Goal: Task Accomplishment & Management: Complete application form

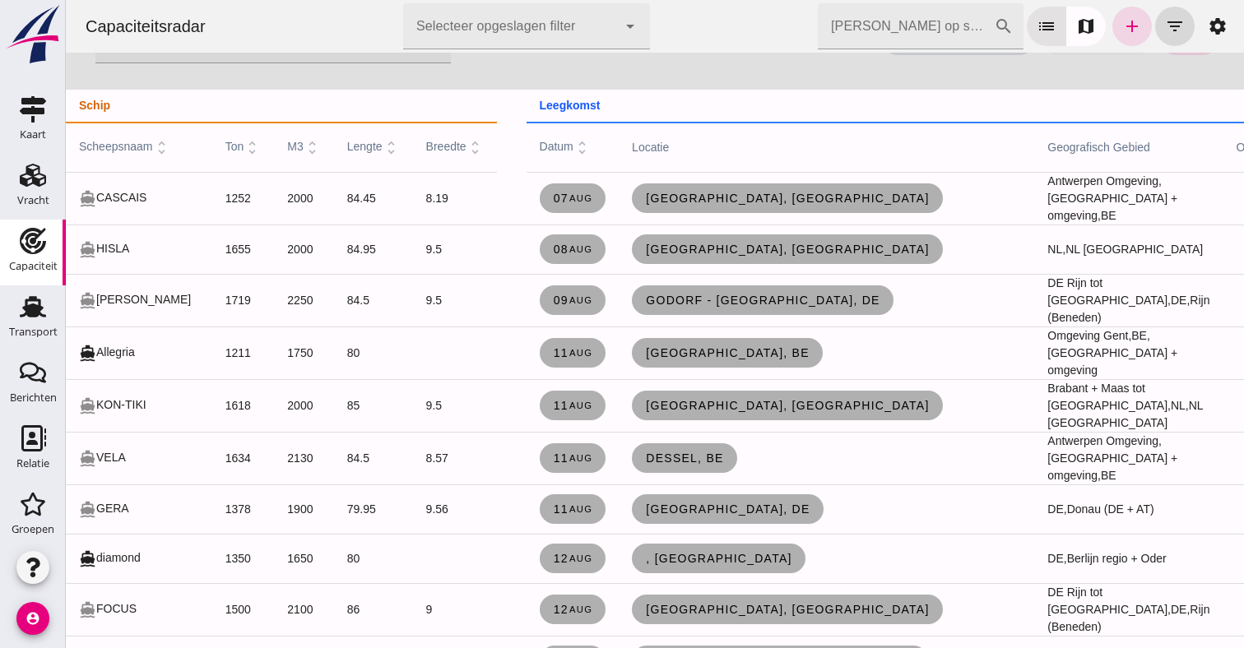
scroll to position [6, 0]
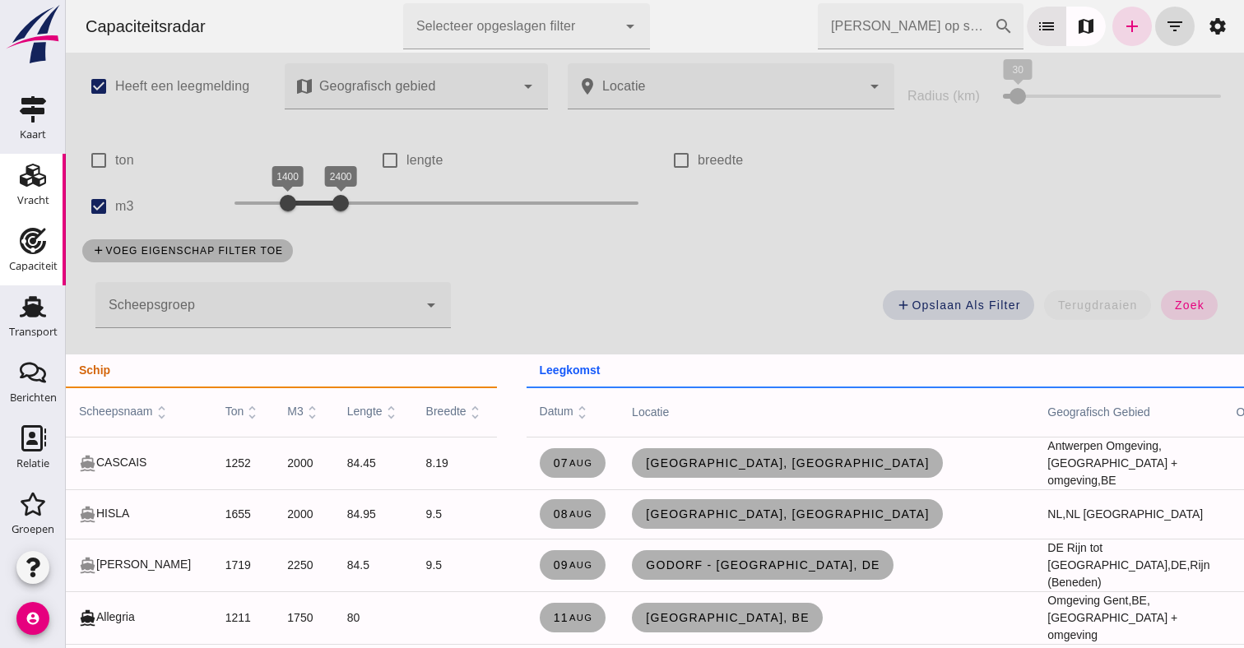
click at [28, 188] on link "Vracht Vracht" at bounding box center [33, 187] width 66 height 66
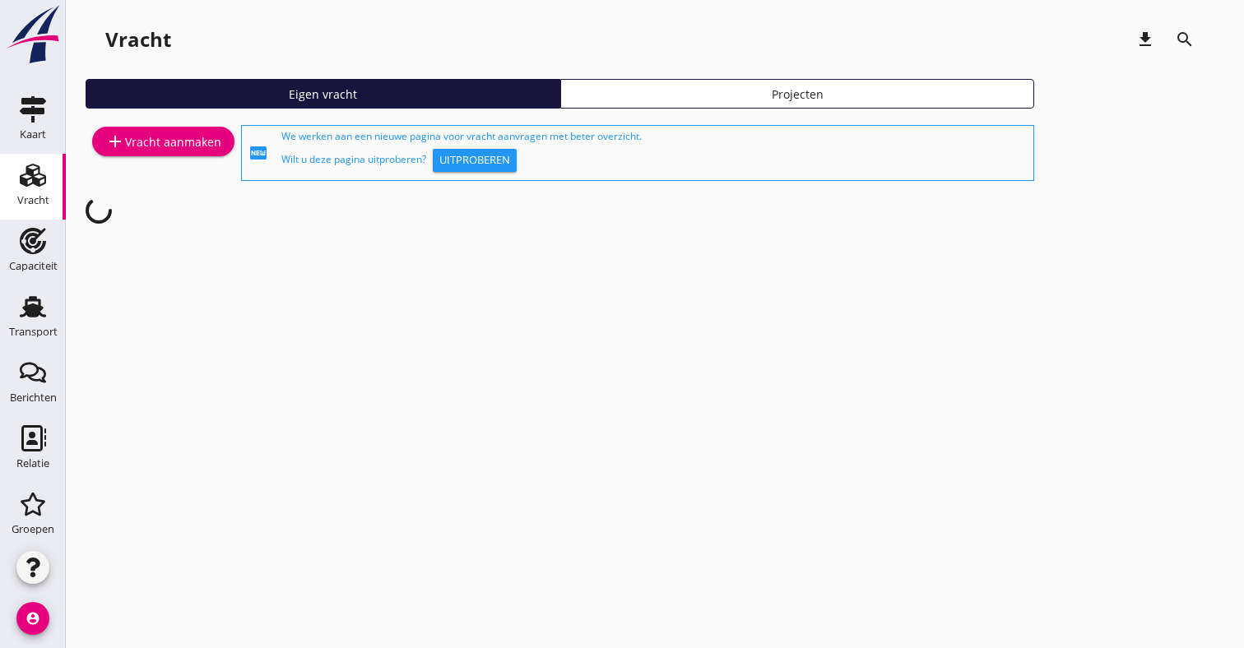
click at [133, 157] on div "add Vracht aanmaken" at bounding box center [163, 153] width 155 height 63
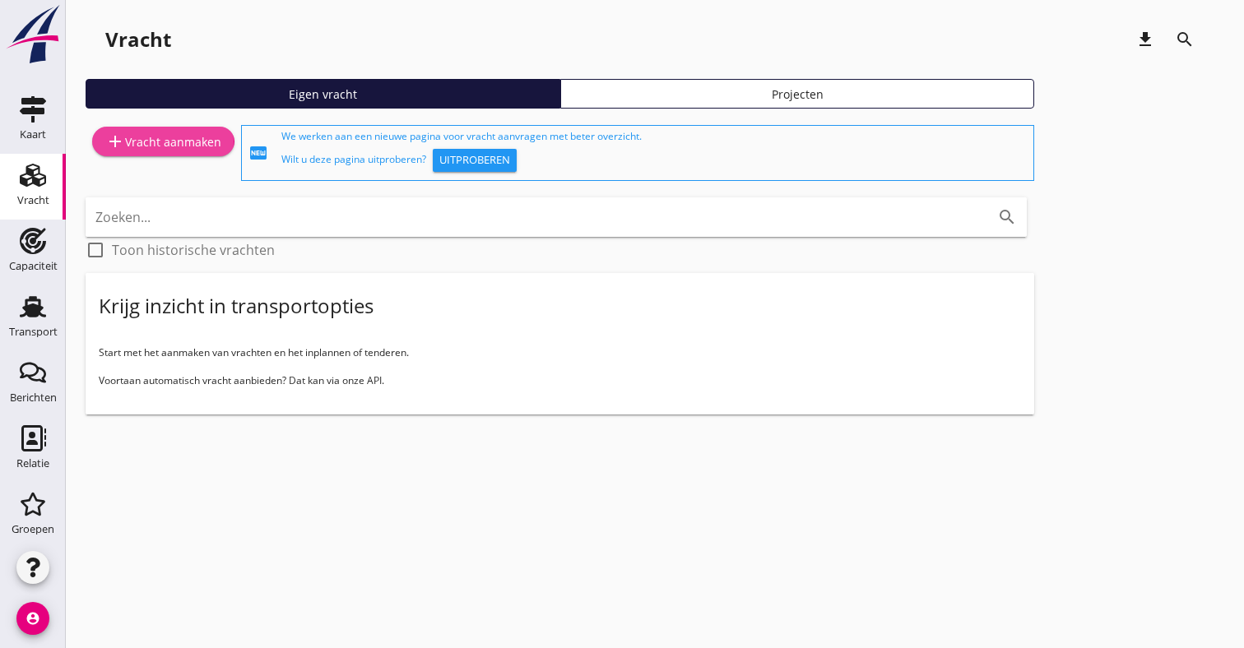
click at [147, 144] on div "add Vracht aanmaken" at bounding box center [163, 142] width 116 height 20
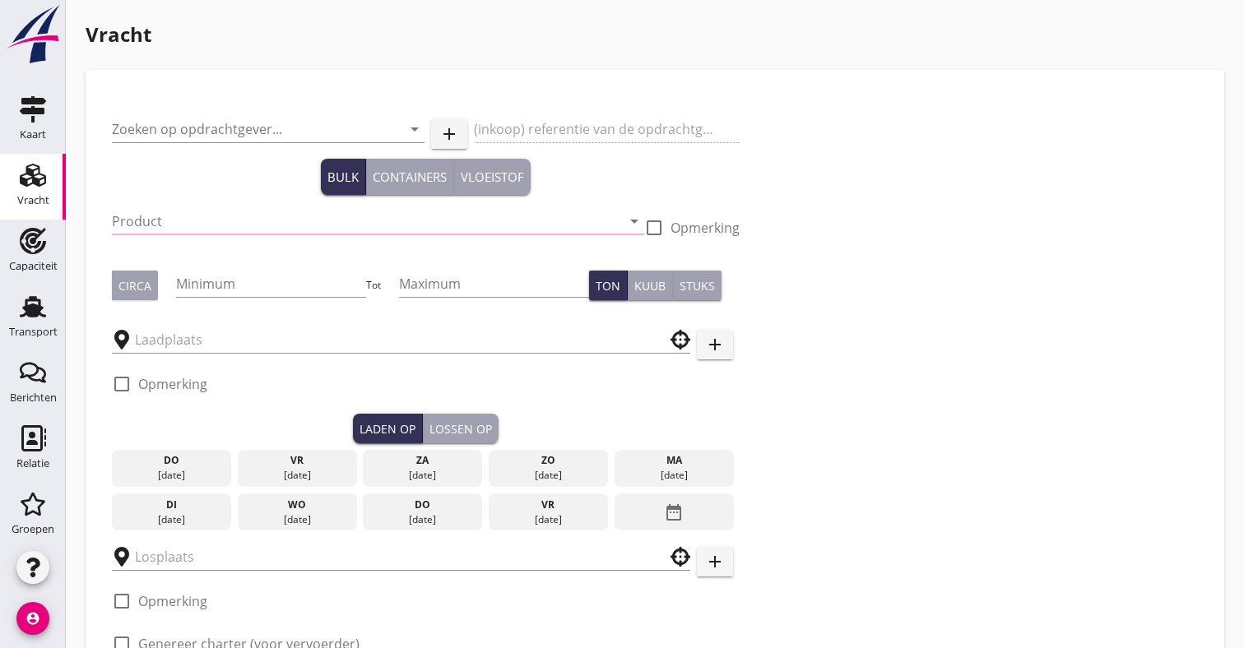
click at [191, 143] on div "Zoeken op opdrachtgever... arrow_drop_down" at bounding box center [268, 137] width 313 height 43
click at [204, 121] on input "Zoeken op opdrachtgever..." at bounding box center [245, 129] width 266 height 26
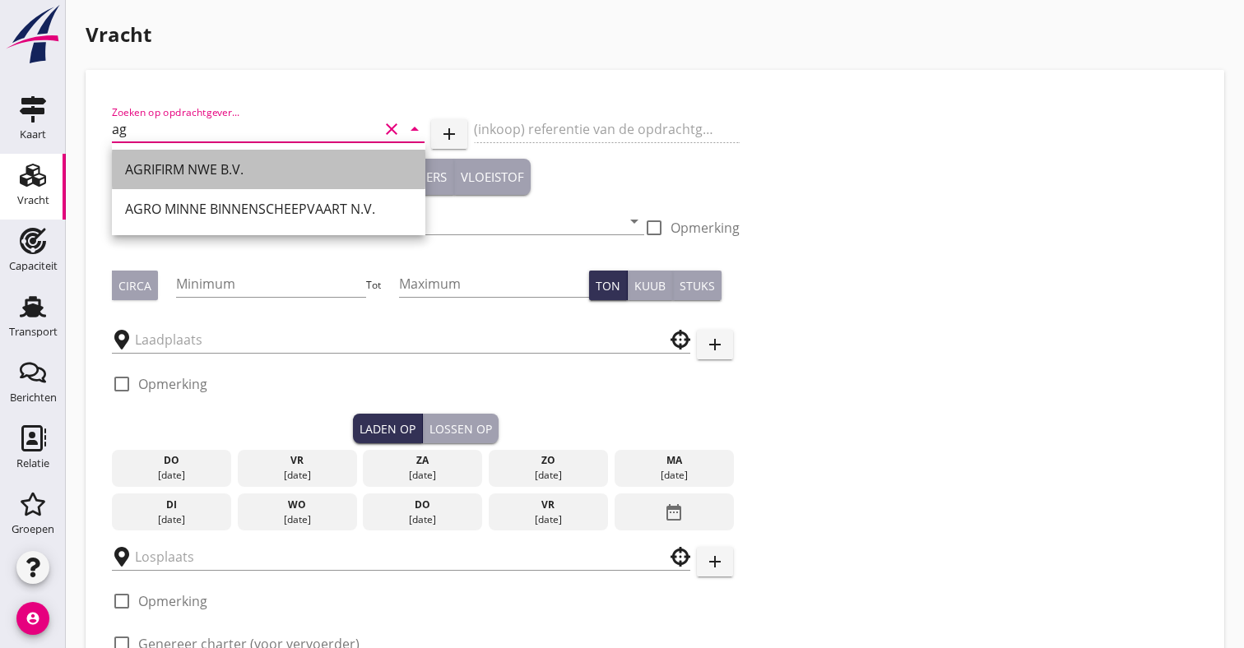
click at [182, 164] on div "AGRIFIRM NWE B.V." at bounding box center [268, 170] width 287 height 20
type input "AGRIFIRM NWE B.V."
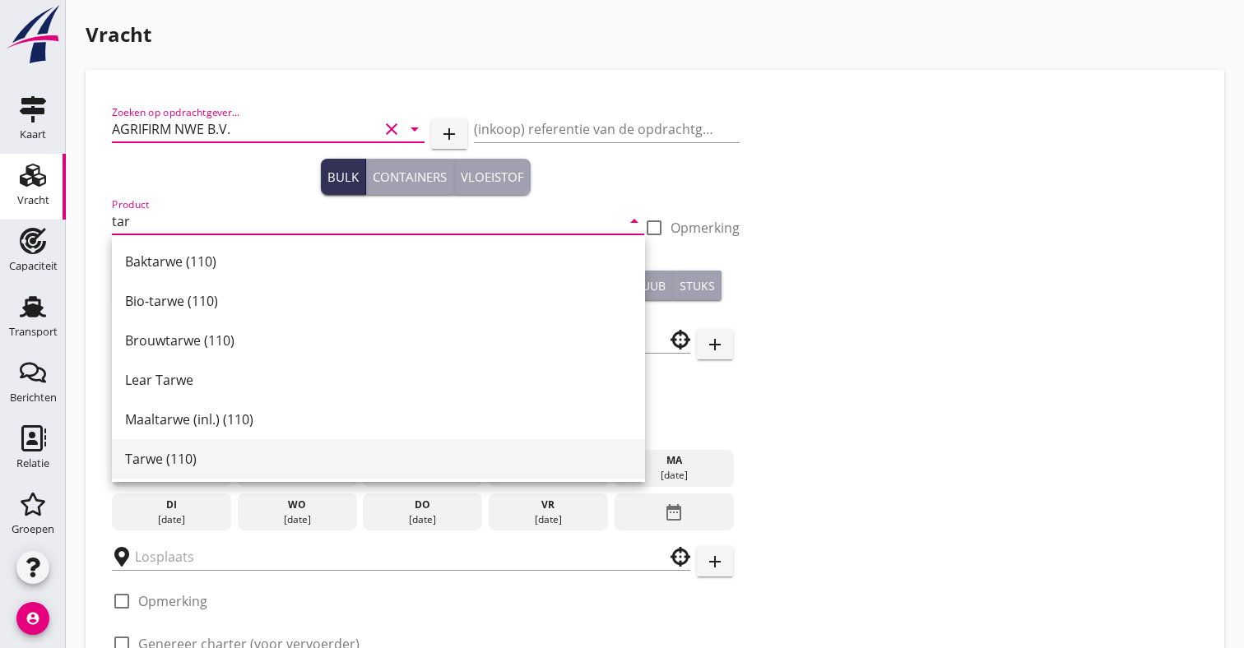
click at [147, 475] on div "Tarwe (110)" at bounding box center [378, 458] width 507 height 39
type input "Tarwe (110)"
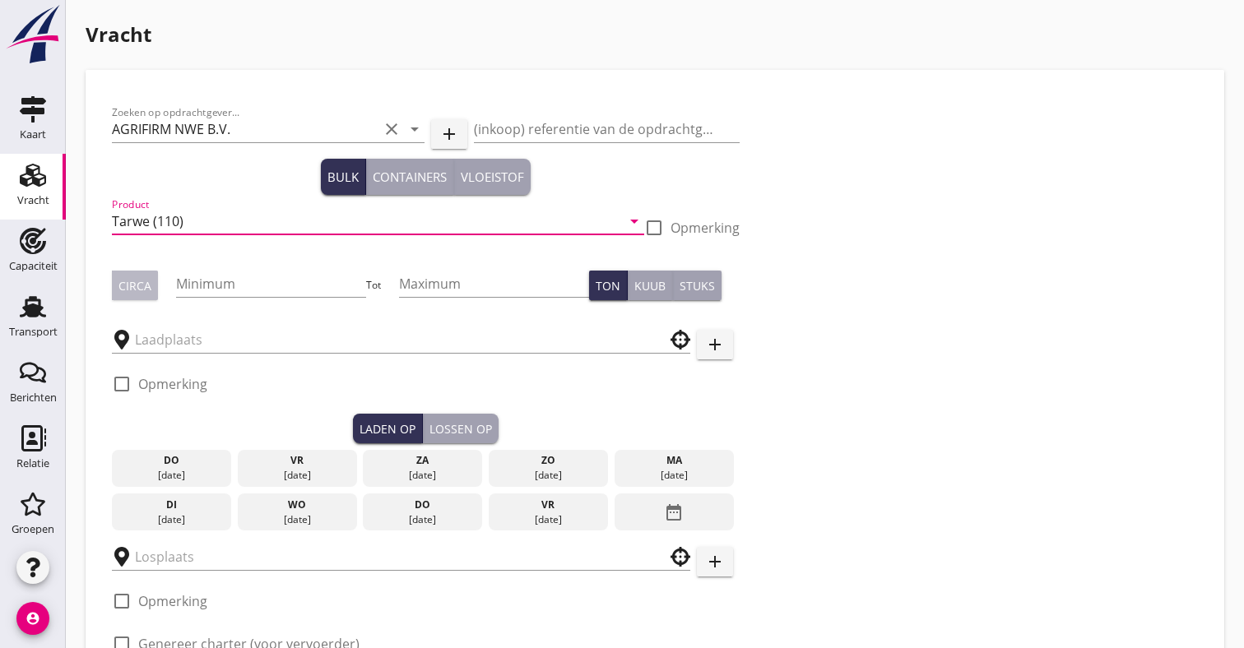
click at [144, 298] on button "Circa" at bounding box center [135, 286] width 46 height 30
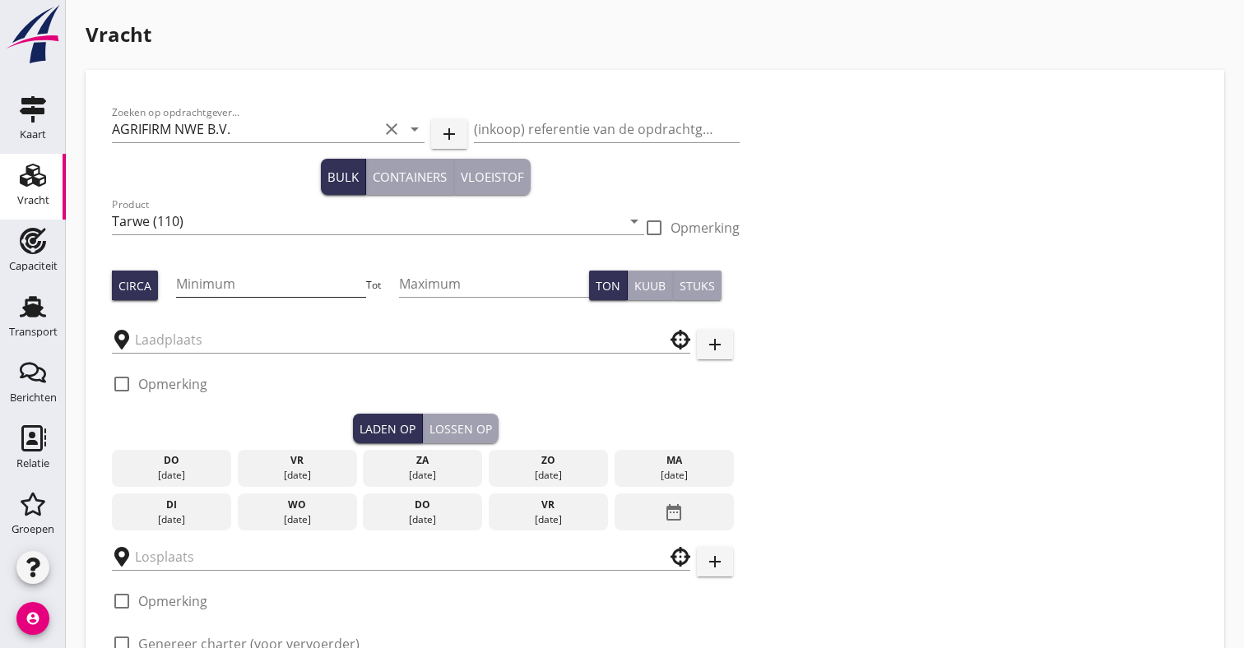
click at [210, 279] on input "Minimum" at bounding box center [270, 284] width 189 height 26
type input "1000"
click at [175, 336] on input "text" at bounding box center [389, 340] width 509 height 26
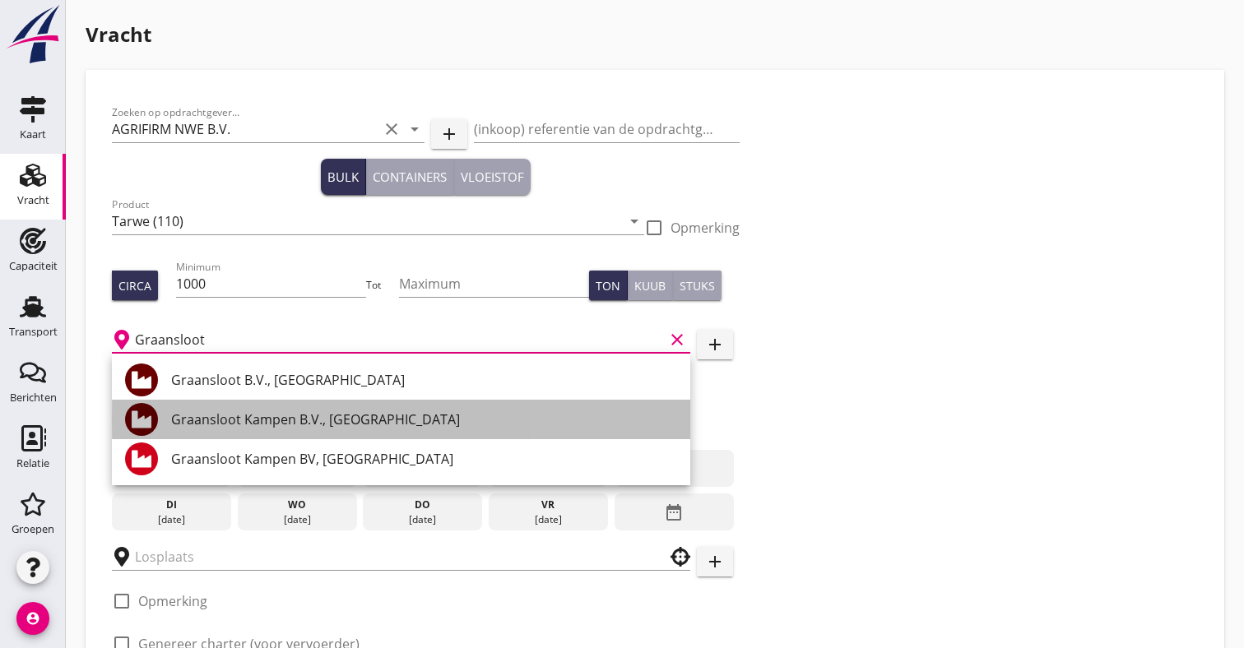
click at [221, 422] on div "Graansloot Kampen B.V., [GEOGRAPHIC_DATA]" at bounding box center [424, 420] width 506 height 20
type input "Graansloot Kampen B.V., [GEOGRAPHIC_DATA]"
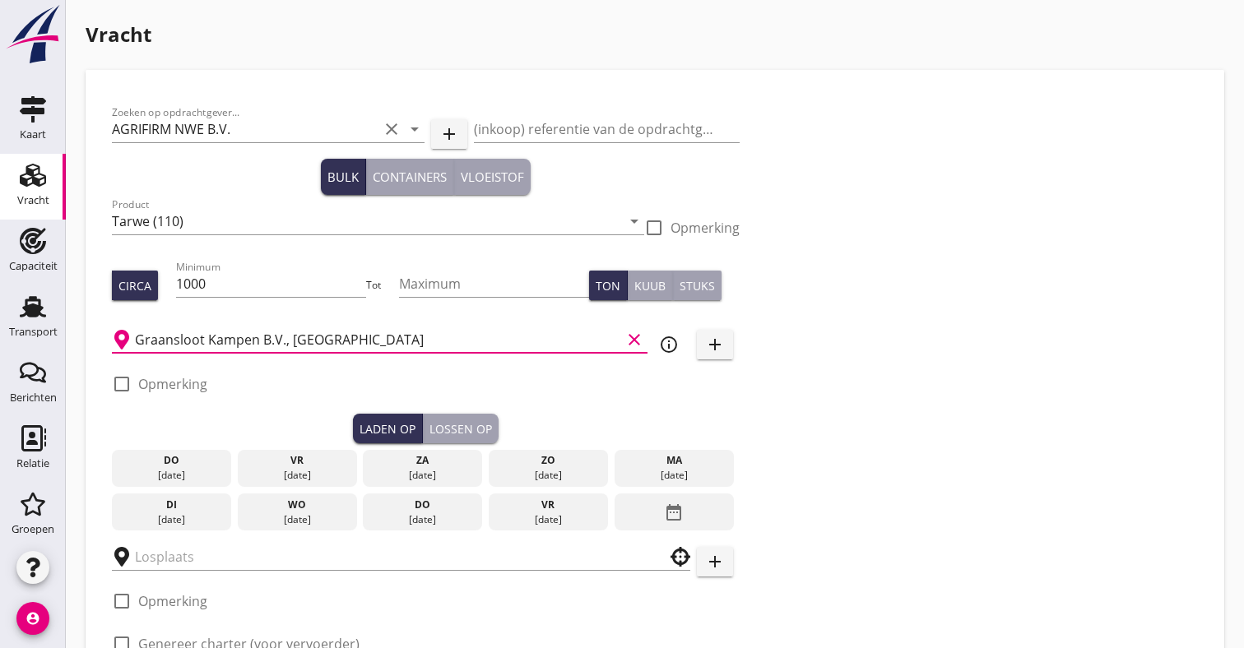
click at [640, 479] on div "[DATE]" at bounding box center [673, 475] width 111 height 15
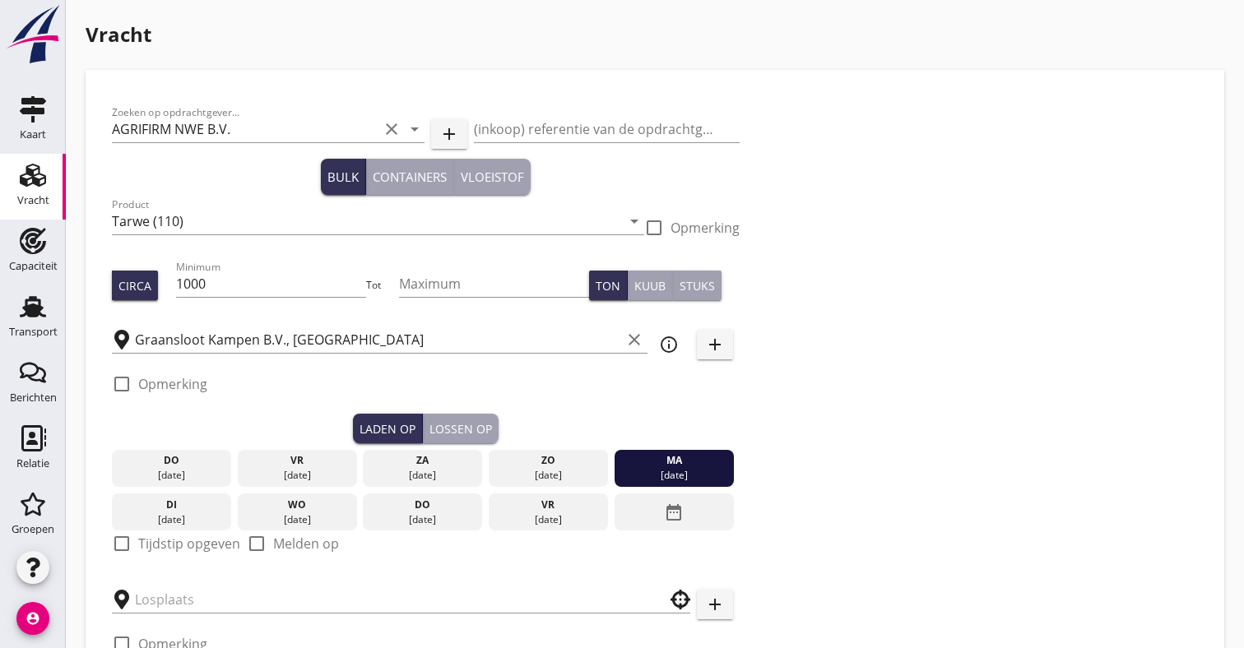
click at [170, 541] on label "Tijdstip opgeven" at bounding box center [189, 543] width 102 height 16
checkbox input "true"
click at [473, 434] on div "Lossen op" at bounding box center [460, 428] width 63 height 17
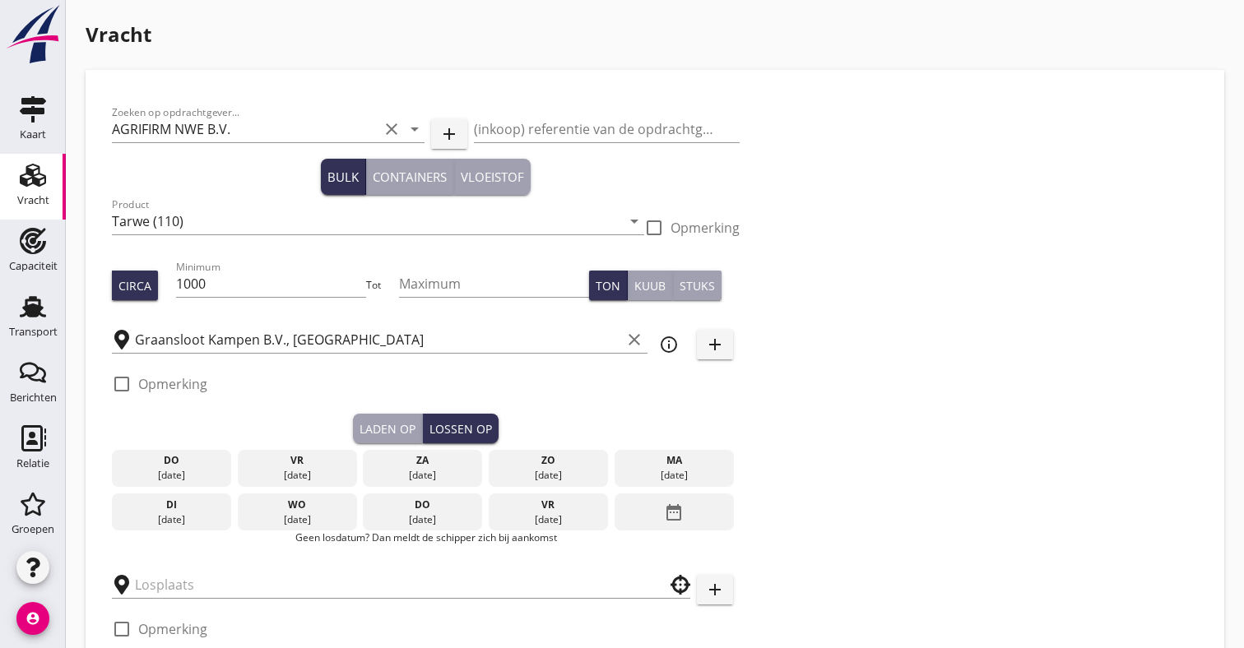
click at [720, 521] on div "date_range" at bounding box center [673, 512] width 119 height 38
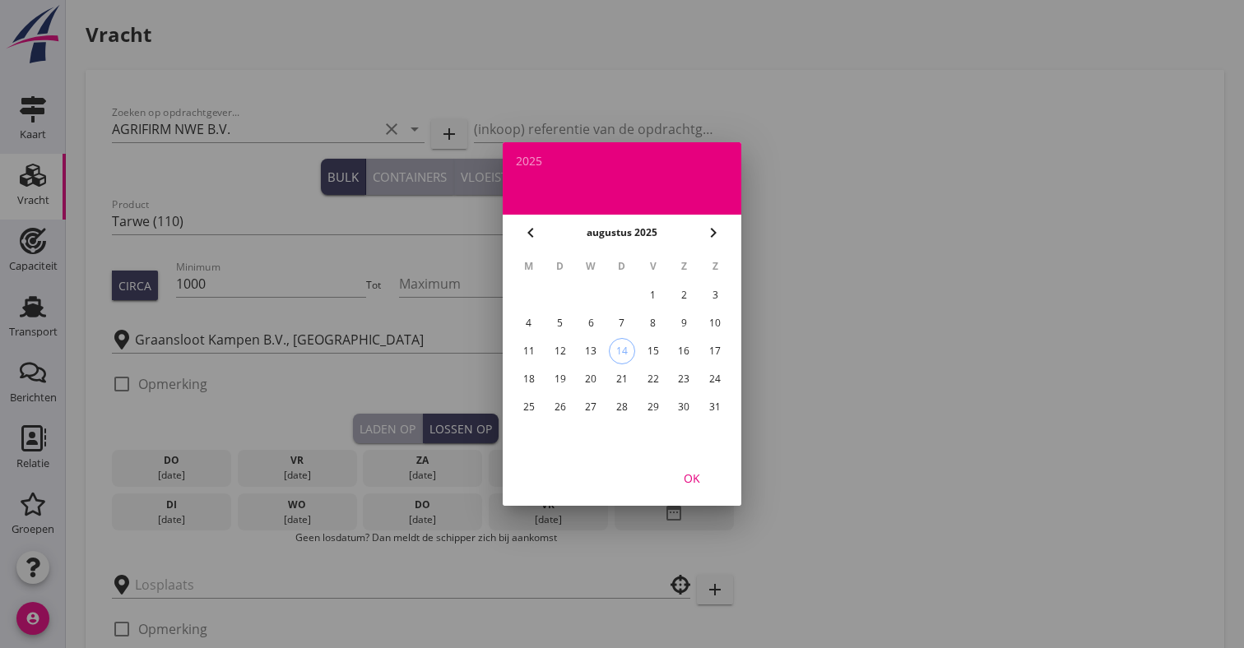
click at [531, 404] on div "25" at bounding box center [529, 407] width 26 height 26
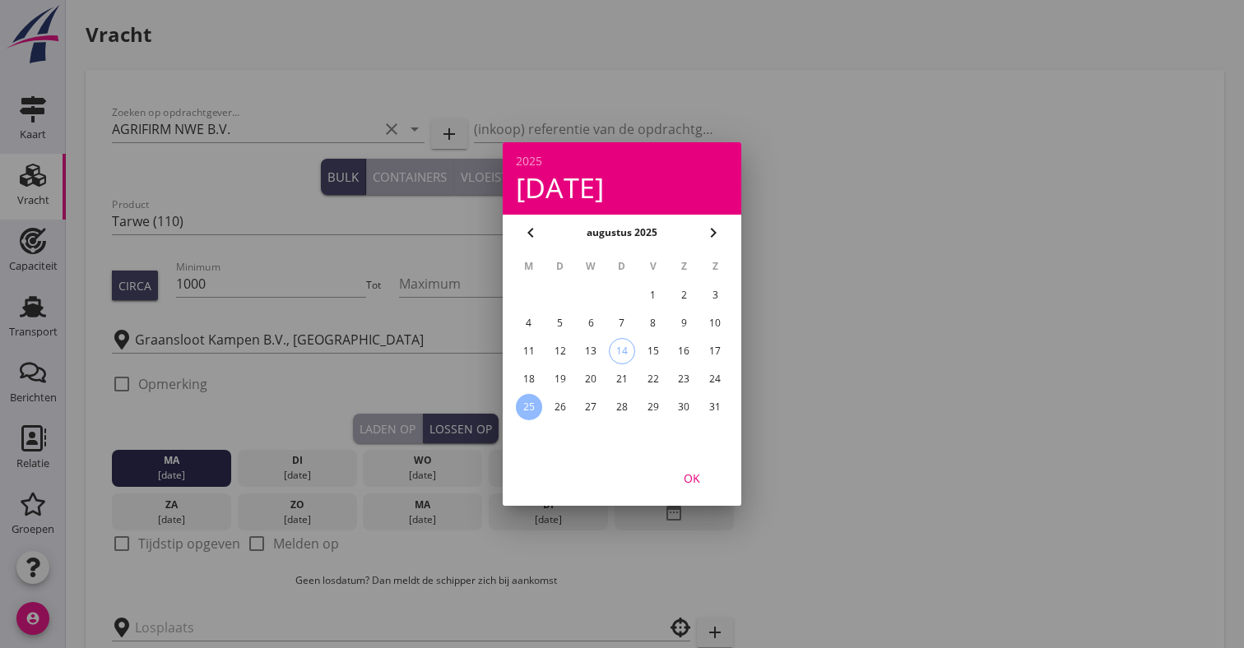
click at [688, 472] on div "OK" at bounding box center [692, 478] width 46 height 17
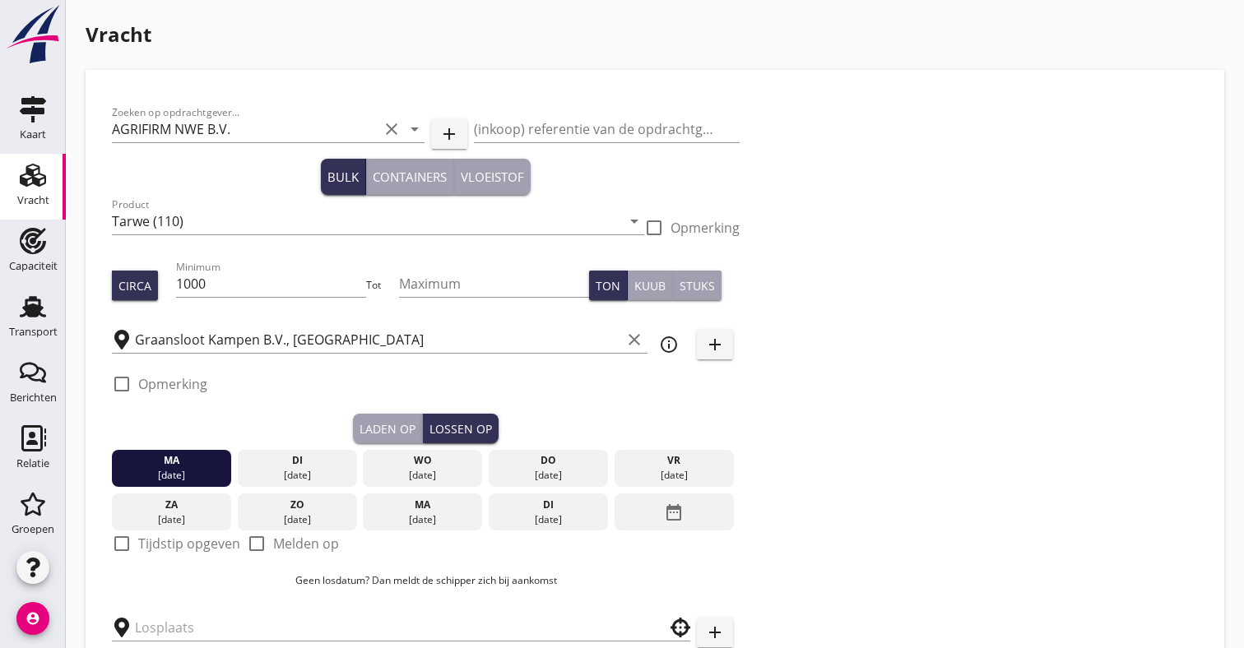
click at [152, 542] on label "Tijdstip opgeven" at bounding box center [189, 543] width 102 height 16
checkbox input "true"
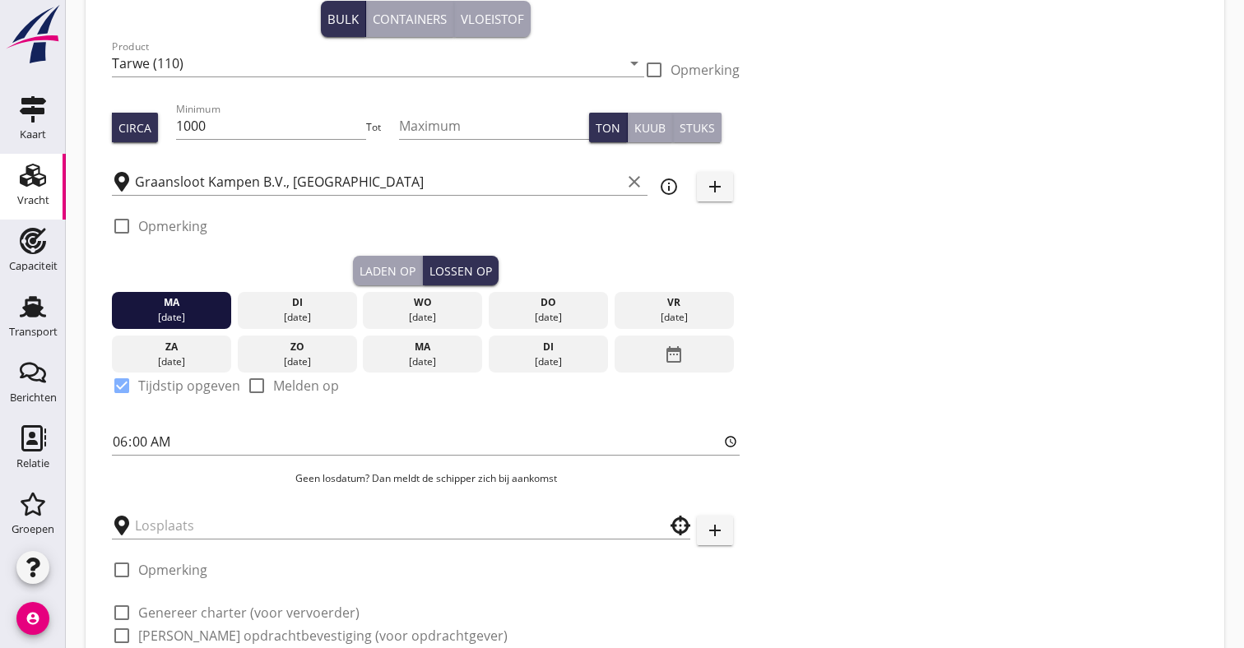
scroll to position [180, 0]
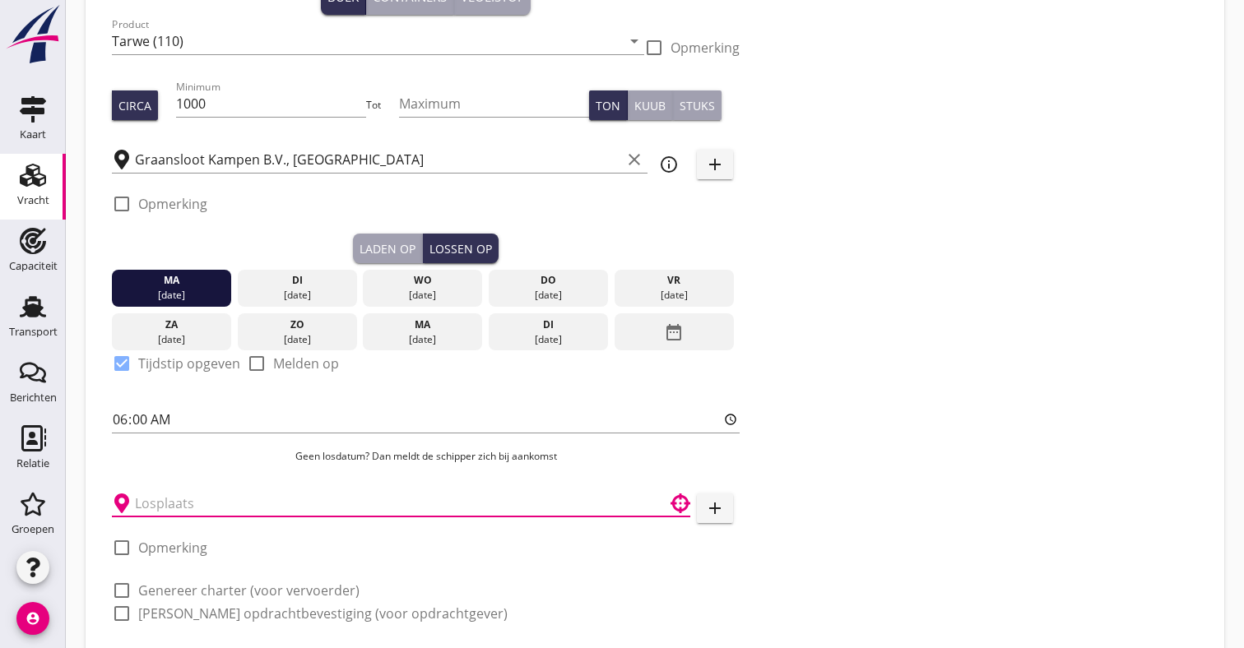
click at [187, 501] on input "text" at bounding box center [389, 503] width 509 height 26
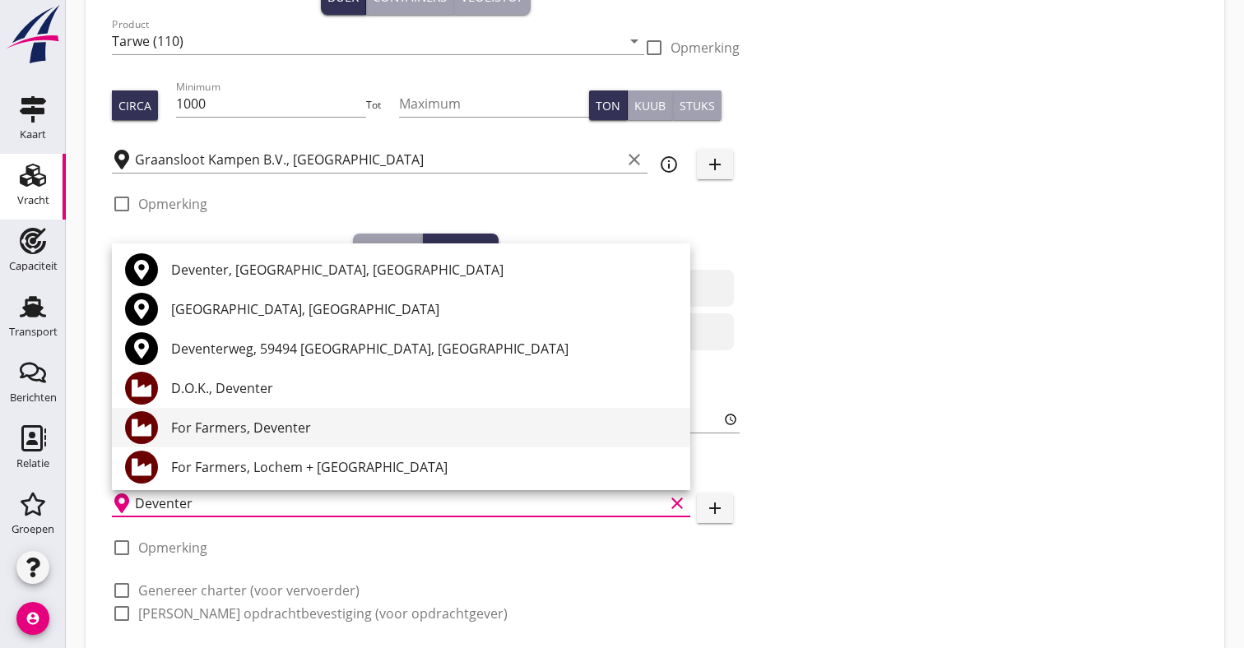
drag, startPoint x: 197, startPoint y: 492, endPoint x: 148, endPoint y: 426, distance: 81.8
click at [148, 426] on icon at bounding box center [142, 428] width 20 height 20
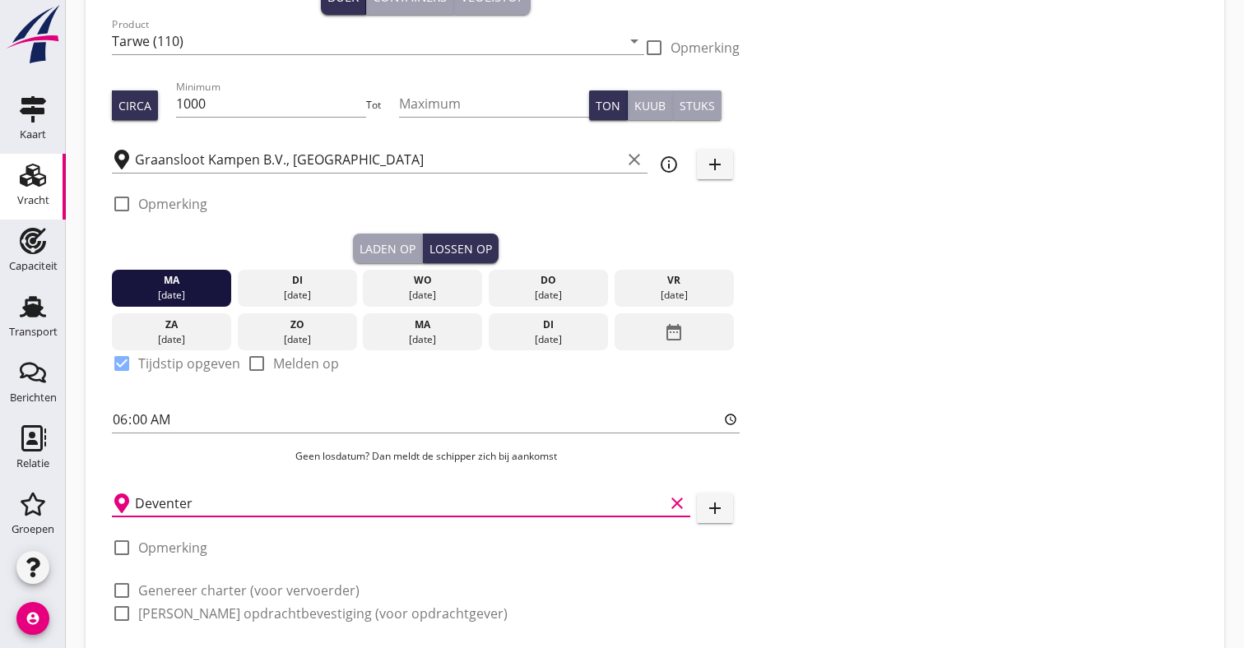
type input "For Farmers, Deventer"
click at [195, 583] on label "Genereer charter (voor vervoerder)" at bounding box center [248, 590] width 221 height 16
checkbox input "true"
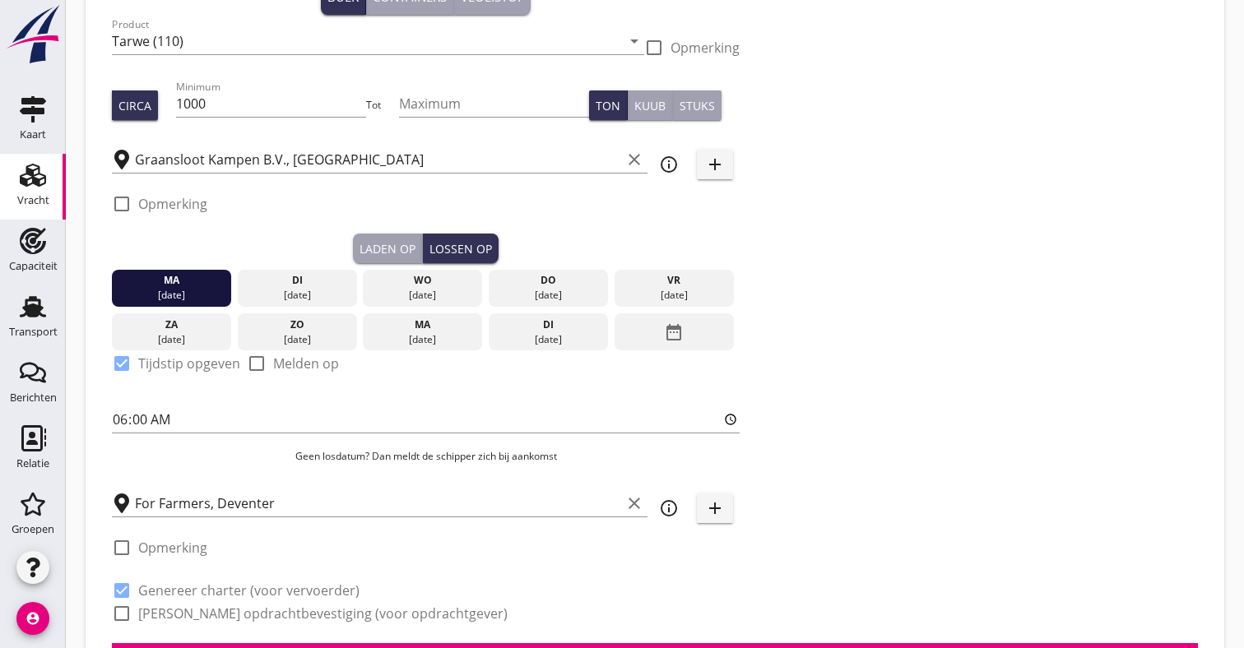
checkbox input "true"
click at [188, 613] on label "[PERSON_NAME] opdrachtbevestiging (voor opdrachtgever)" at bounding box center [322, 613] width 369 height 16
checkbox input "true"
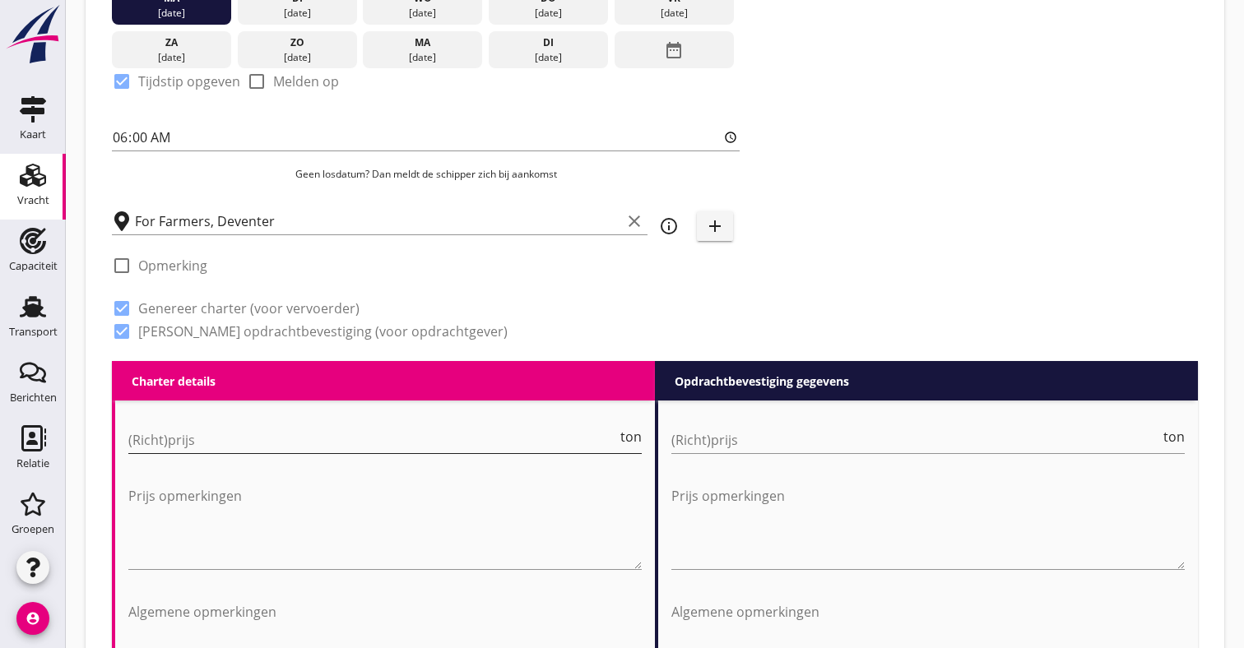
scroll to position [485, 0]
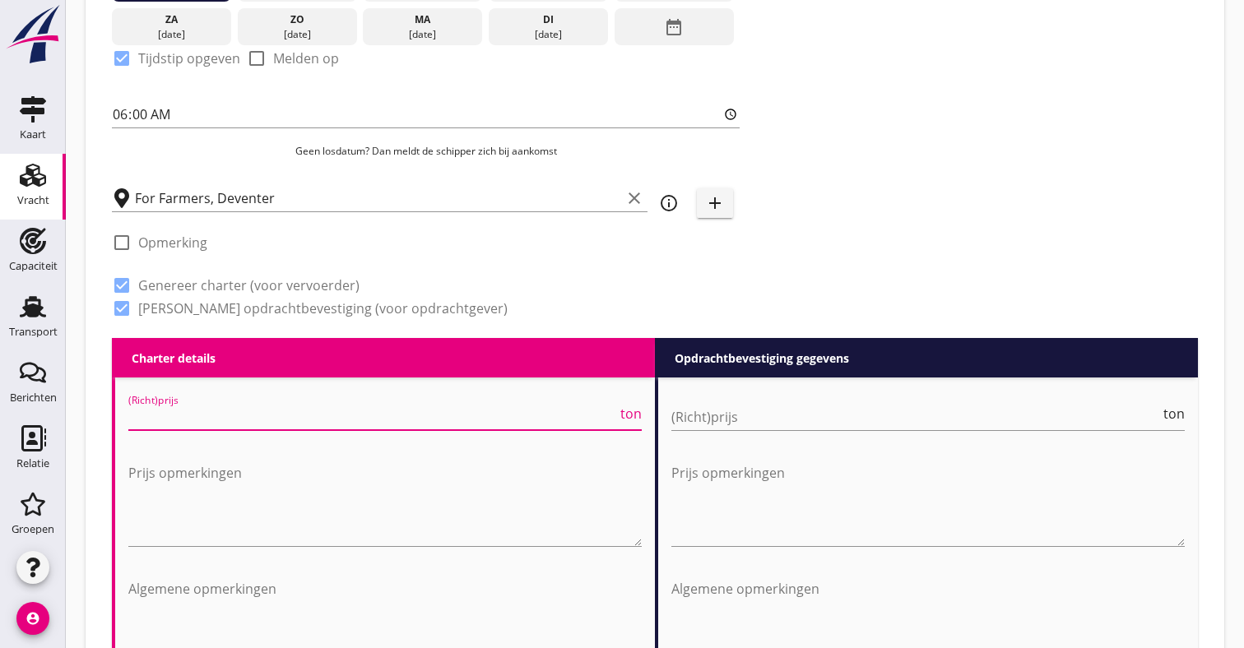
click at [206, 418] on input "(Richt)prijs" at bounding box center [372, 417] width 489 height 26
type input "8"
type input "7750"
click at [813, 417] on input "(Richt)prijs" at bounding box center [915, 417] width 489 height 26
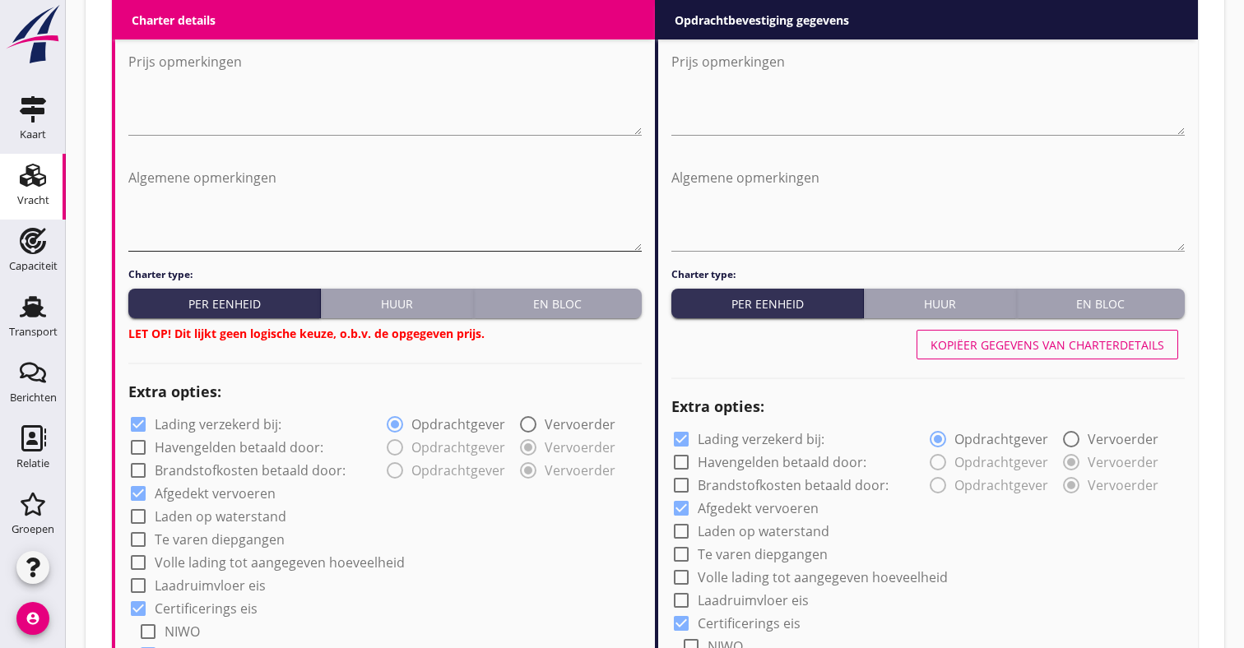
scroll to position [896, 0]
type input "8"
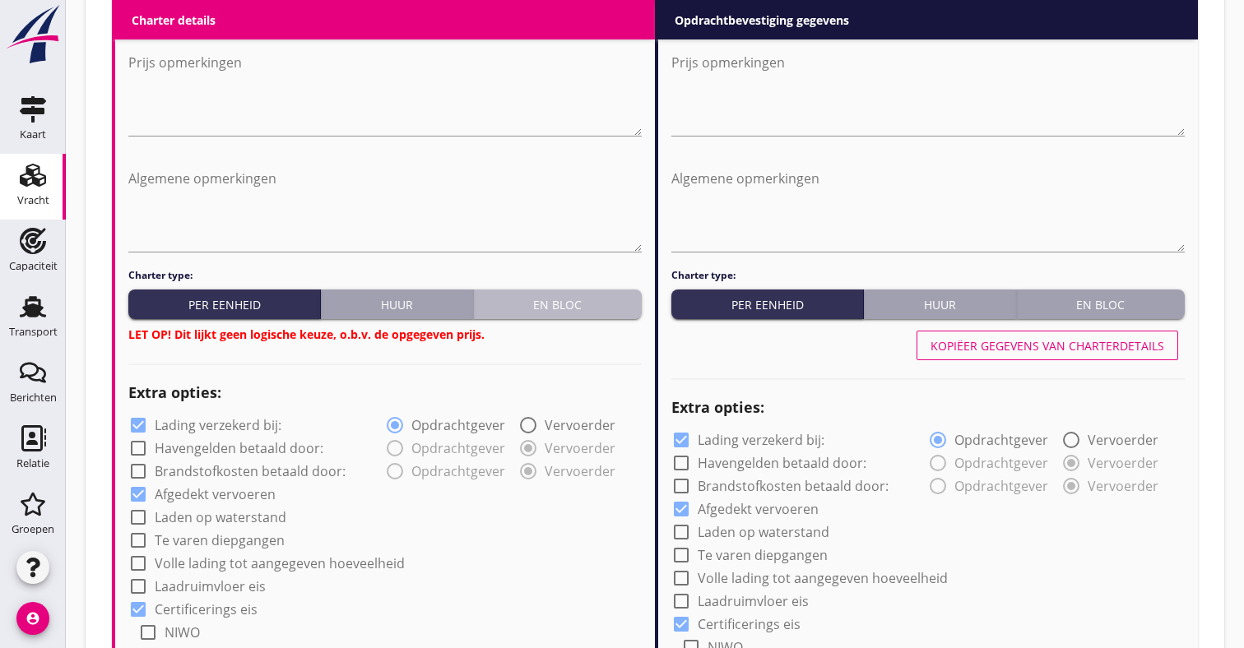
click at [571, 300] on div "En bloc" at bounding box center [557, 304] width 155 height 17
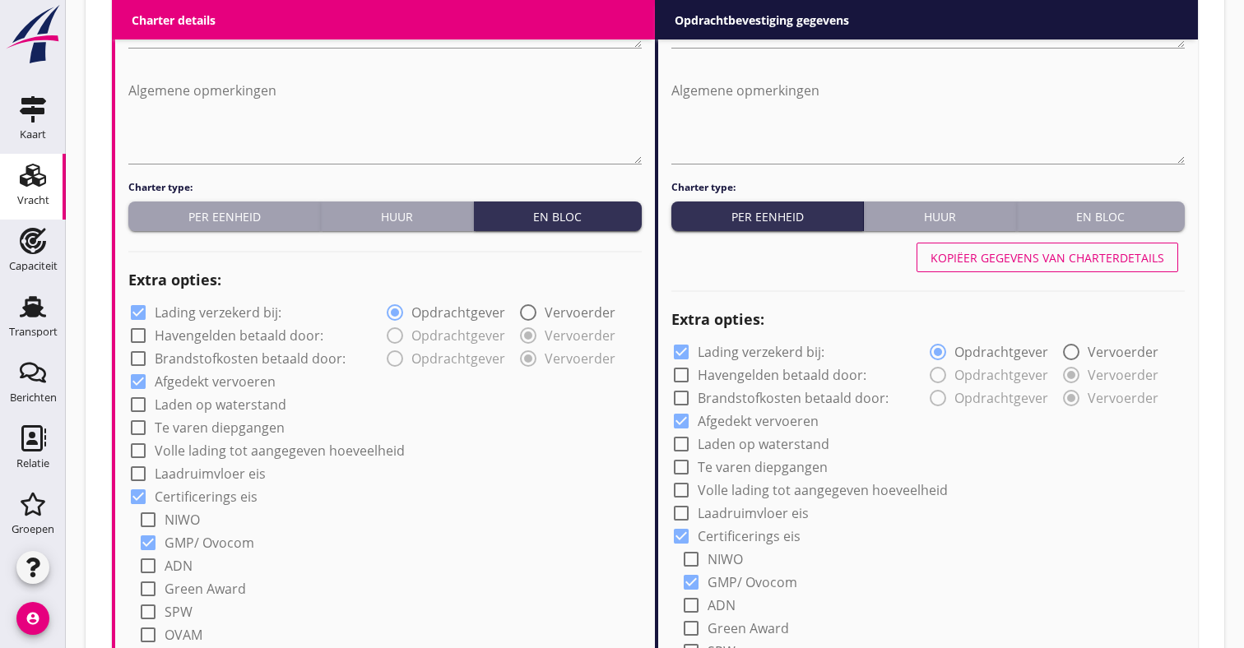
scroll to position [979, 0]
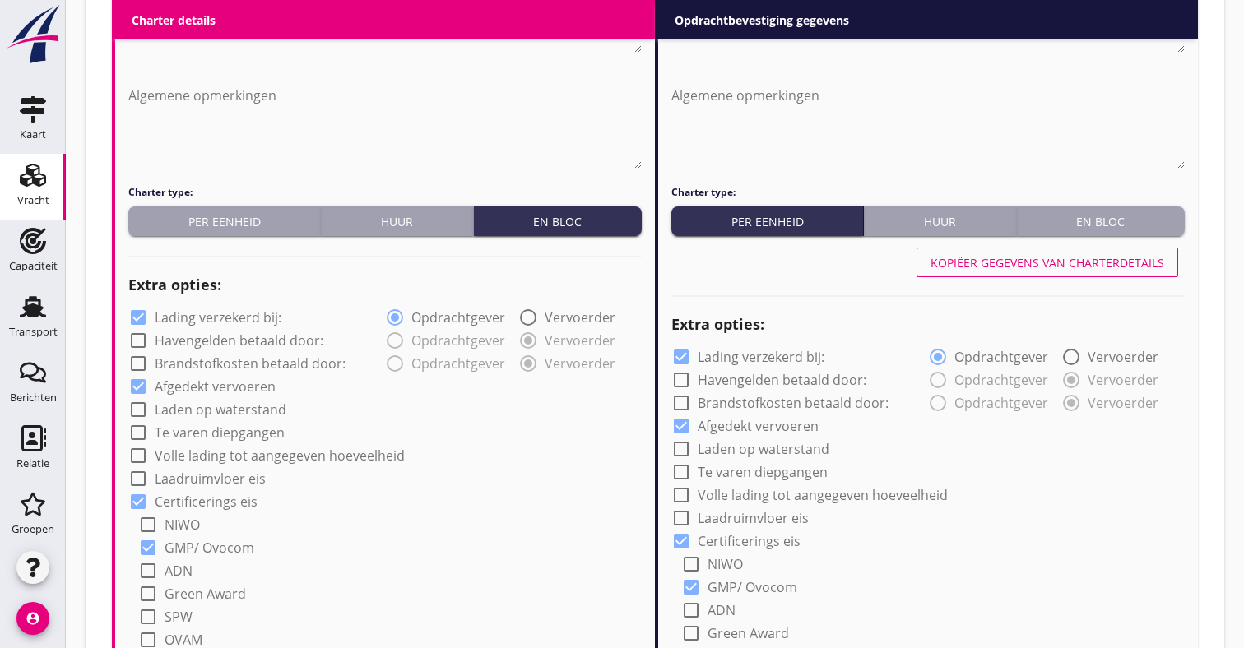
click at [236, 313] on label "Lading verzekerd bij:" at bounding box center [218, 317] width 127 height 16
checkbox input "false"
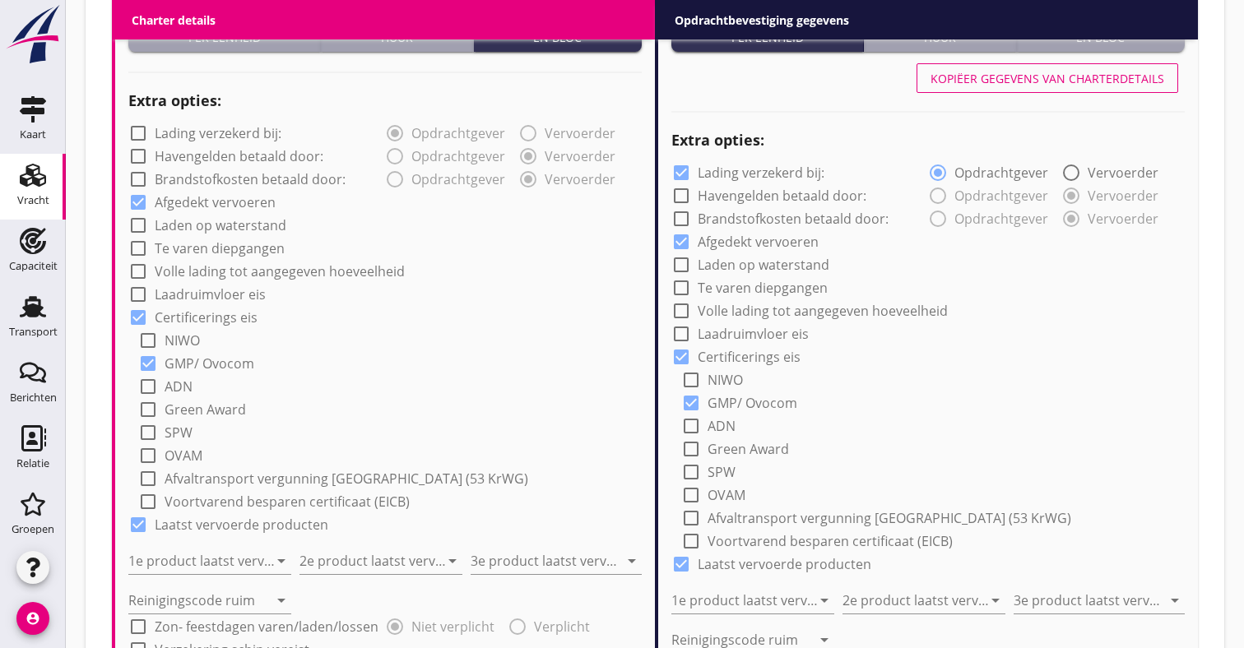
scroll to position [1165, 0]
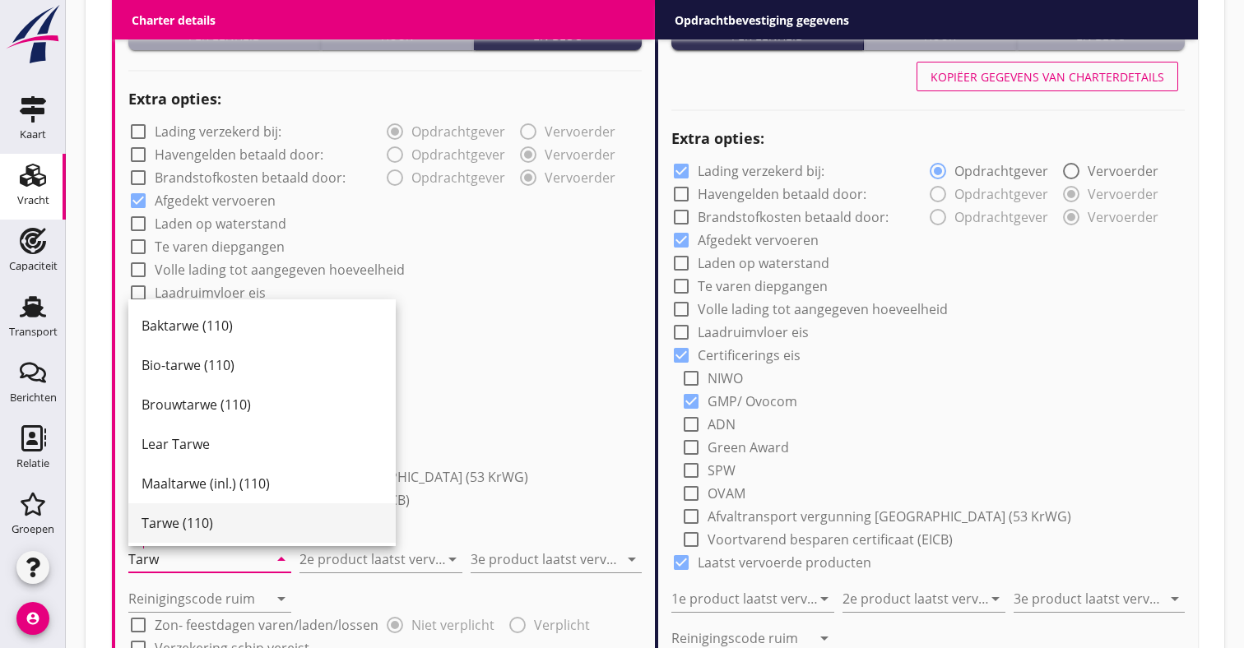
click at [186, 526] on div "Tarwe (110)" at bounding box center [261, 523] width 241 height 20
type input "Tarwe (110)"
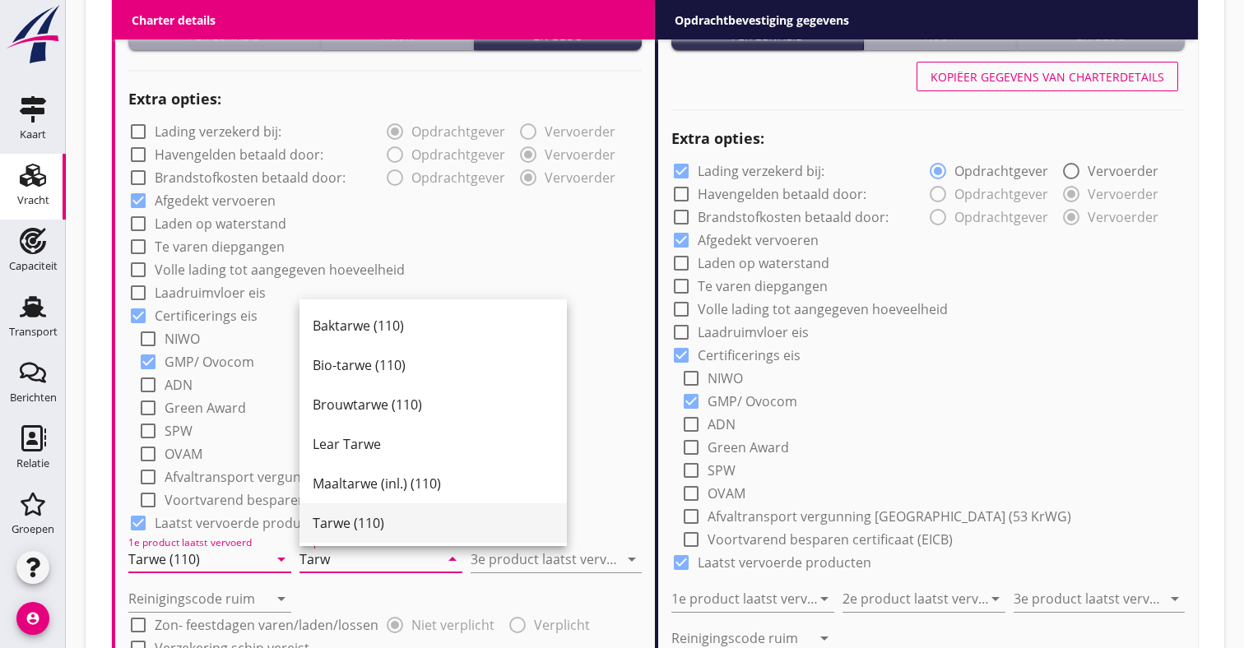
click at [375, 526] on div "Tarwe (110)" at bounding box center [433, 523] width 241 height 20
type input "Tarwe (110)"
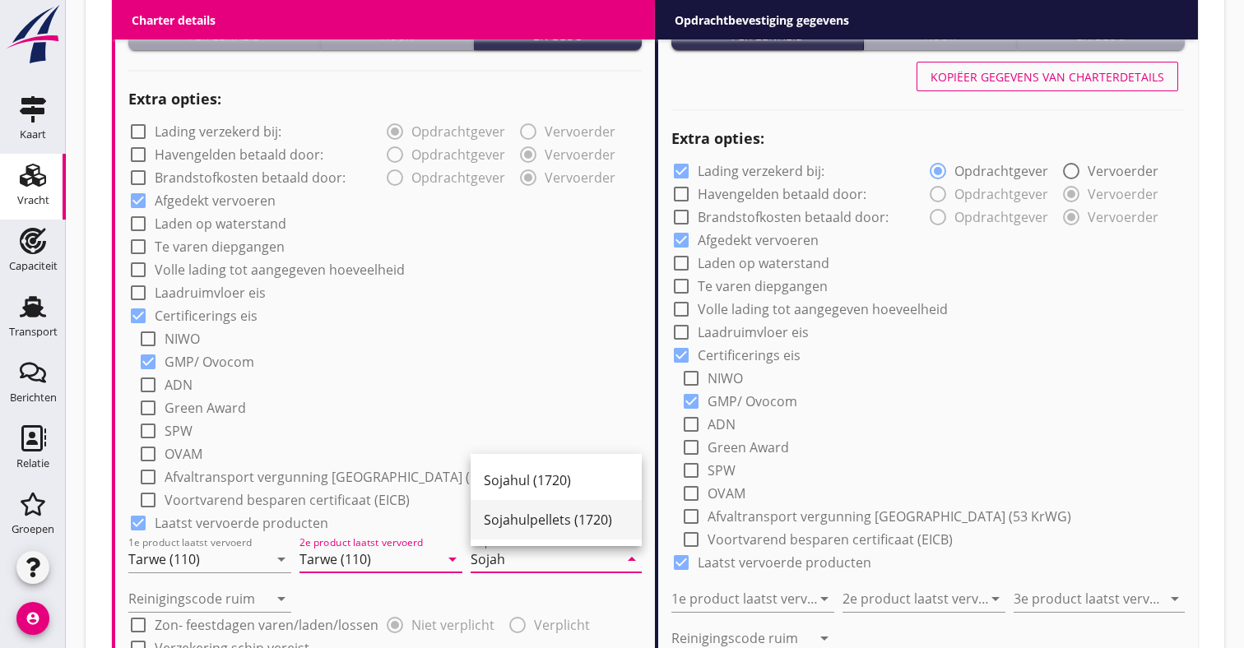
click at [558, 515] on div "Sojahulpellets (1720)" at bounding box center [556, 520] width 145 height 20
type input "Sojahulpellets (1720)"
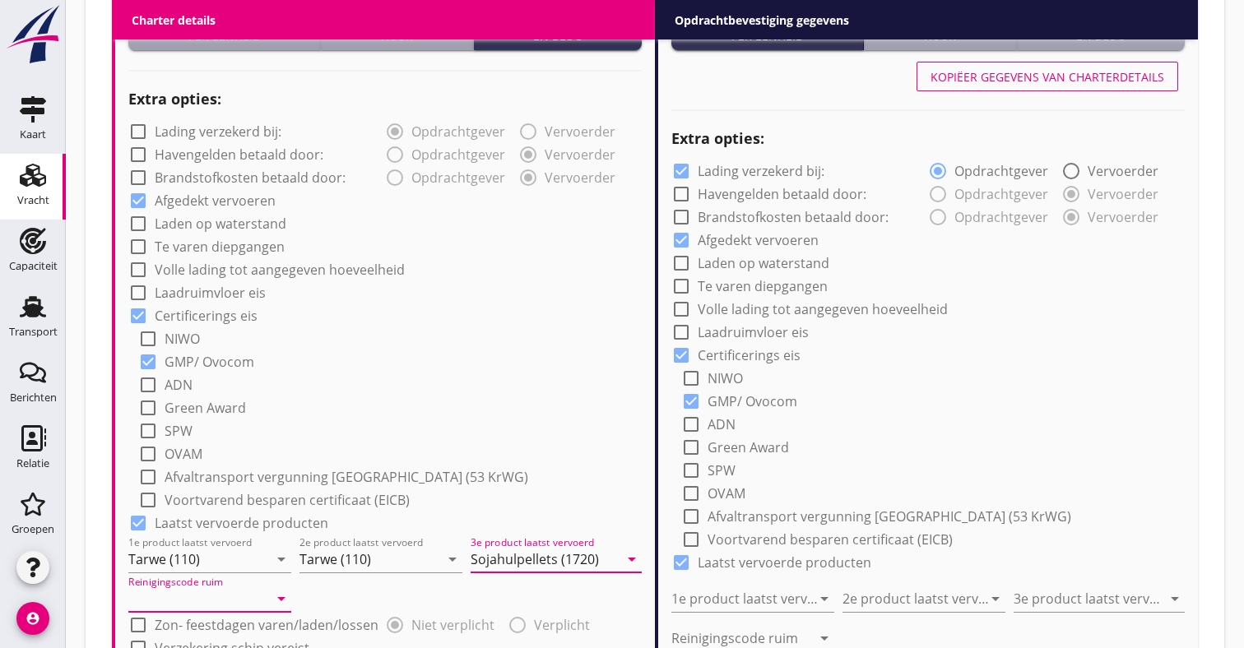
click at [156, 599] on input "Reinigingscode ruim" at bounding box center [198, 599] width 140 height 26
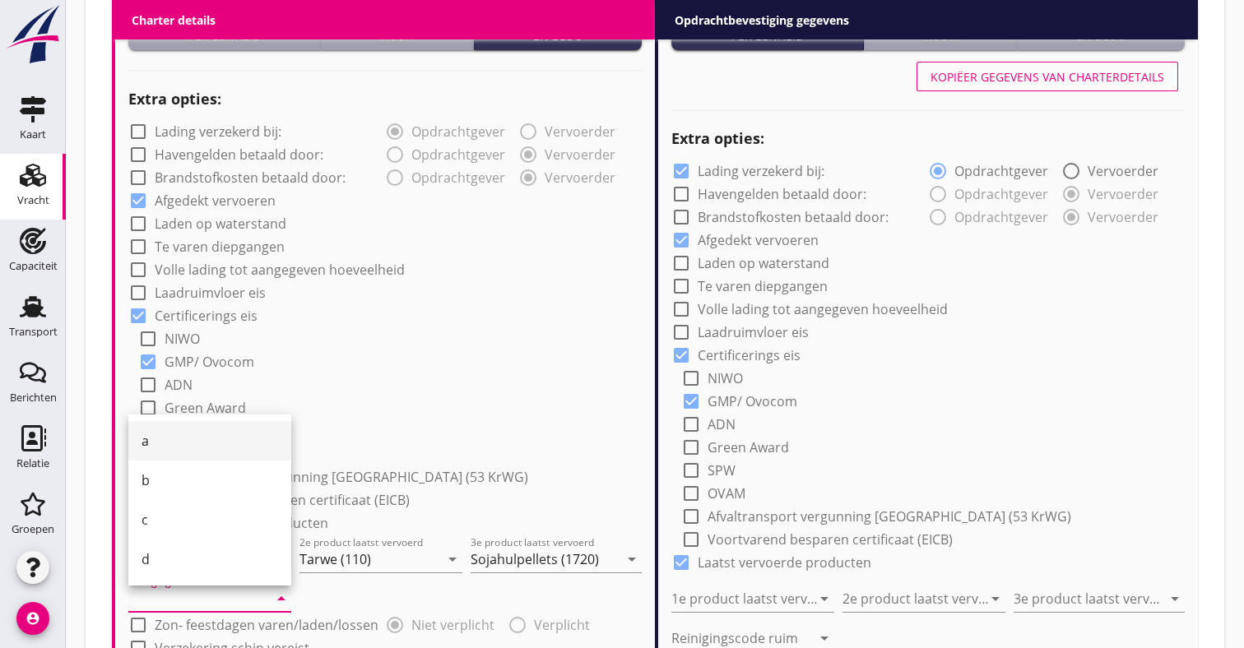
click at [189, 448] on div "a" at bounding box center [209, 441] width 137 height 20
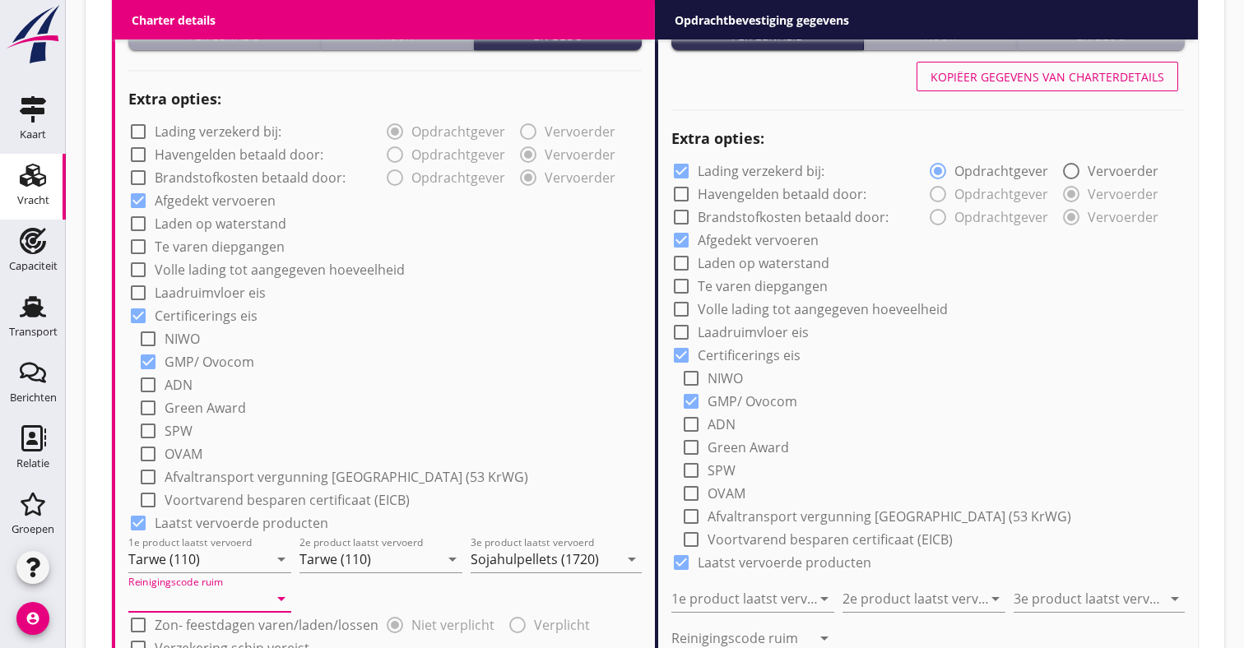
type input "a"
click at [526, 383] on div "check_box_outline_blank ADN" at bounding box center [389, 383] width 503 height 23
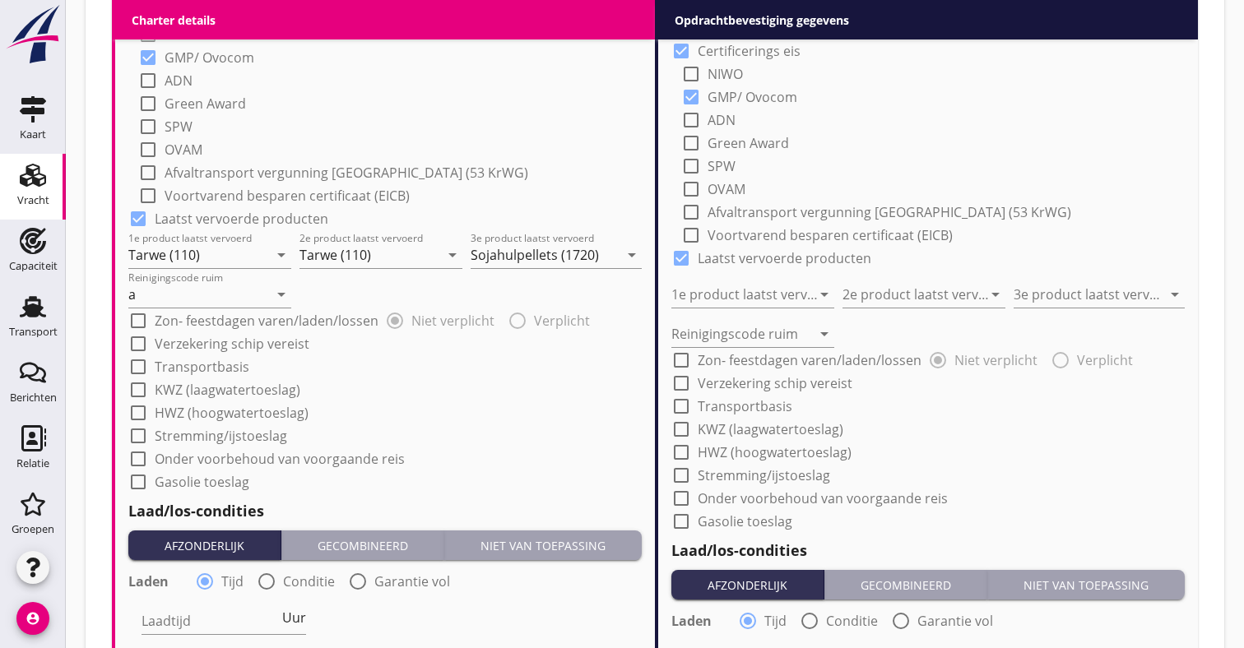
scroll to position [1488, 0]
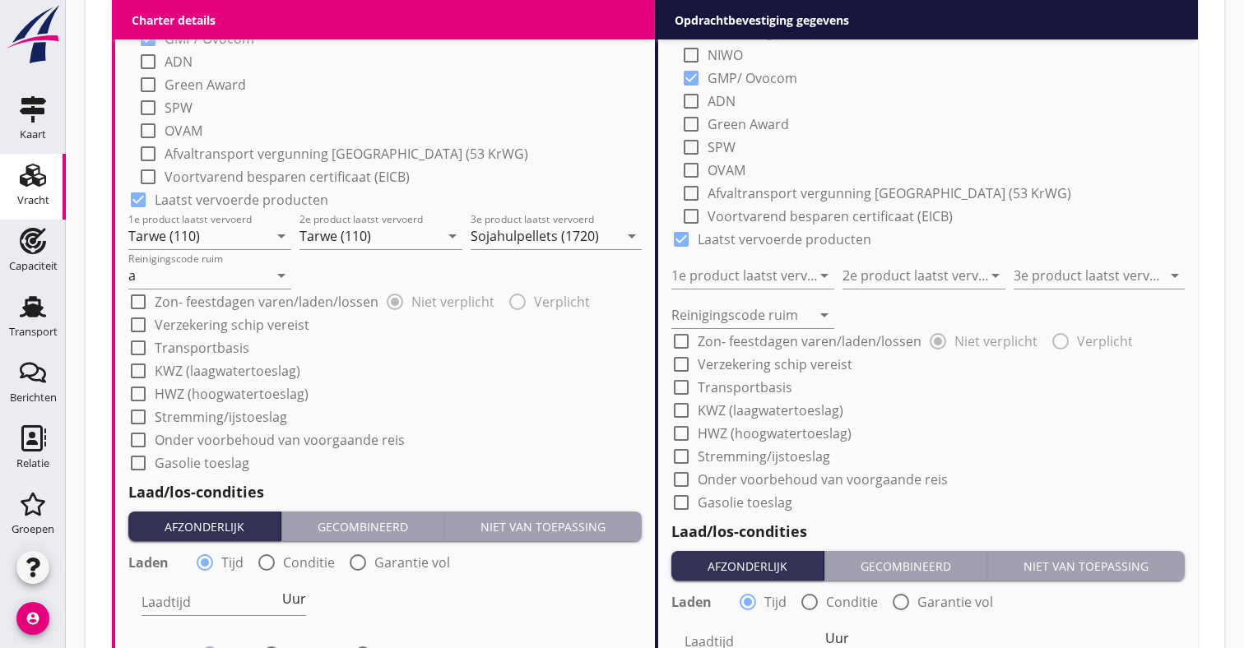
click at [280, 561] on div at bounding box center [266, 563] width 28 height 28
radio input "false"
radio input "true"
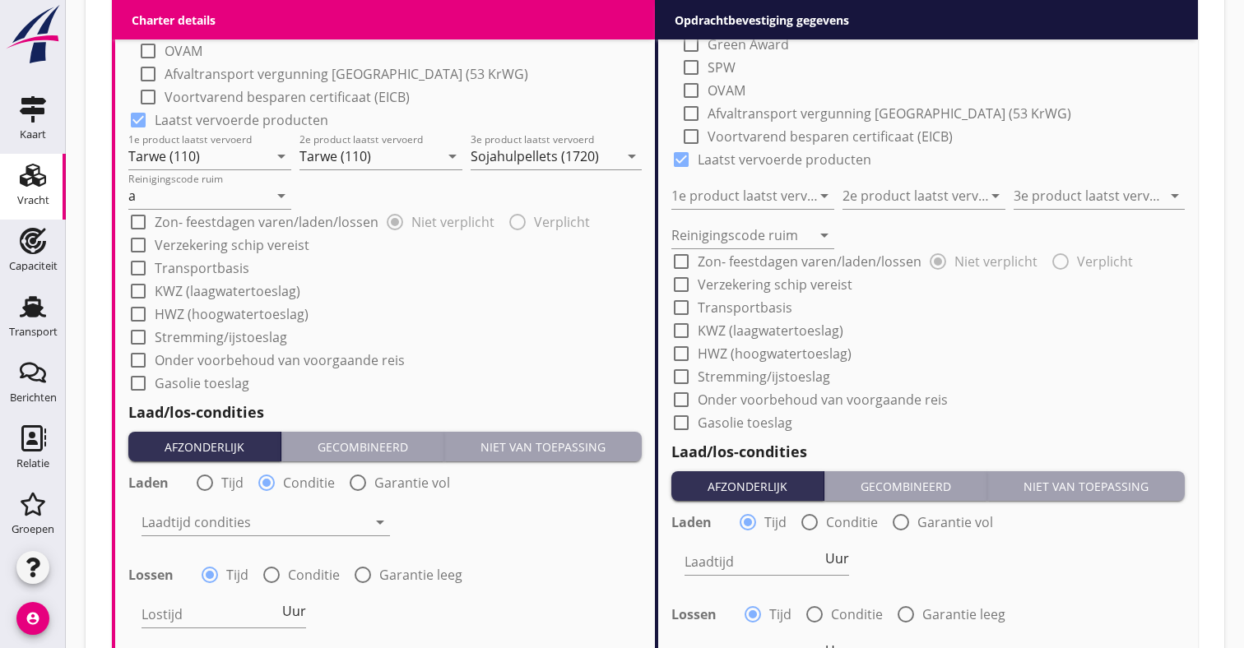
scroll to position [1584, 0]
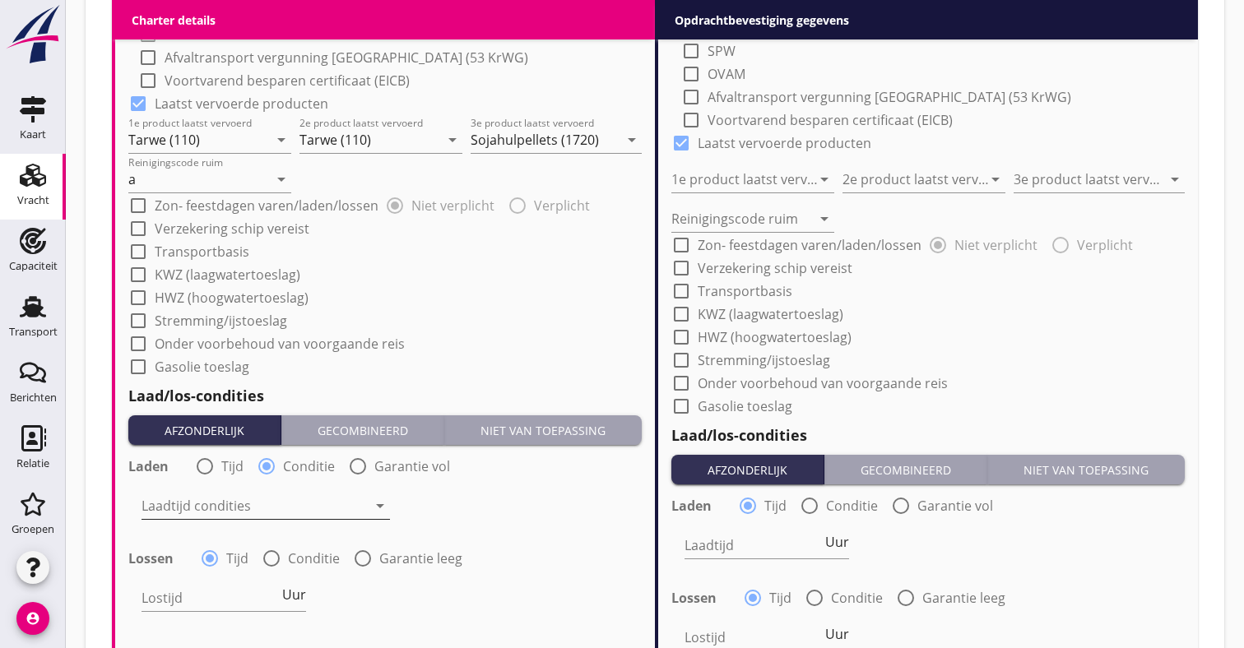
click at [234, 510] on div at bounding box center [253, 506] width 225 height 26
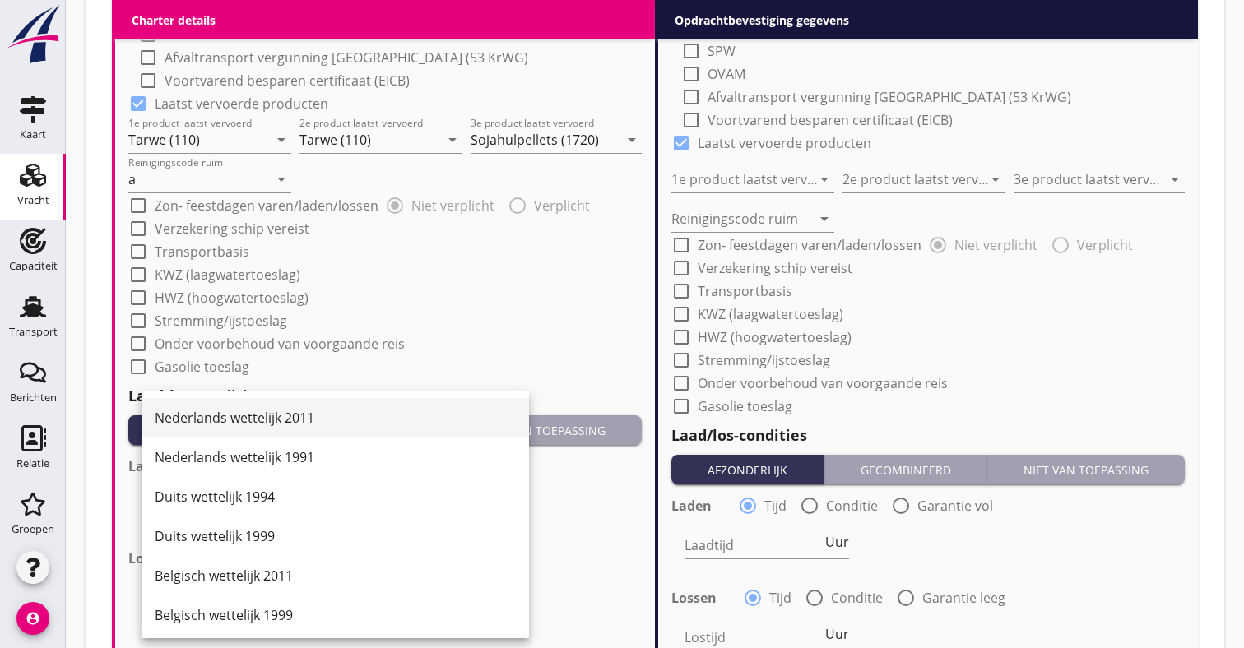
click at [299, 413] on div "Nederlands wettelijk 2011" at bounding box center [335, 418] width 361 height 20
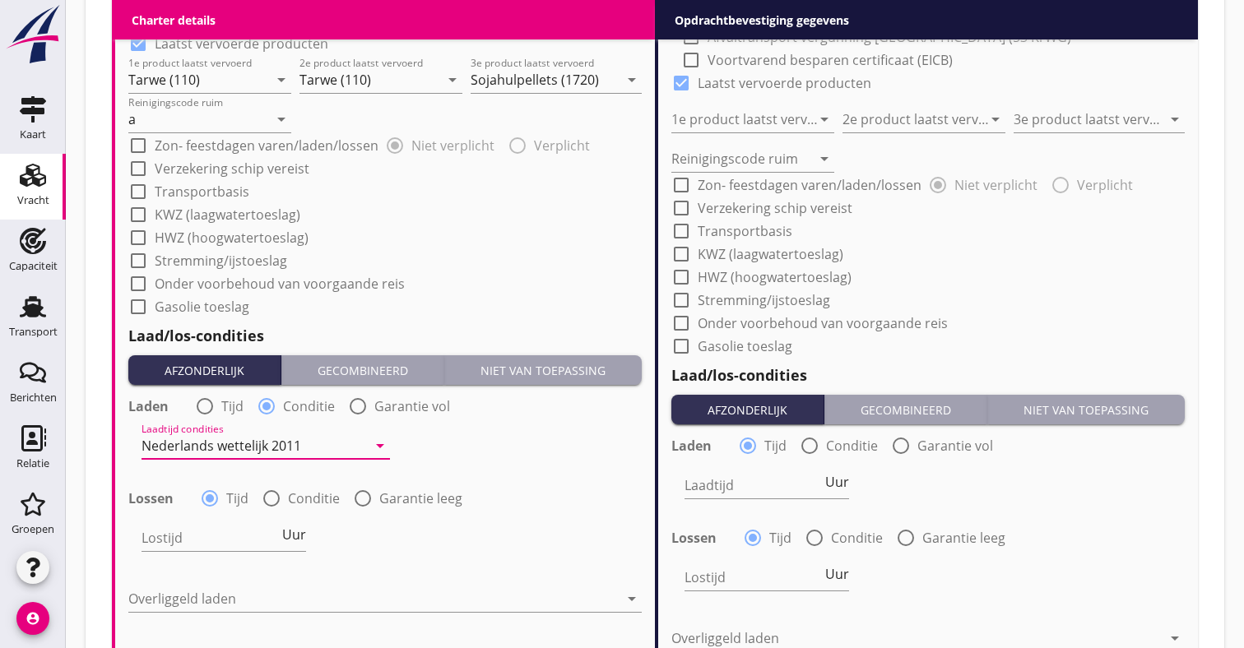
scroll to position [1656, 0]
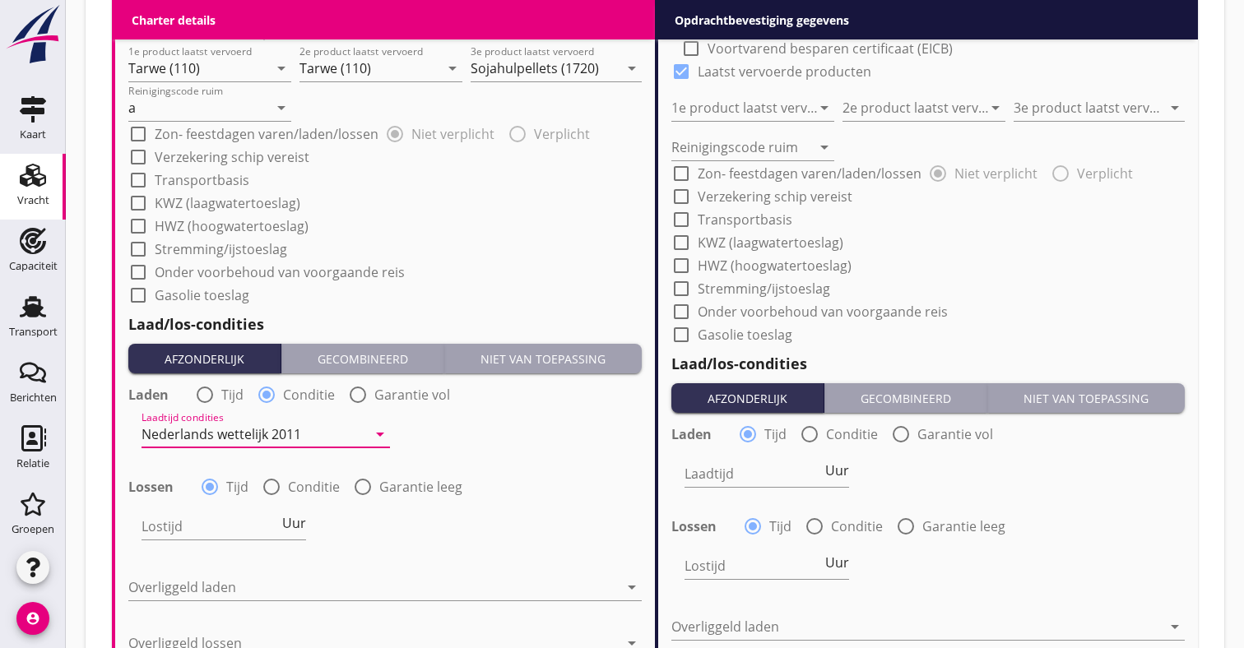
click at [290, 488] on label "Conditie" at bounding box center [314, 487] width 52 height 16
radio input "false"
radio input "true"
click at [210, 533] on div at bounding box center [253, 526] width 225 height 26
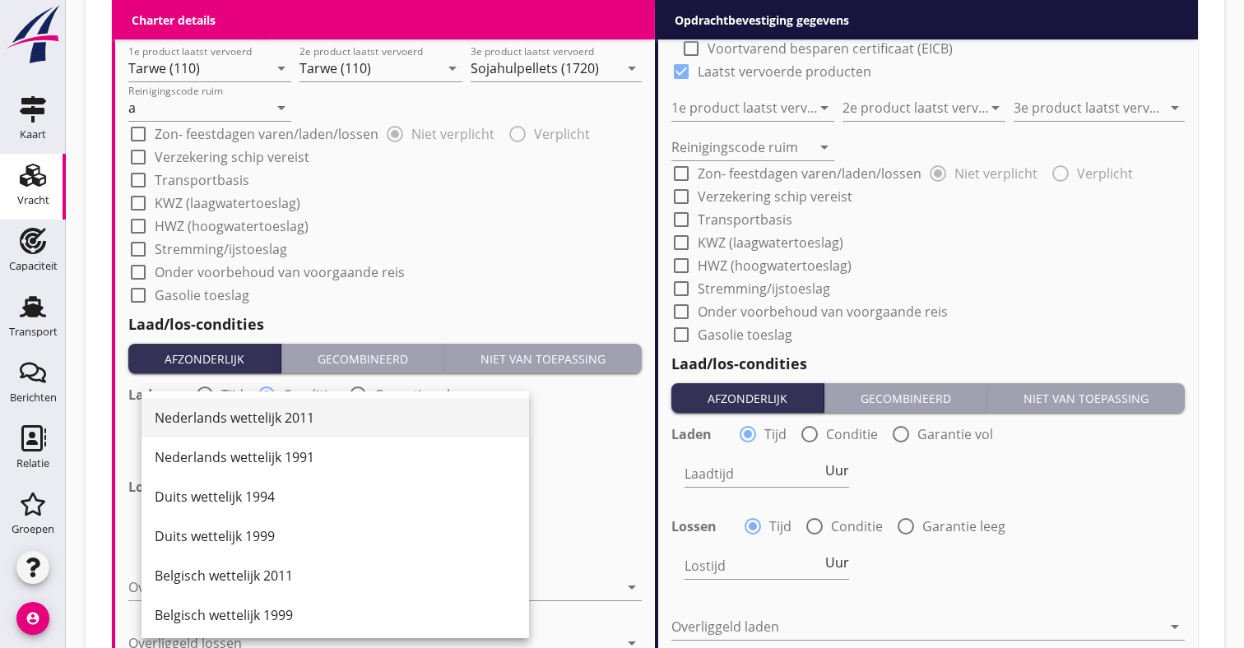
click at [267, 431] on div "Nederlands wettelijk 2011" at bounding box center [335, 417] width 361 height 39
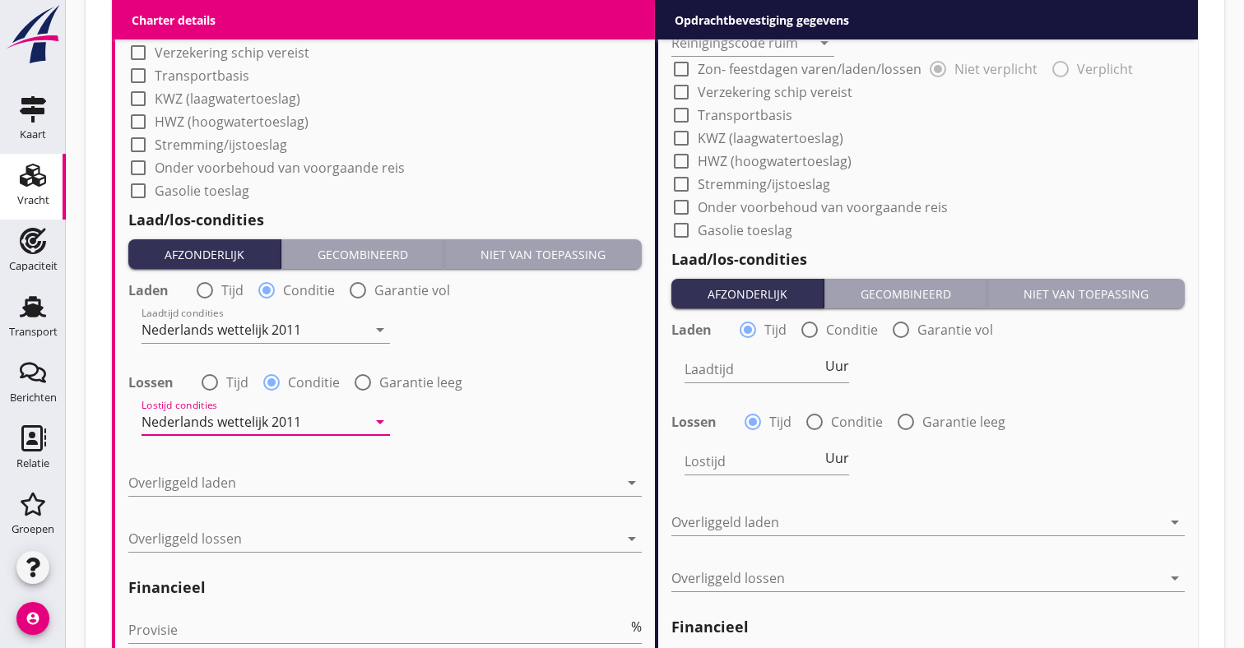
scroll to position [1780, 0]
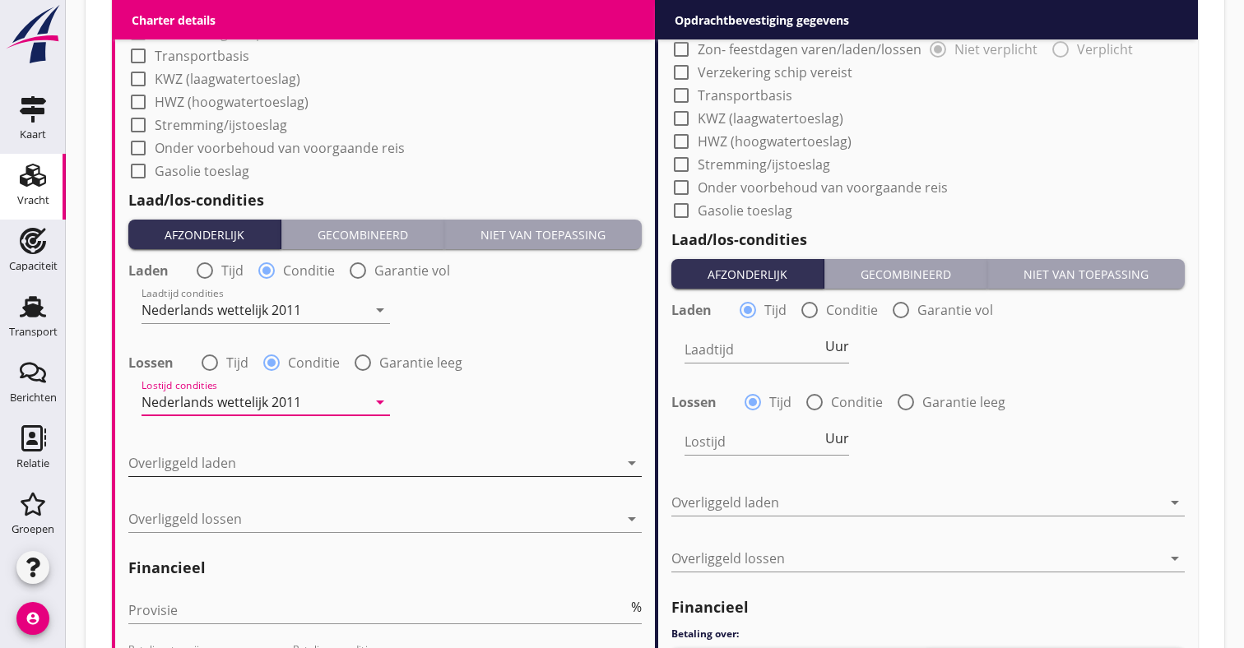
click at [291, 469] on div at bounding box center [373, 463] width 490 height 26
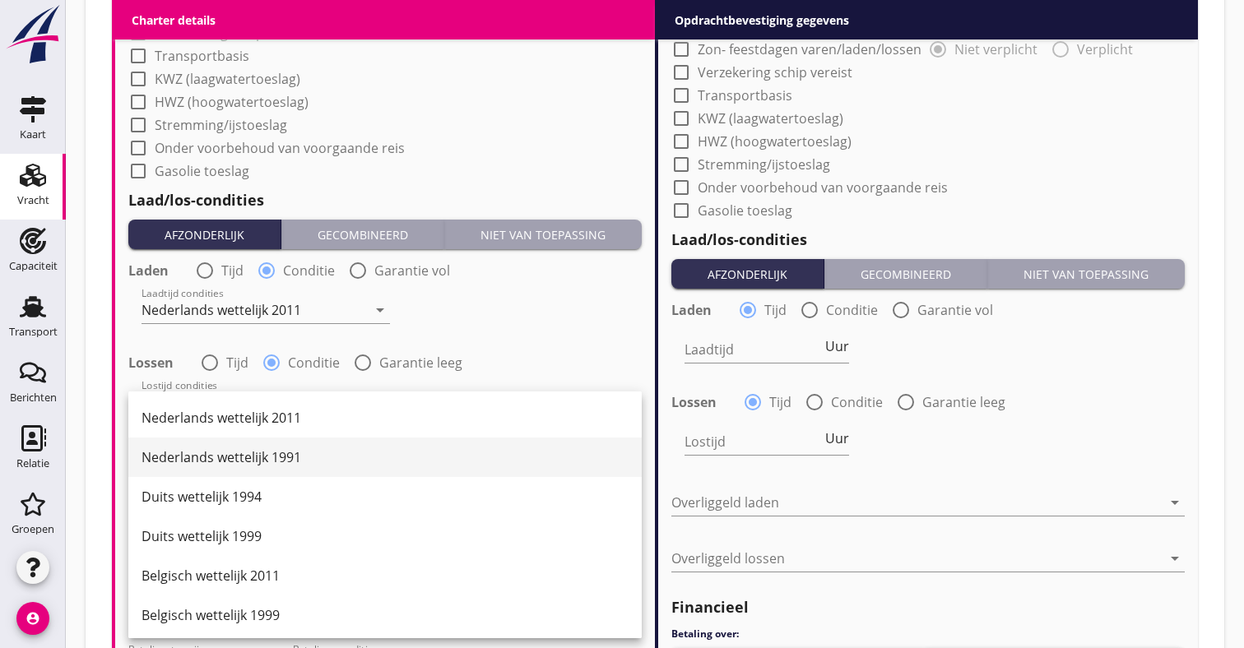
click at [278, 459] on div "Nederlands wettelijk 1991" at bounding box center [384, 457] width 487 height 20
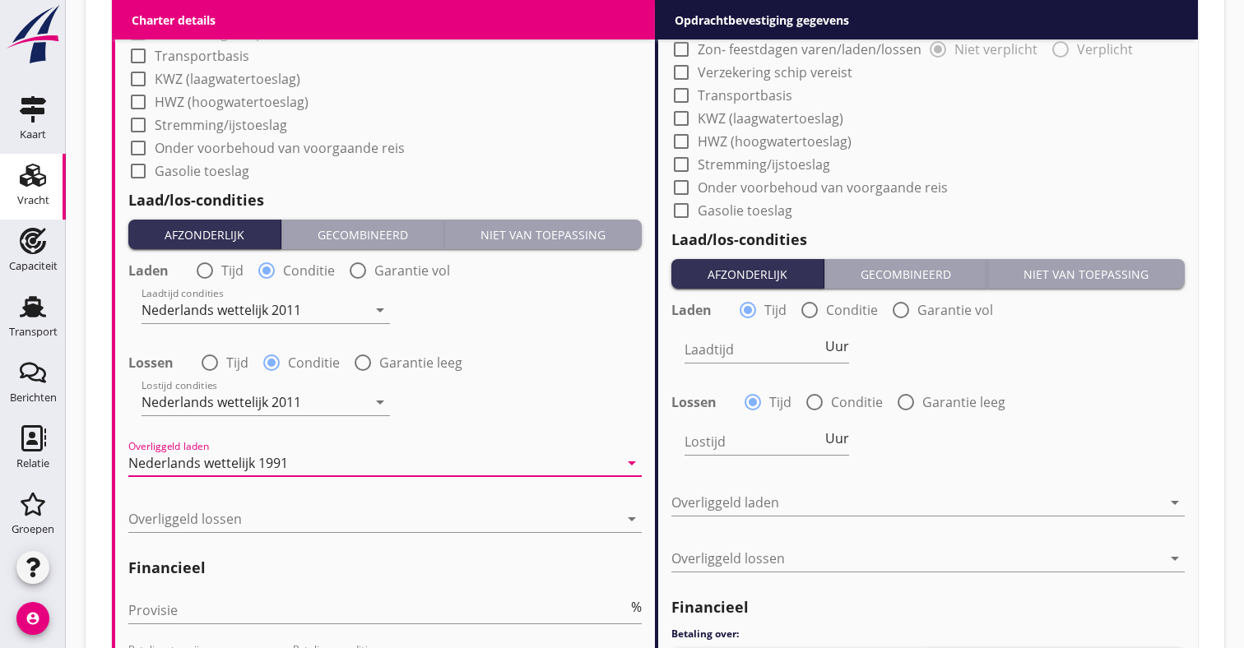
click at [278, 459] on div "Nederlands wettelijk 1991" at bounding box center [208, 463] width 160 height 15
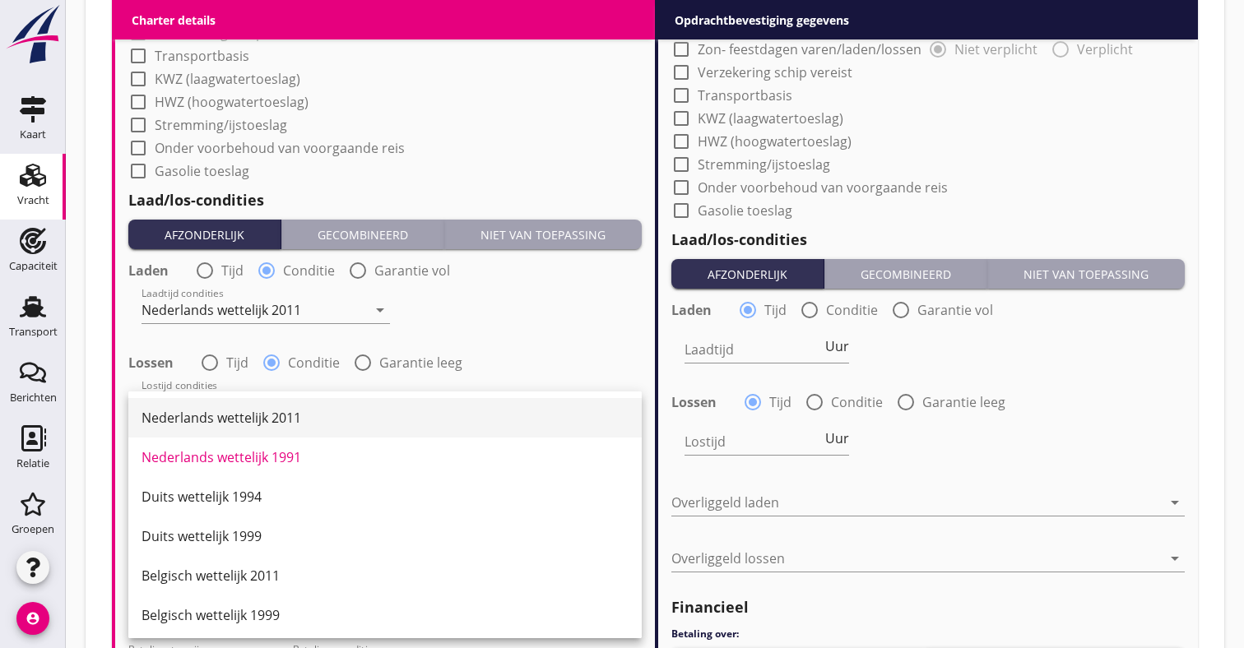
click at [289, 413] on div "Nederlands wettelijk 2011" at bounding box center [384, 418] width 487 height 20
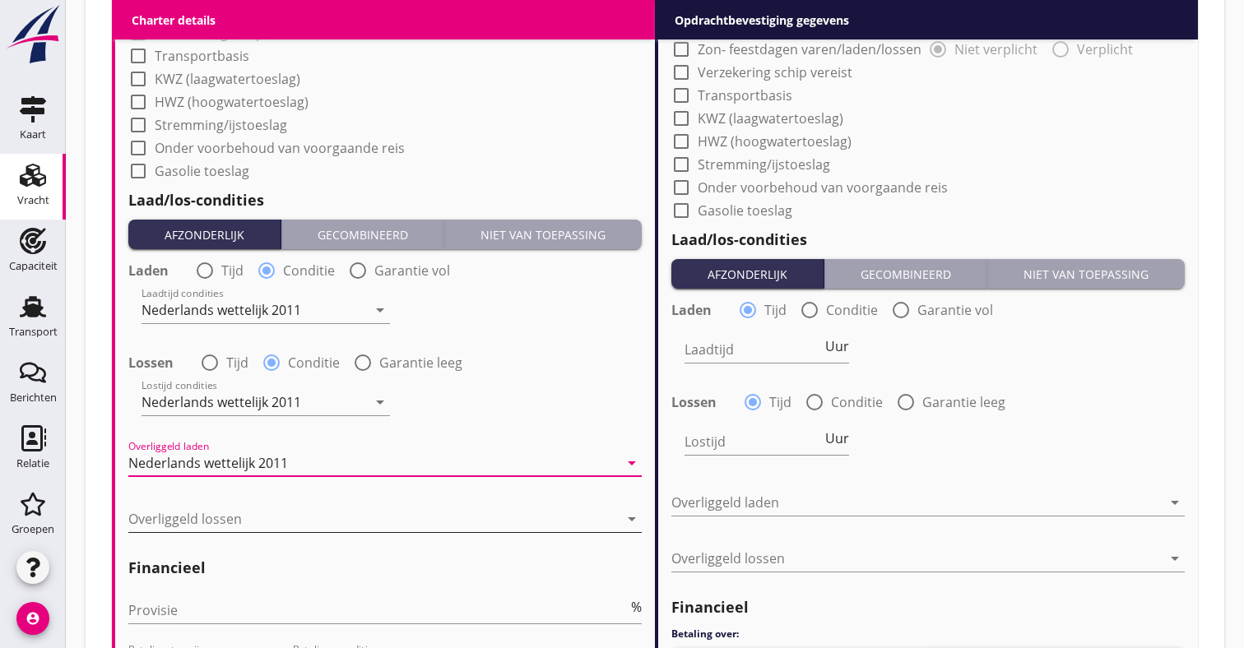
click at [218, 521] on div at bounding box center [373, 519] width 490 height 26
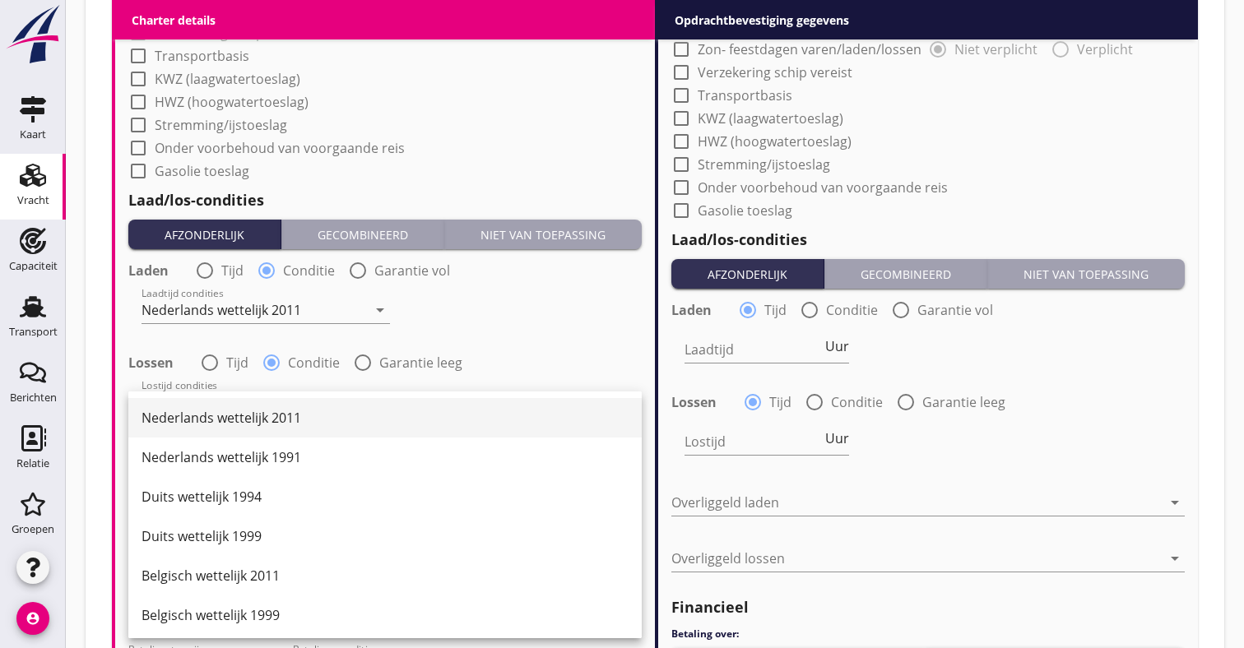
click at [291, 429] on div "Nederlands wettelijk 2011" at bounding box center [384, 417] width 487 height 39
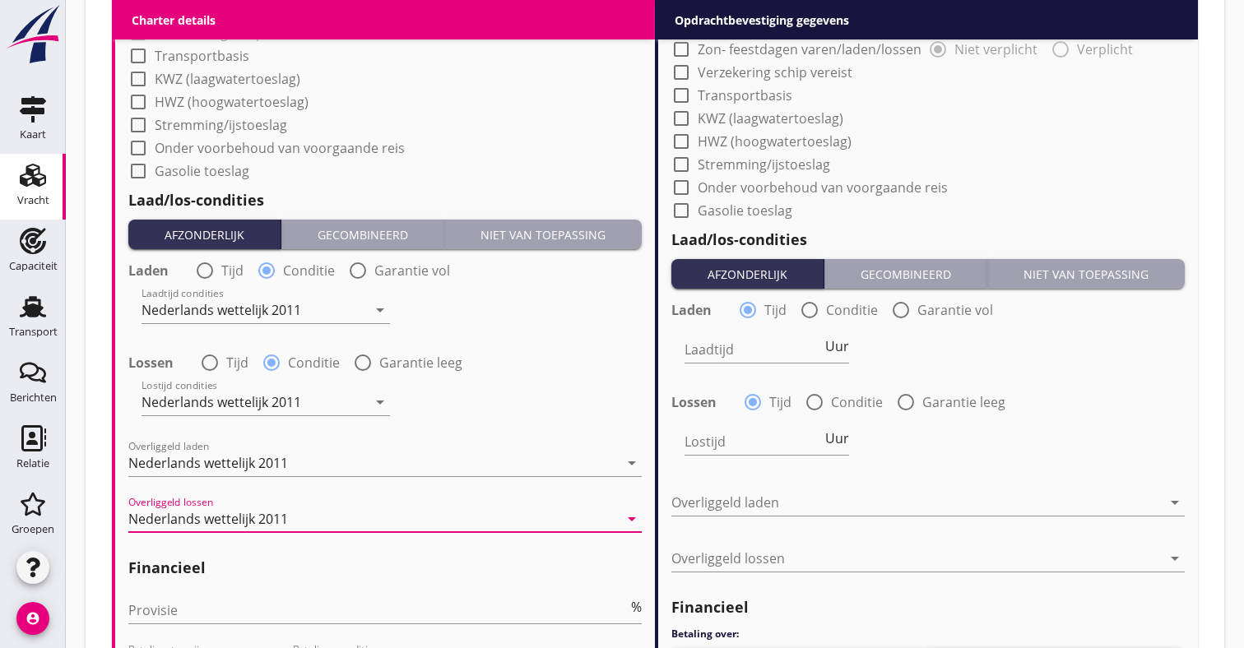
scroll to position [1903, 0]
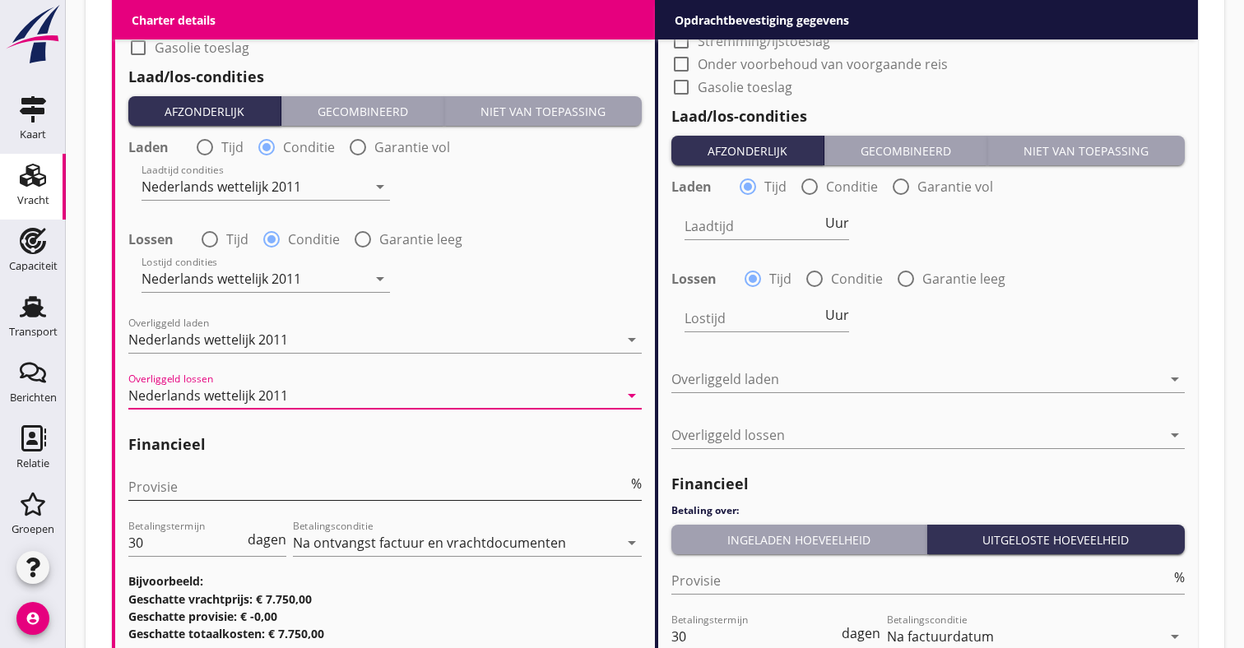
click at [239, 483] on input "Provisie" at bounding box center [377, 487] width 499 height 26
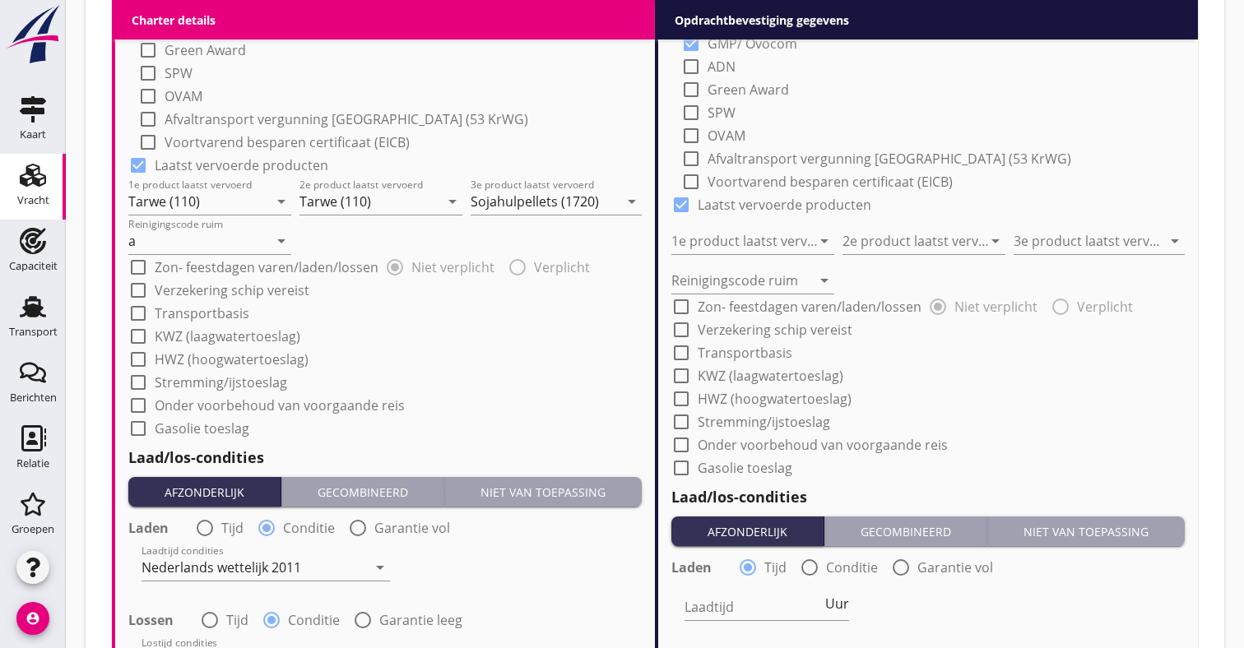
scroll to position [1100, 0]
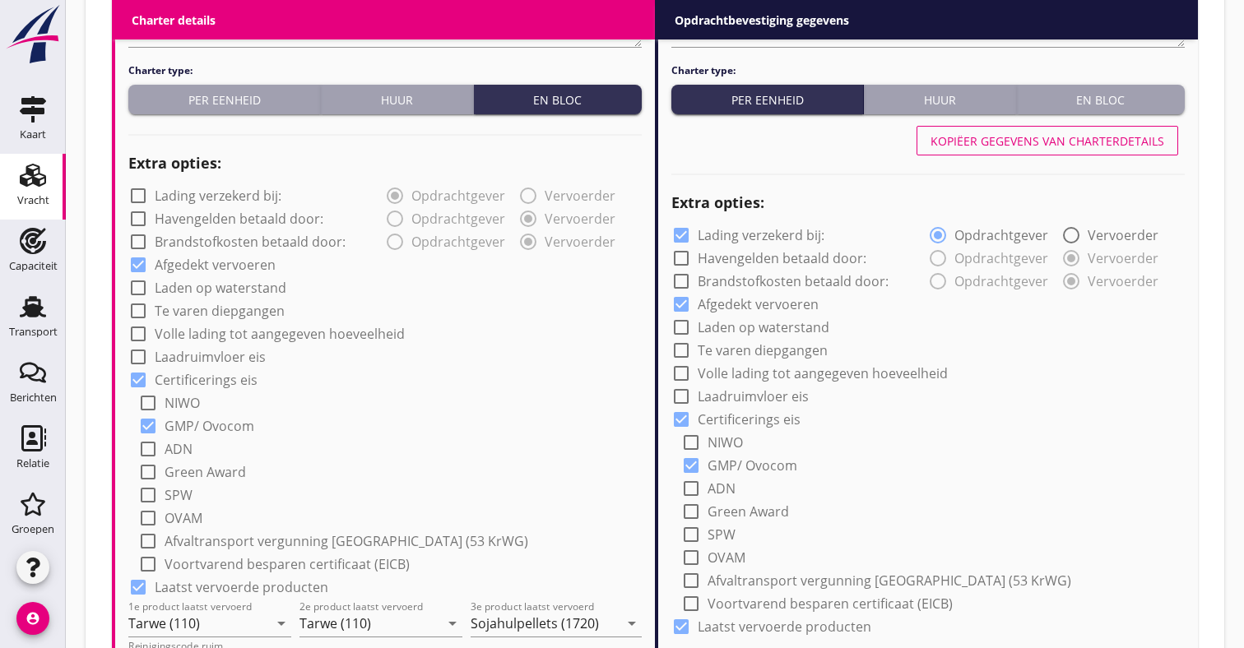
type input "5"
click at [1057, 146] on div "Kopiëer gegevens van charterdetails" at bounding box center [1047, 140] width 234 height 17
checkbox input "false"
type input "Tarwe (110)"
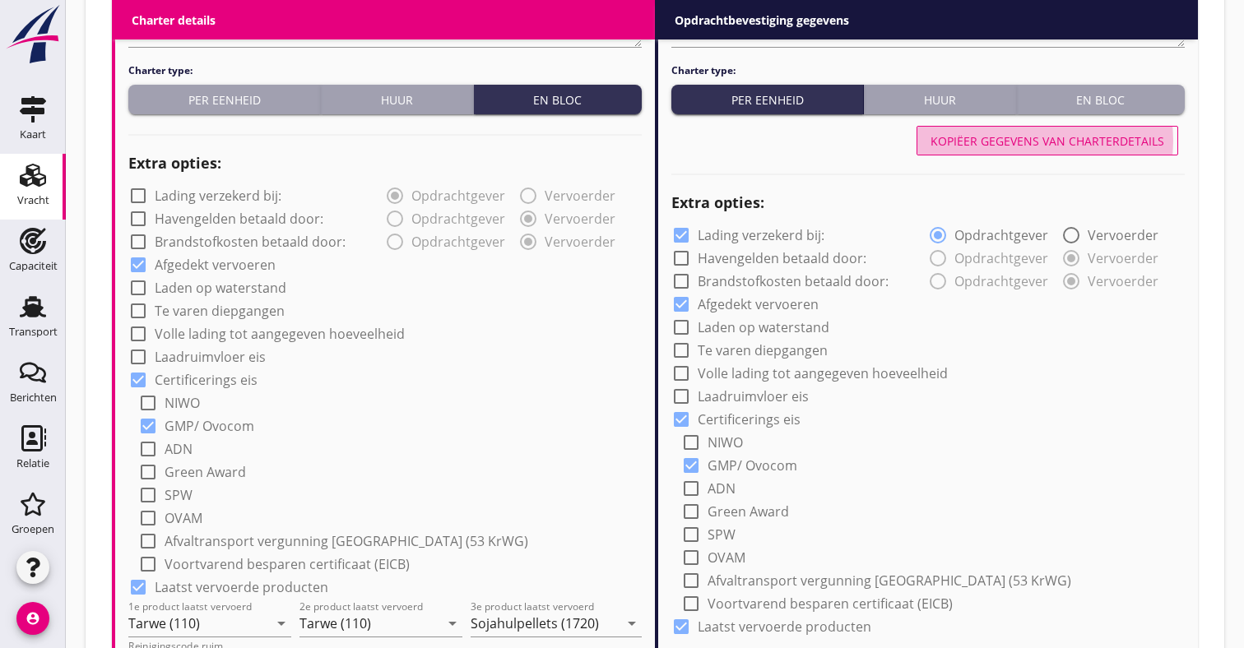
type input "Sojahulpellets (1720)"
type input "a"
radio input "false"
radio input "true"
radio input "false"
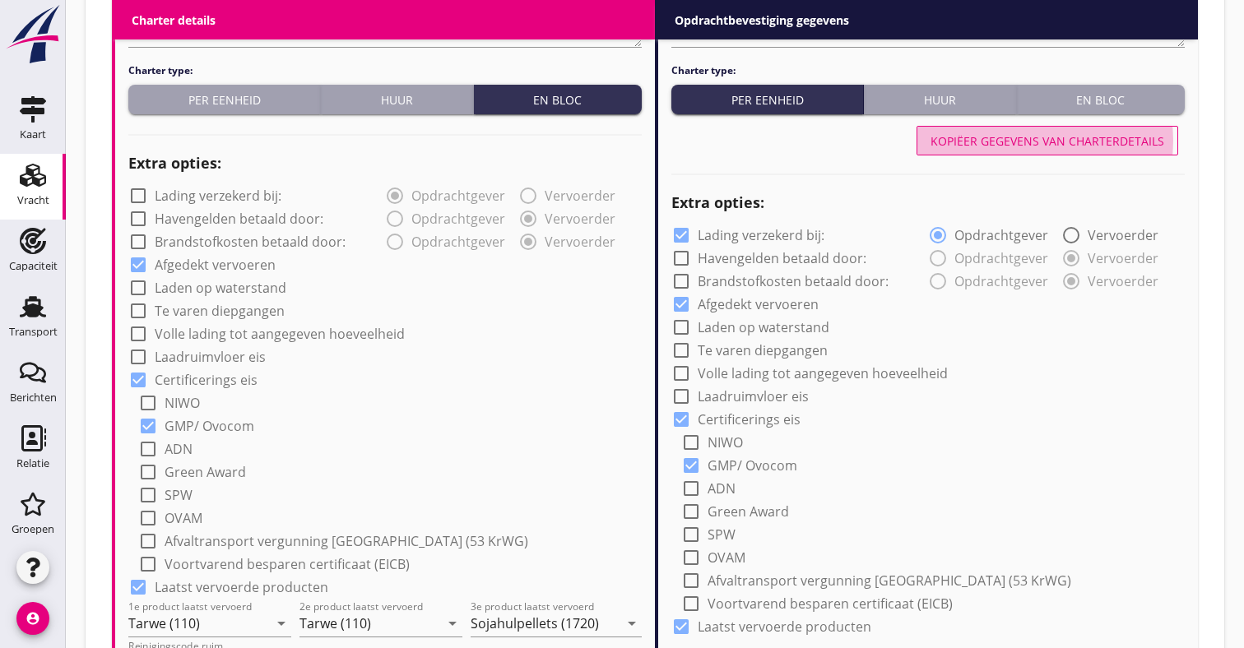
radio input "true"
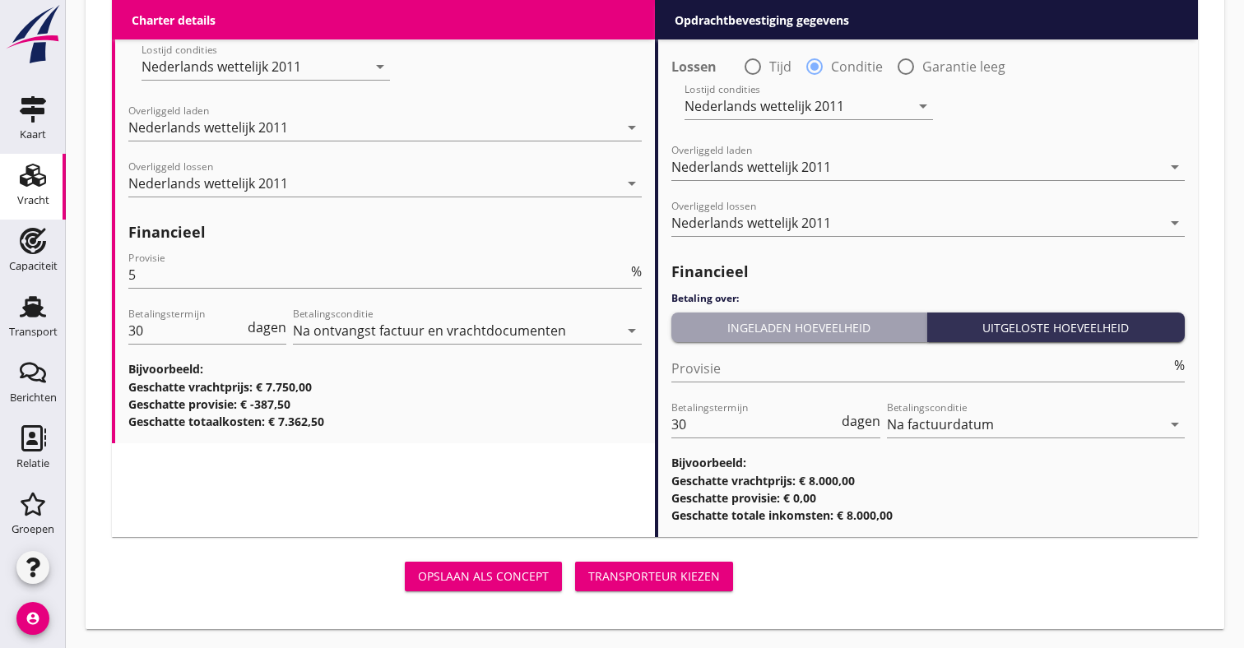
click at [643, 580] on div "Transporteur kiezen" at bounding box center [654, 575] width 132 height 17
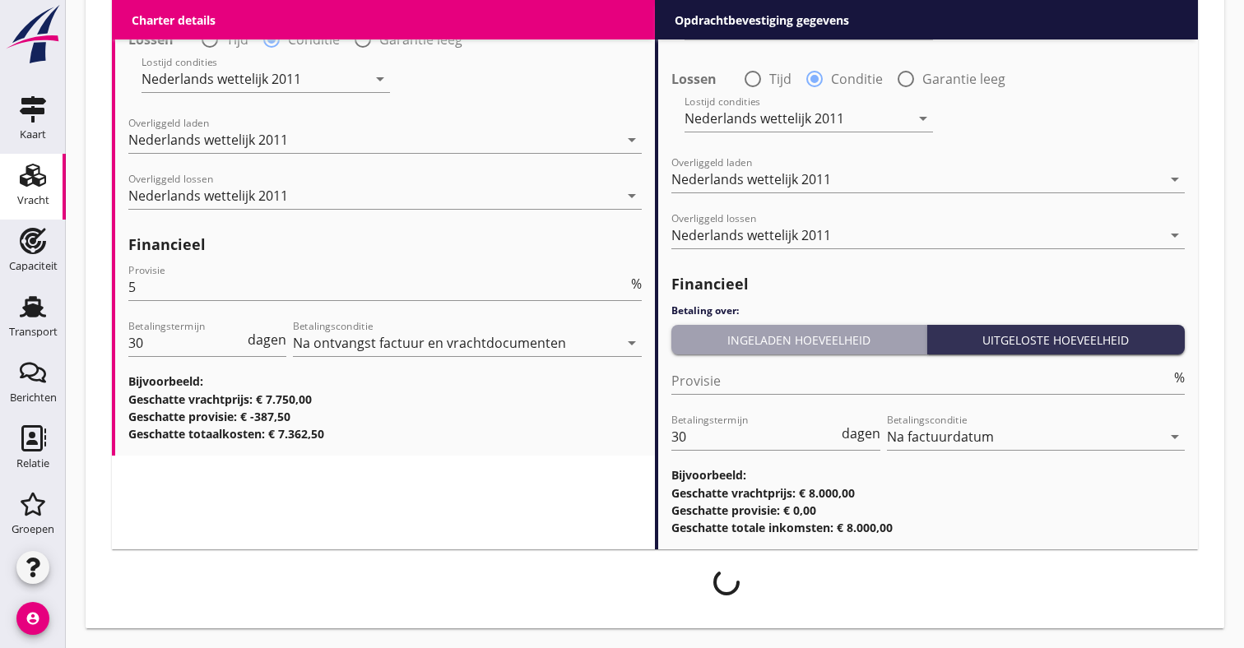
scroll to position [2102, 0]
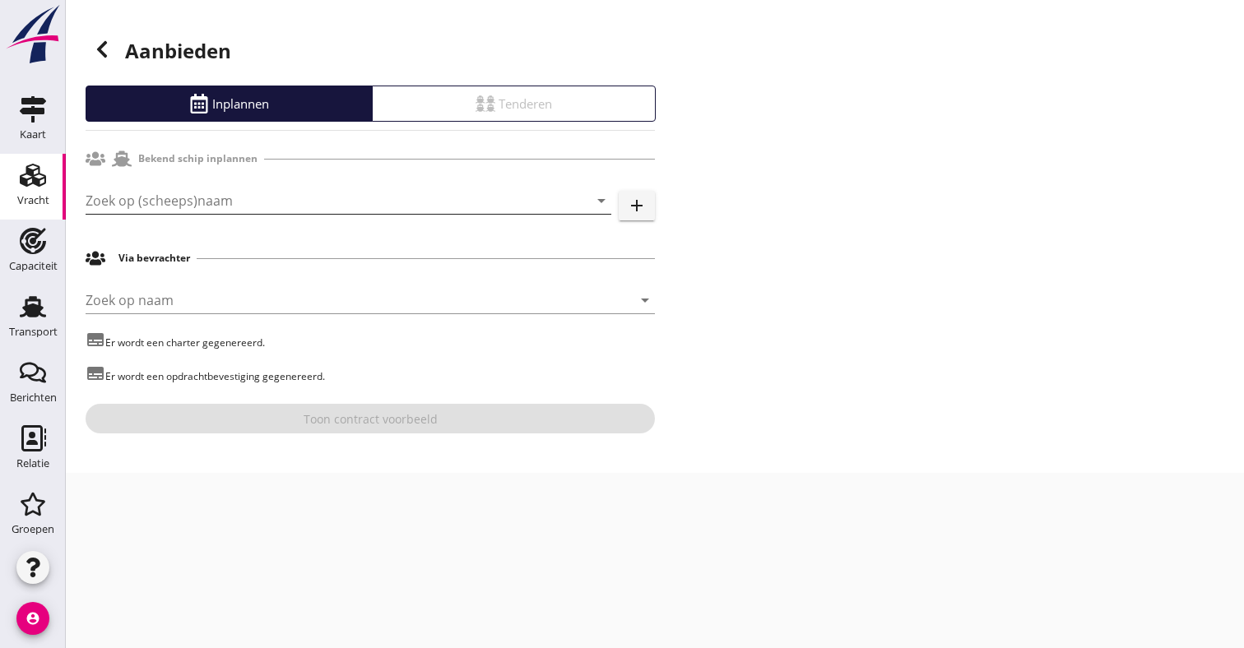
click at [320, 204] on input "Zoek op (scheeps)naam" at bounding box center [325, 201] width 479 height 26
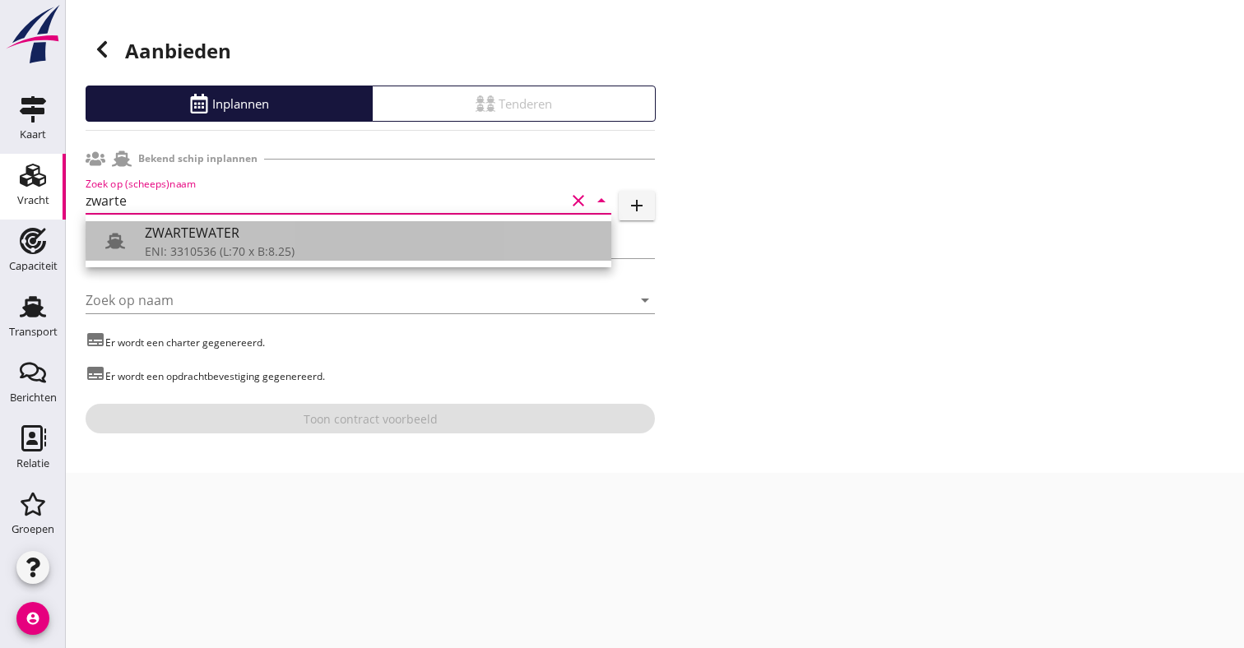
click at [242, 234] on div "ZWARTEWATER" at bounding box center [371, 233] width 453 height 20
type input "ZWARTEWATER"
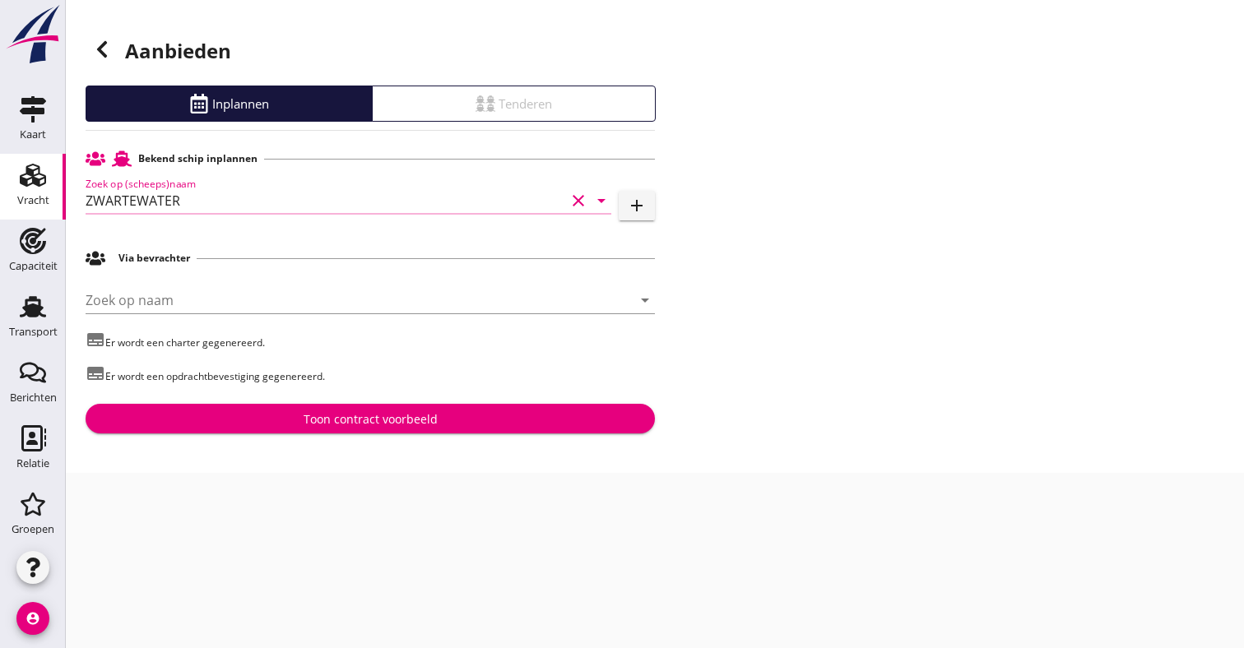
click at [345, 410] on div "Toon contract voorbeeld" at bounding box center [370, 418] width 134 height 17
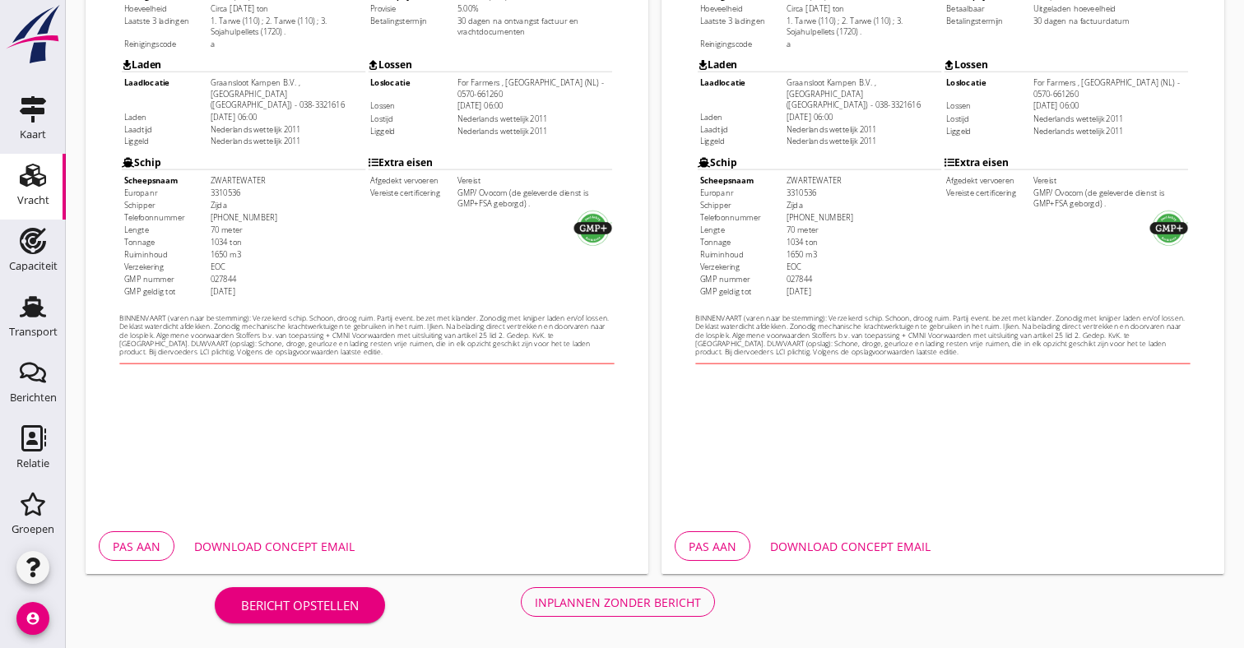
scroll to position [442, 0]
click at [585, 611] on button "Inplannen zonder bericht" at bounding box center [618, 602] width 194 height 30
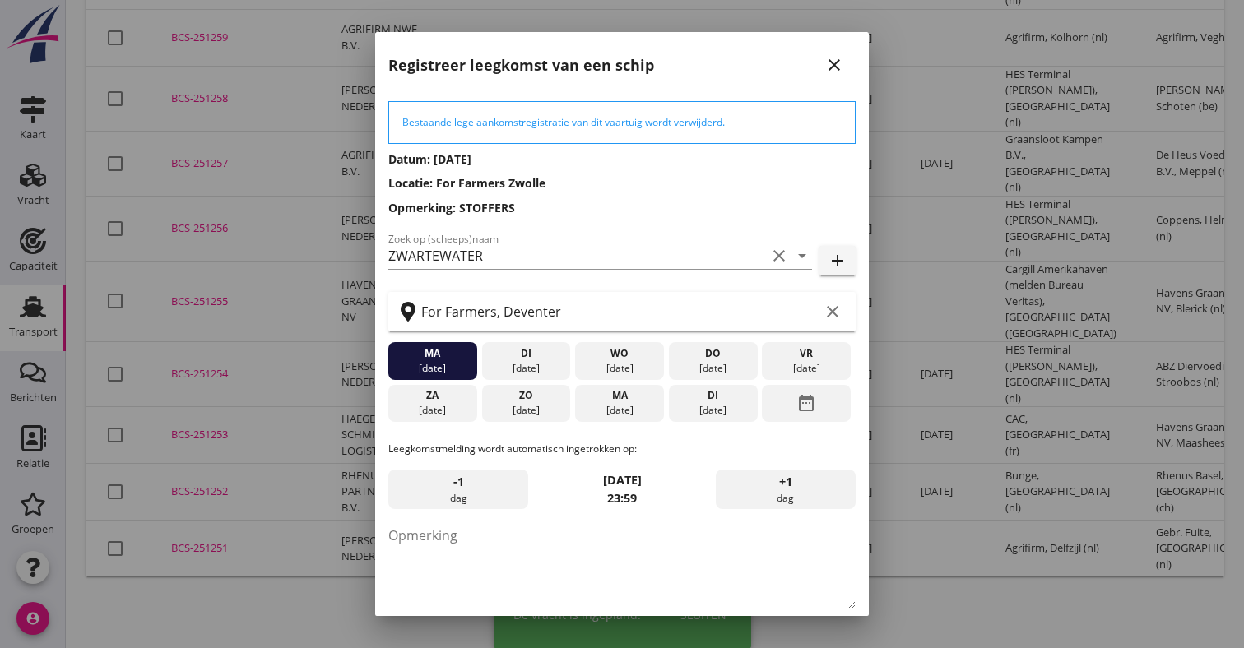
scroll to position [97, 0]
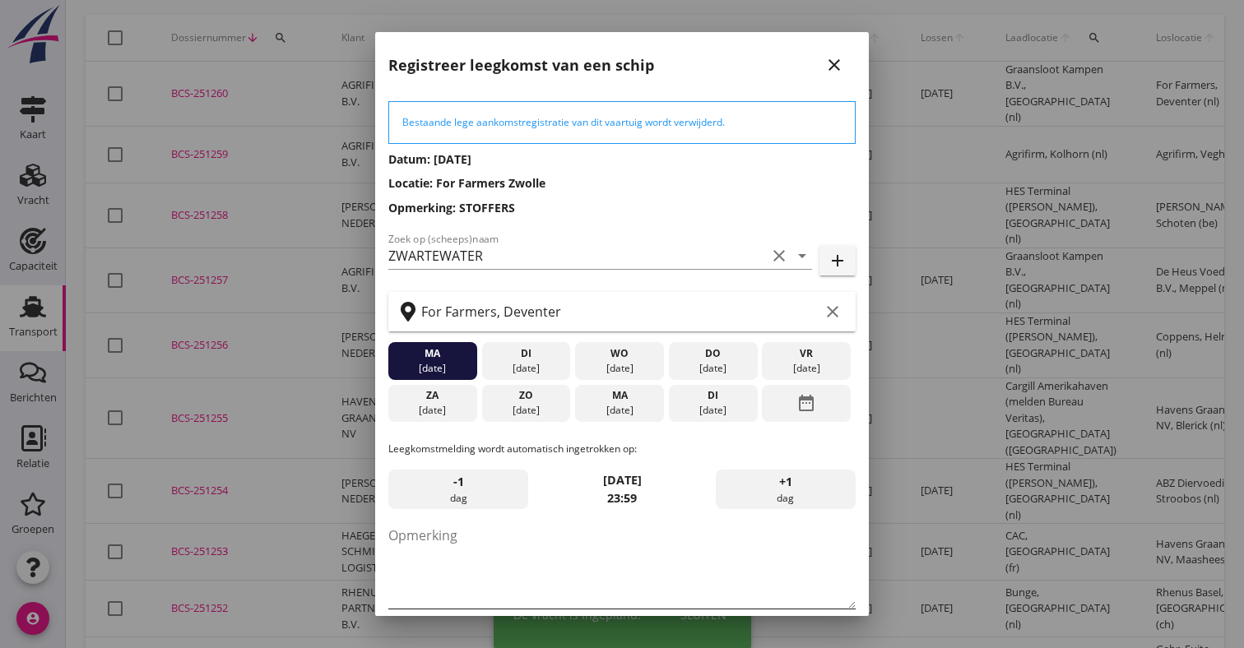
click at [477, 540] on textarea "Opmerking" at bounding box center [621, 565] width 467 height 86
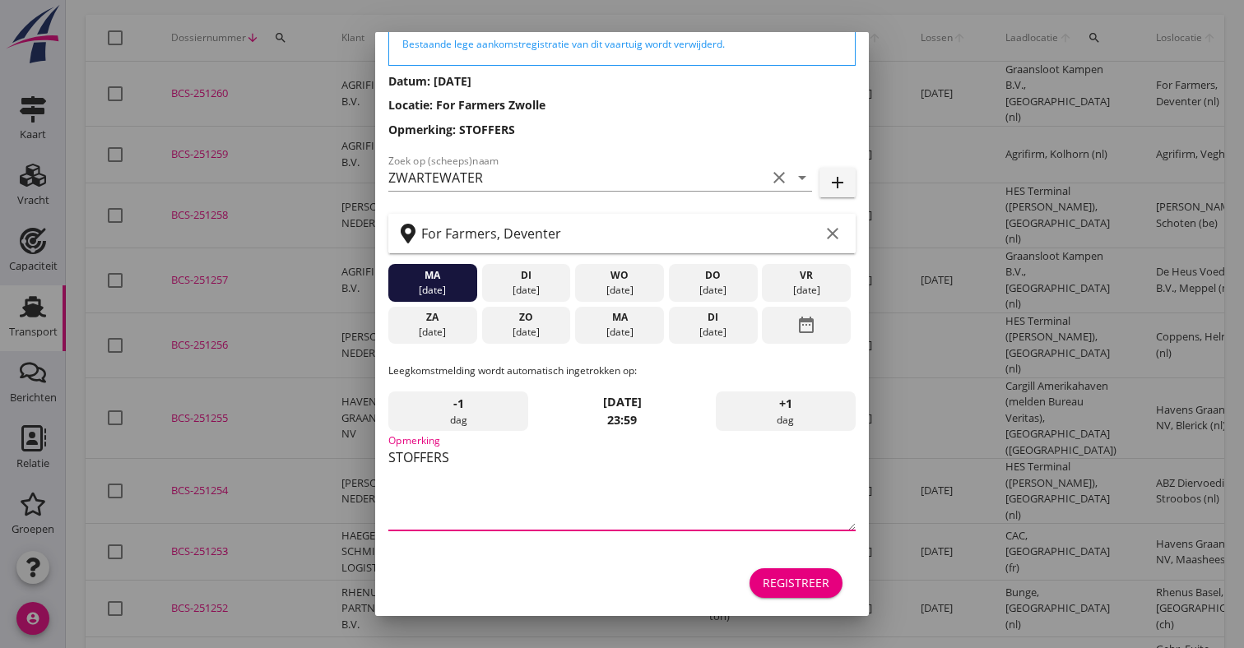
scroll to position [78, 0]
type textarea "STOFFERS"
click at [799, 585] on div "Registreer" at bounding box center [795, 582] width 67 height 17
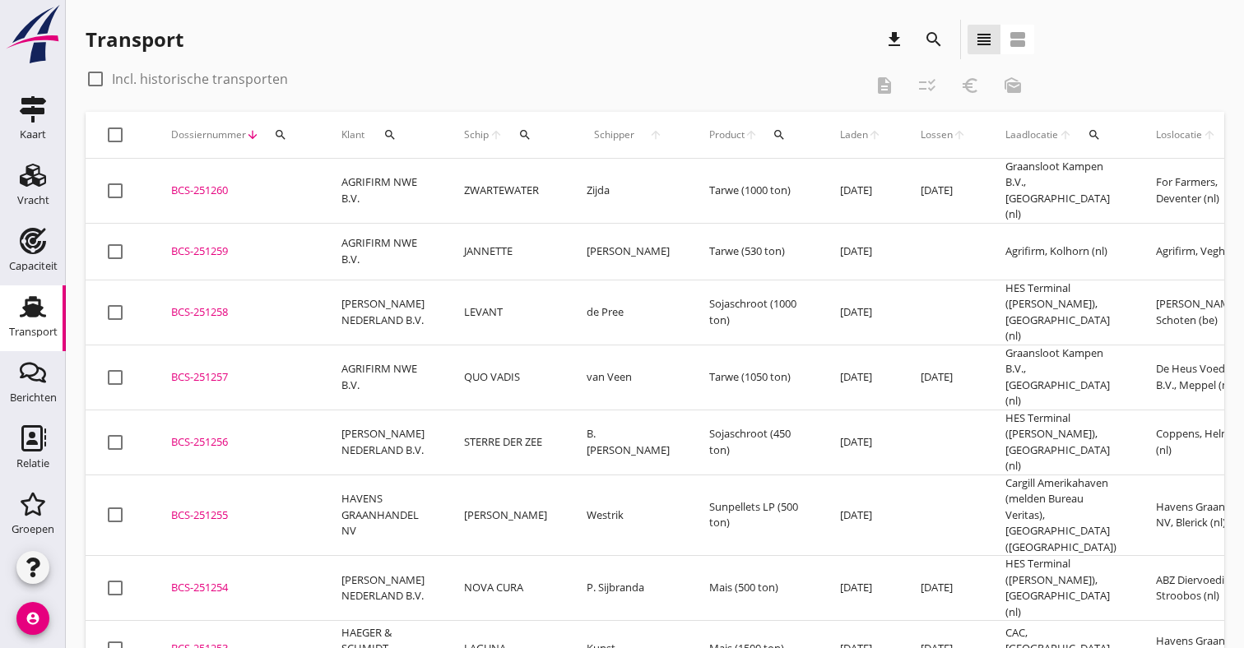
scroll to position [0, 0]
click at [382, 179] on td "AGRIFIRM NWE B.V." at bounding box center [383, 191] width 123 height 65
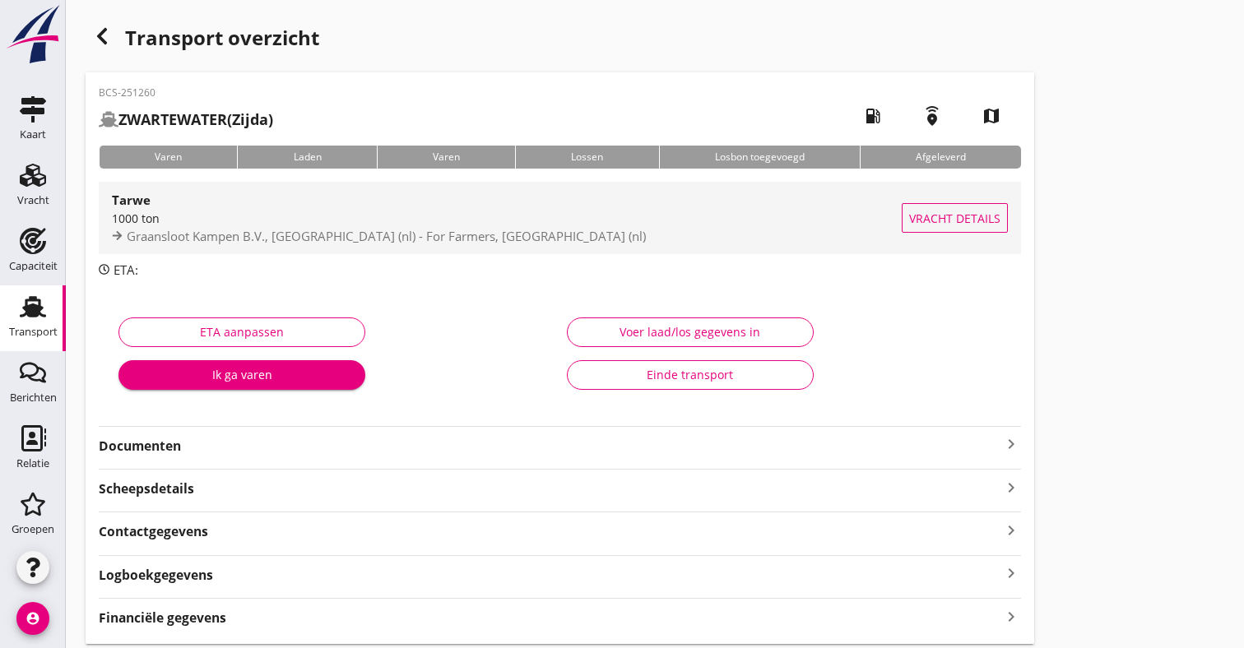
click at [583, 228] on div "Graansloot Kampen B.V., [GEOGRAPHIC_DATA] (nl) - For Farmers, [GEOGRAPHIC_DATA]…" at bounding box center [507, 236] width 790 height 19
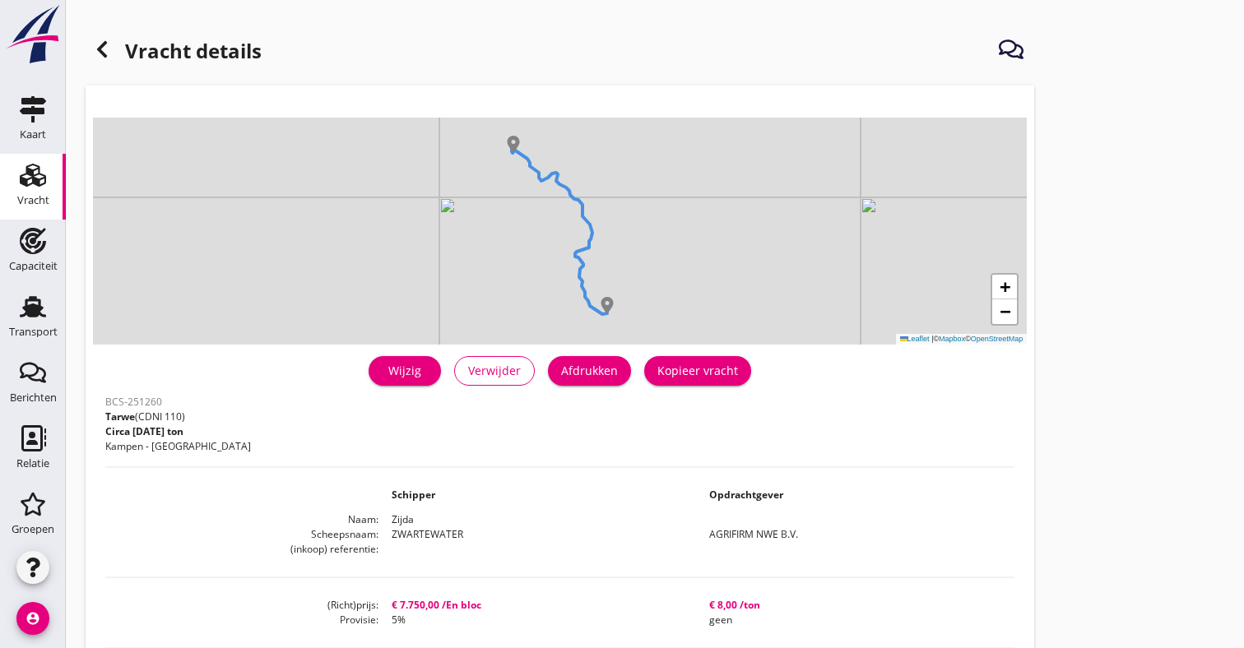
click at [100, 51] on use at bounding box center [102, 49] width 10 height 16
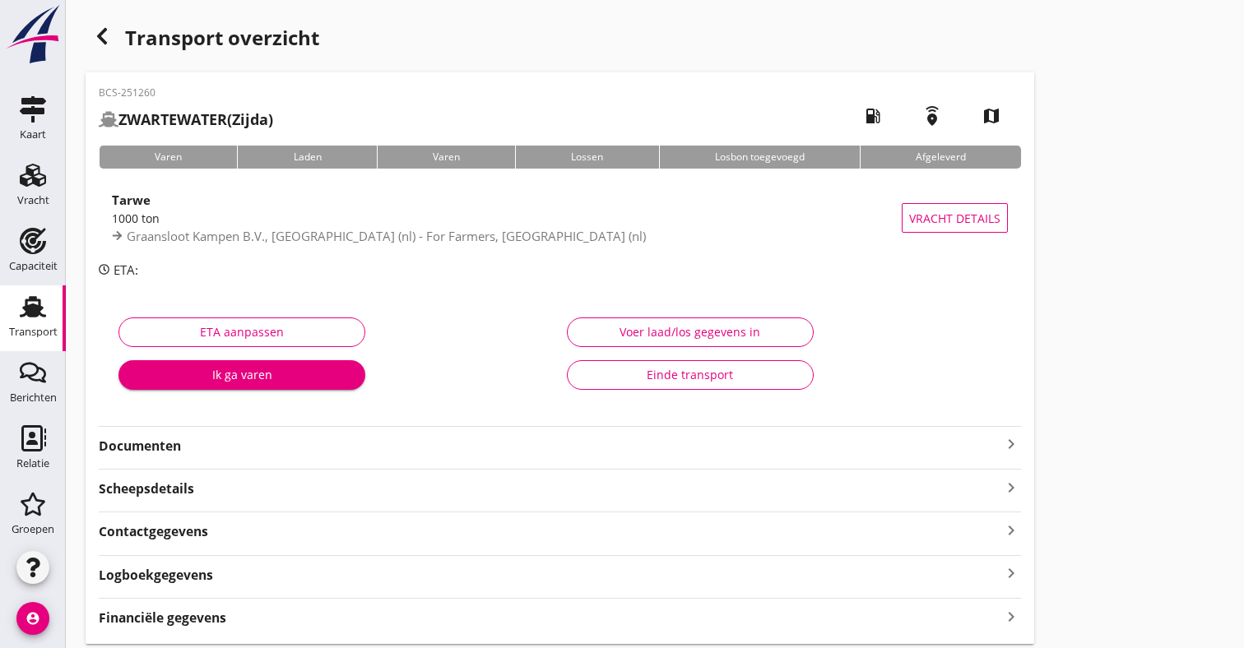
click at [474, 458] on div "BCS-251260 ZWARTEWATER (Zijda) local_gas_station emergency_share map Varen Lade…" at bounding box center [560, 358] width 948 height 572
click at [484, 442] on strong "Documenten" at bounding box center [550, 446] width 902 height 19
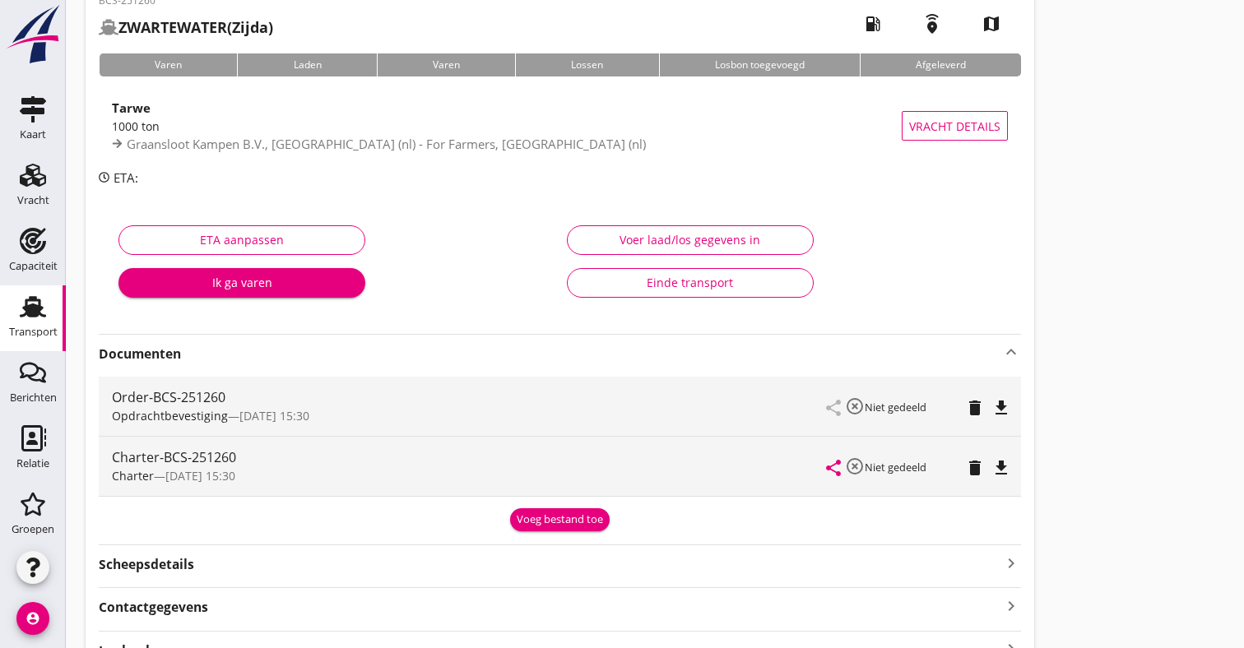
scroll to position [121, 0]
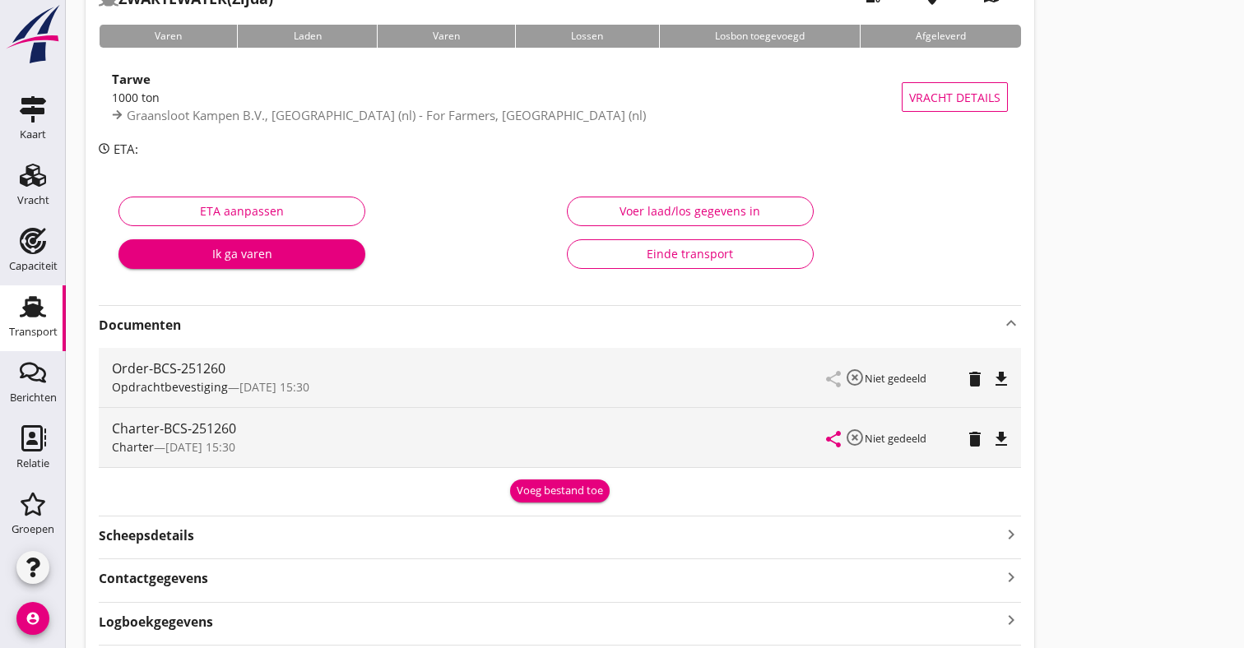
click at [1002, 369] on icon "file_download" at bounding box center [1001, 379] width 20 height 20
click at [1001, 383] on icon "open_in_browser" at bounding box center [1001, 379] width 20 height 20
click at [999, 436] on icon "file_download" at bounding box center [1001, 439] width 20 height 20
click at [553, 485] on div "Voeg bestand toe" at bounding box center [559, 491] width 86 height 16
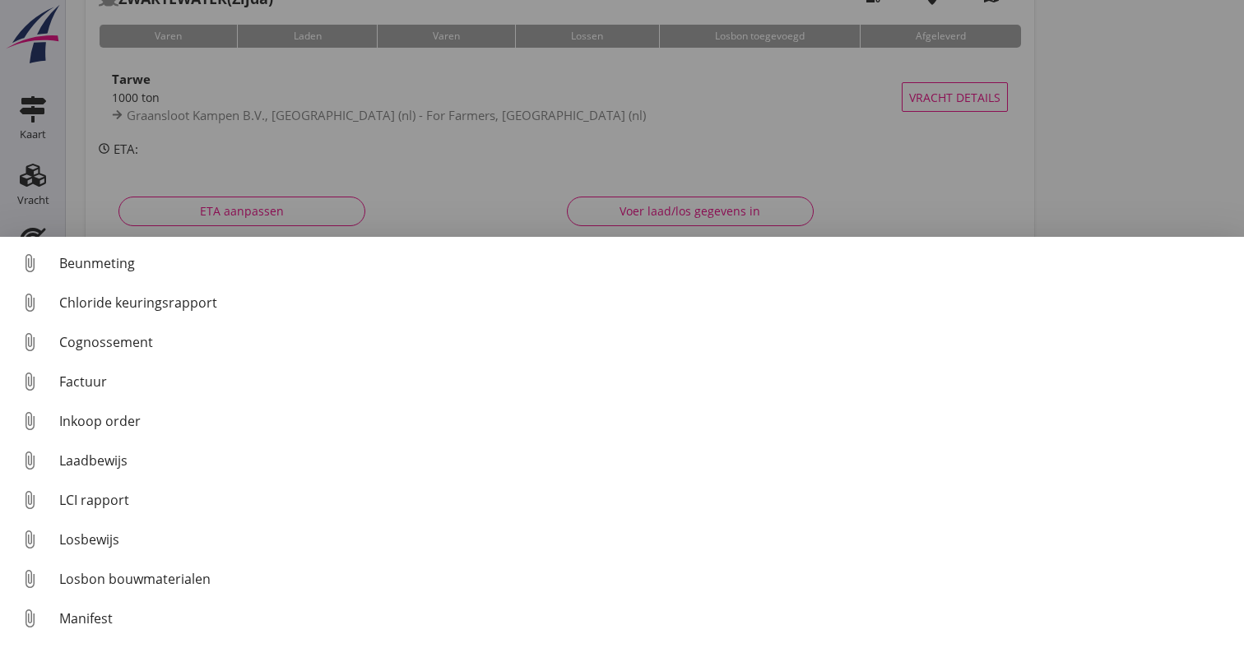
click at [440, 350] on div "Cognossement" at bounding box center [644, 342] width 1171 height 20
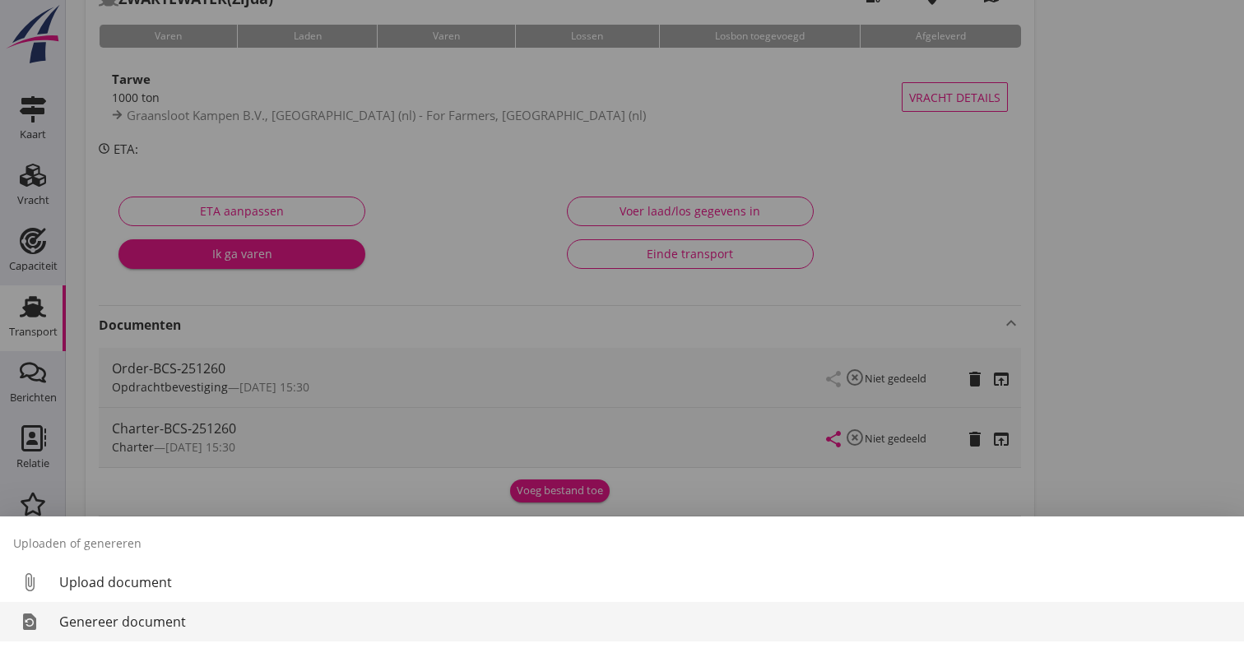
click at [298, 633] on link "restore_page Genereer document" at bounding box center [622, 621] width 1244 height 39
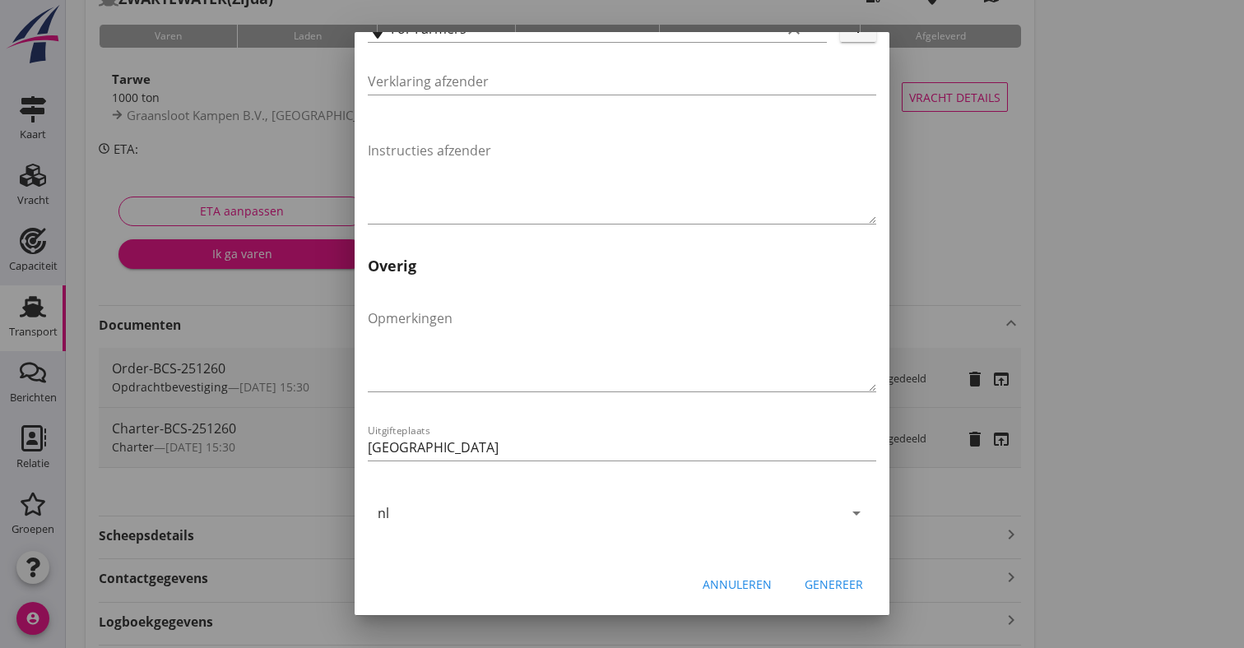
scroll to position [589, 0]
click at [846, 581] on div "Genereer" at bounding box center [833, 584] width 58 height 17
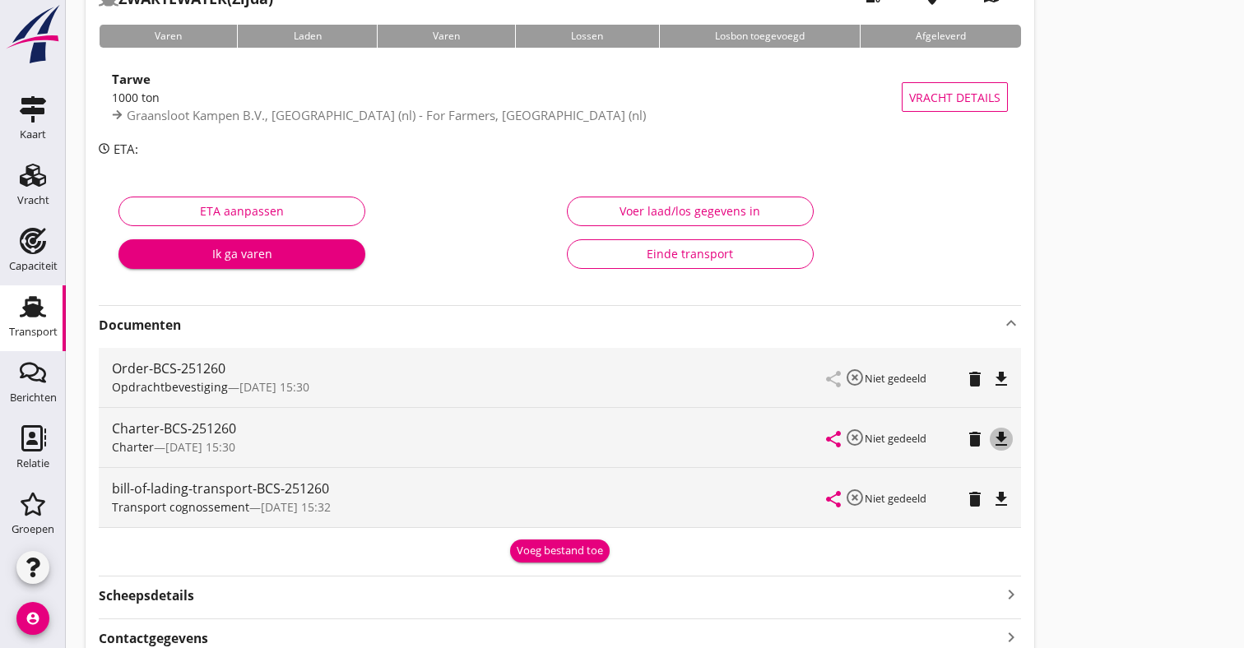
click at [1001, 442] on icon "file_download" at bounding box center [1001, 439] width 20 height 20
click at [1000, 445] on icon "open_in_browser" at bounding box center [1001, 439] width 20 height 20
click at [1005, 498] on icon "file_download" at bounding box center [1001, 499] width 20 height 20
click at [1003, 499] on icon "open_in_browser" at bounding box center [1001, 499] width 20 height 20
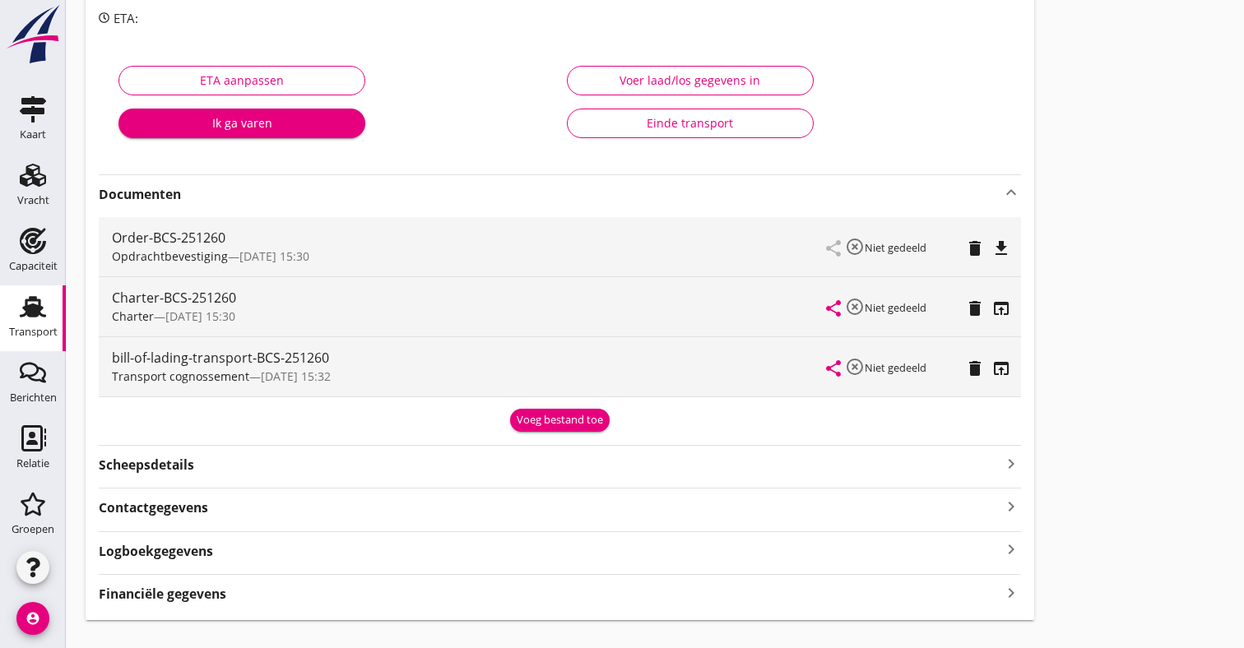
scroll to position [251, 0]
click at [595, 463] on div "Scheepsdetails keyboard_arrow_right" at bounding box center [560, 464] width 922 height 22
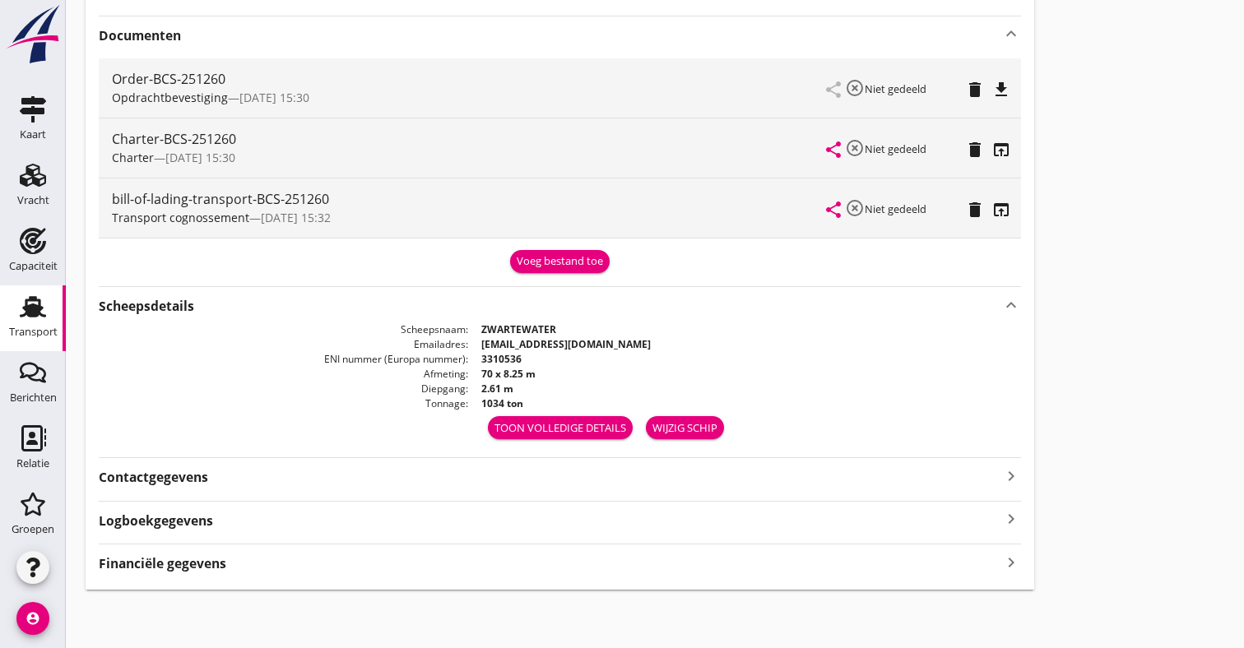
scroll to position [410, 0]
click at [325, 567] on div "Financiële gegevens keyboard_arrow_right" at bounding box center [560, 563] width 922 height 22
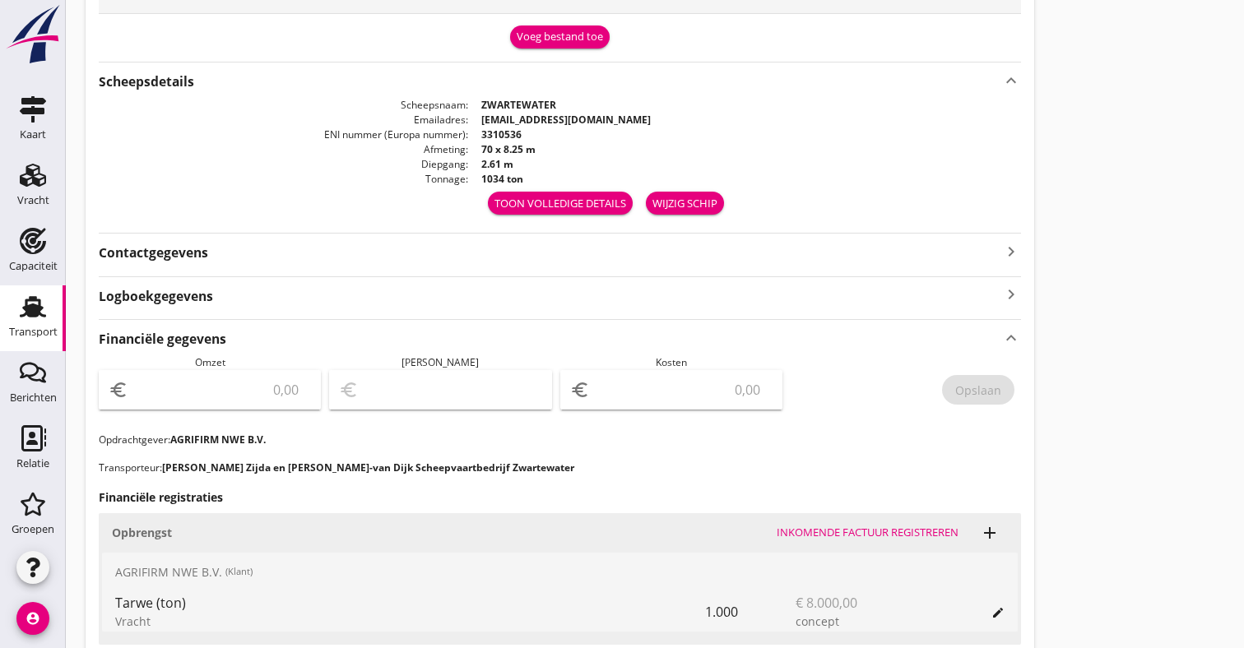
scroll to position [646, 0]
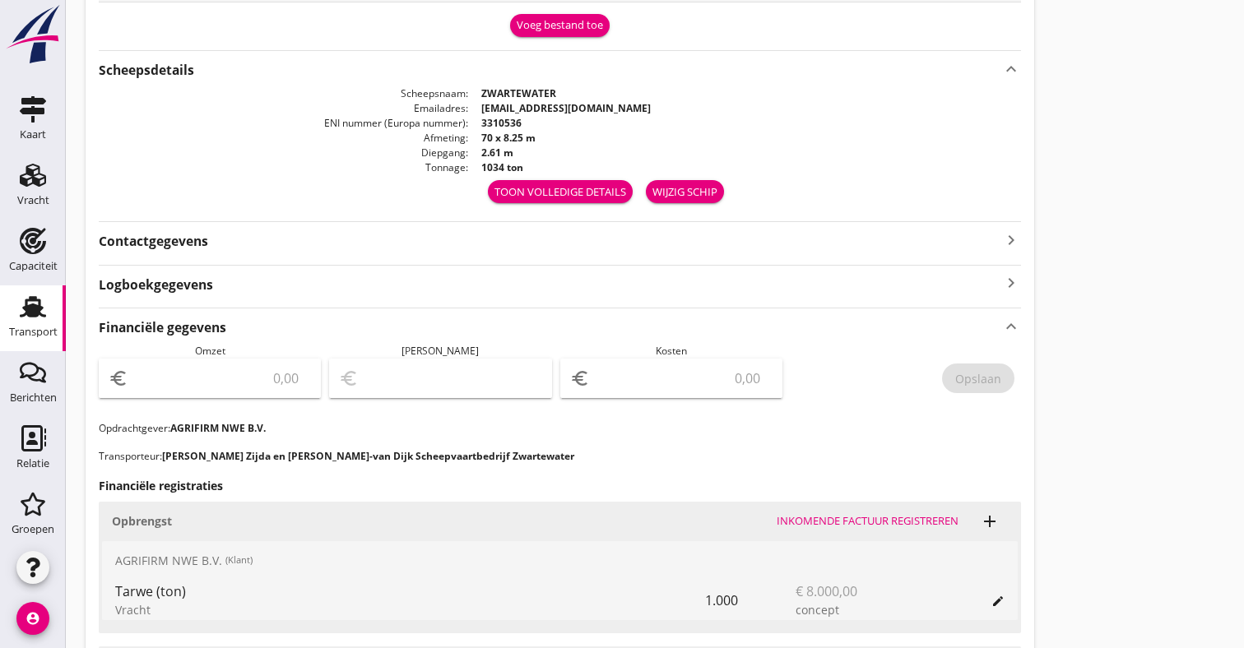
click at [274, 373] on input "number" at bounding box center [221, 378] width 179 height 26
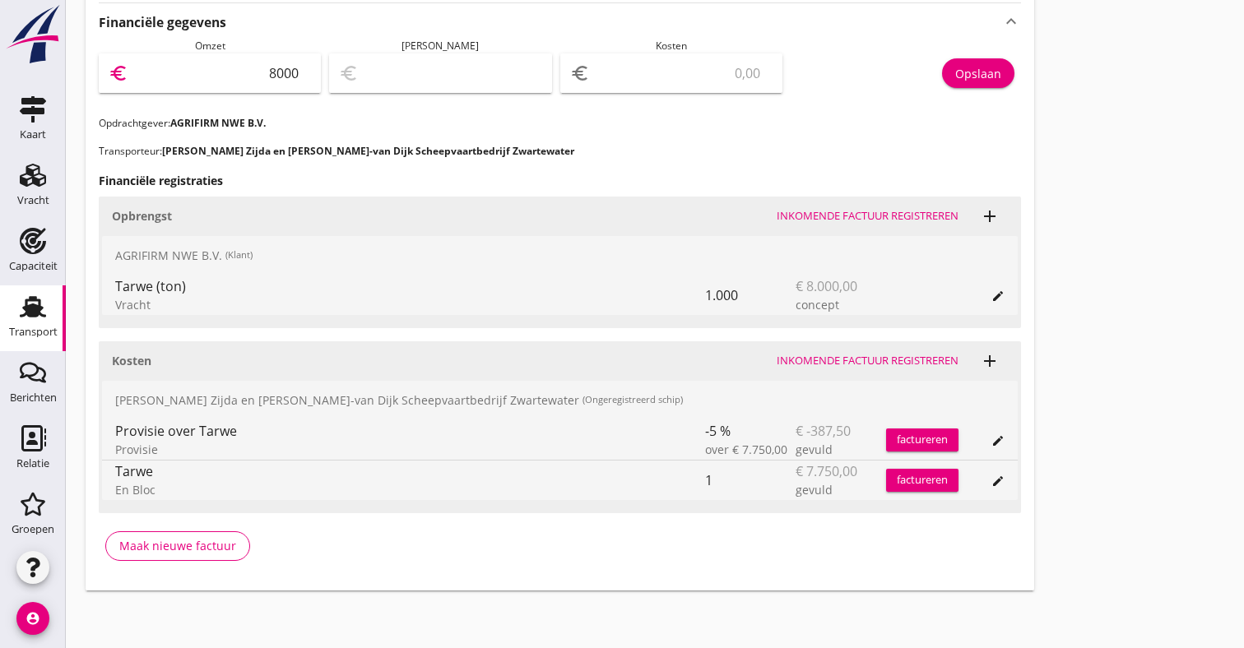
scroll to position [951, 0]
type input "8000"
click at [668, 74] on input "number" at bounding box center [682, 74] width 179 height 26
type input "7993.00"
type input "7"
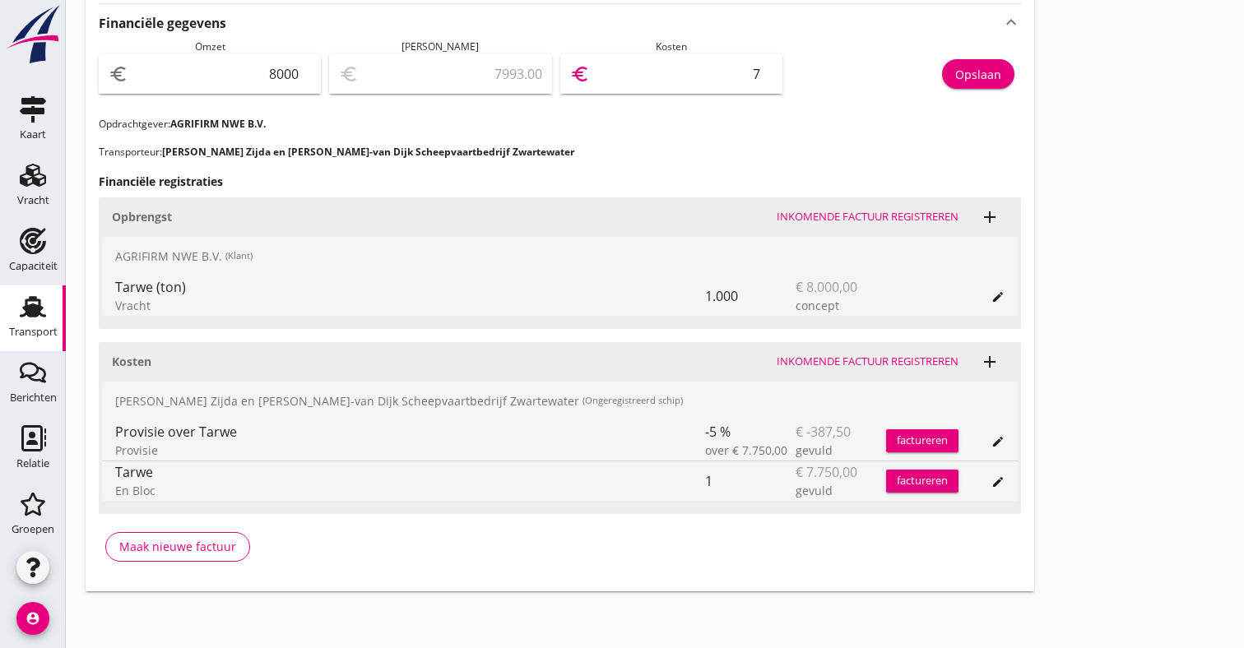
type input "7927.00"
type input "73"
type input "7264.00"
type input "736"
type input "638.00"
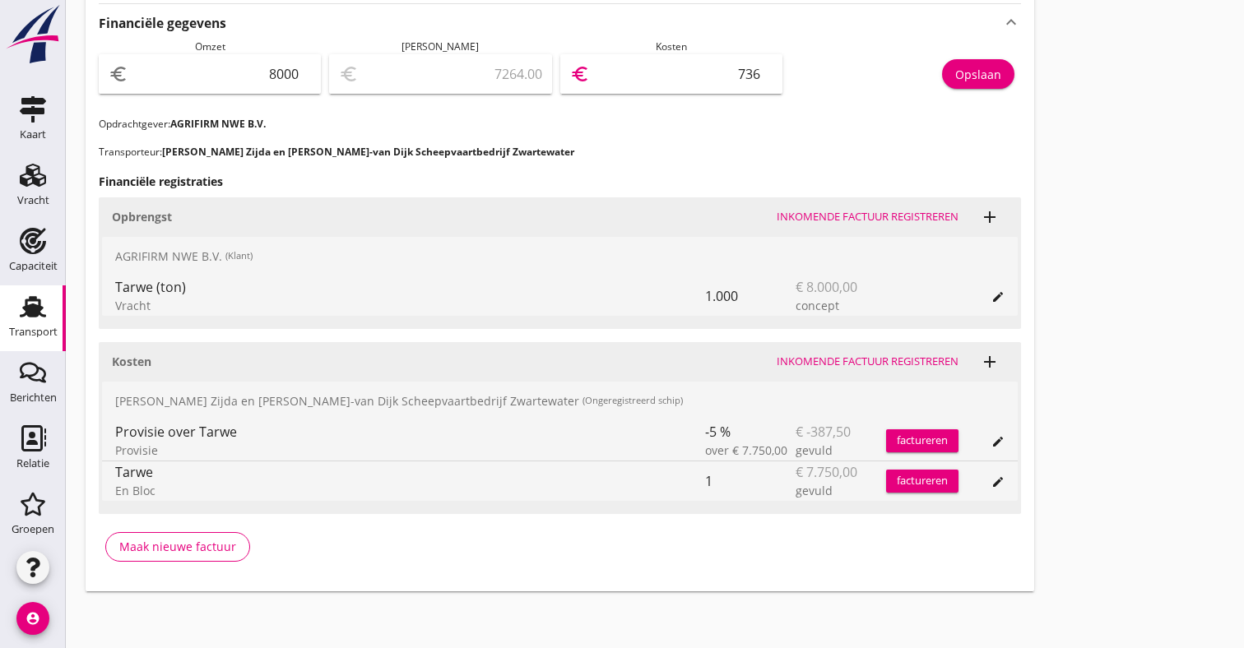
type input "7362"
type input "637.50"
type input "7362.50"
click at [994, 75] on div "Opslaan" at bounding box center [978, 74] width 46 height 17
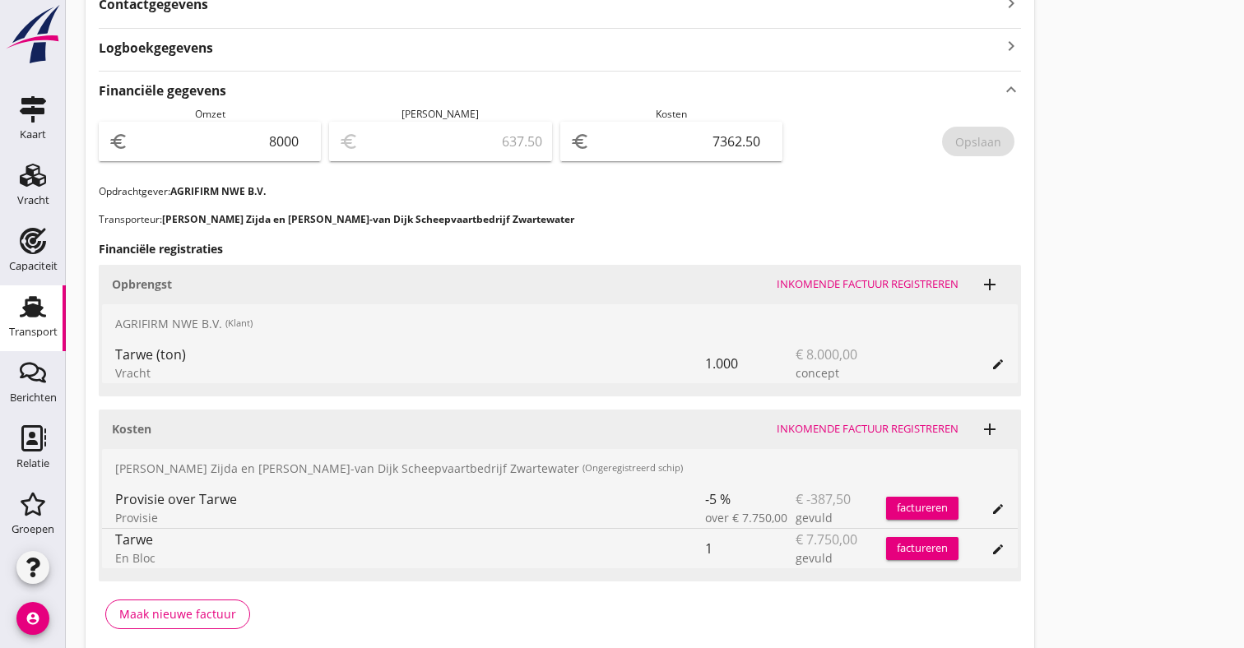
scroll to position [893, 0]
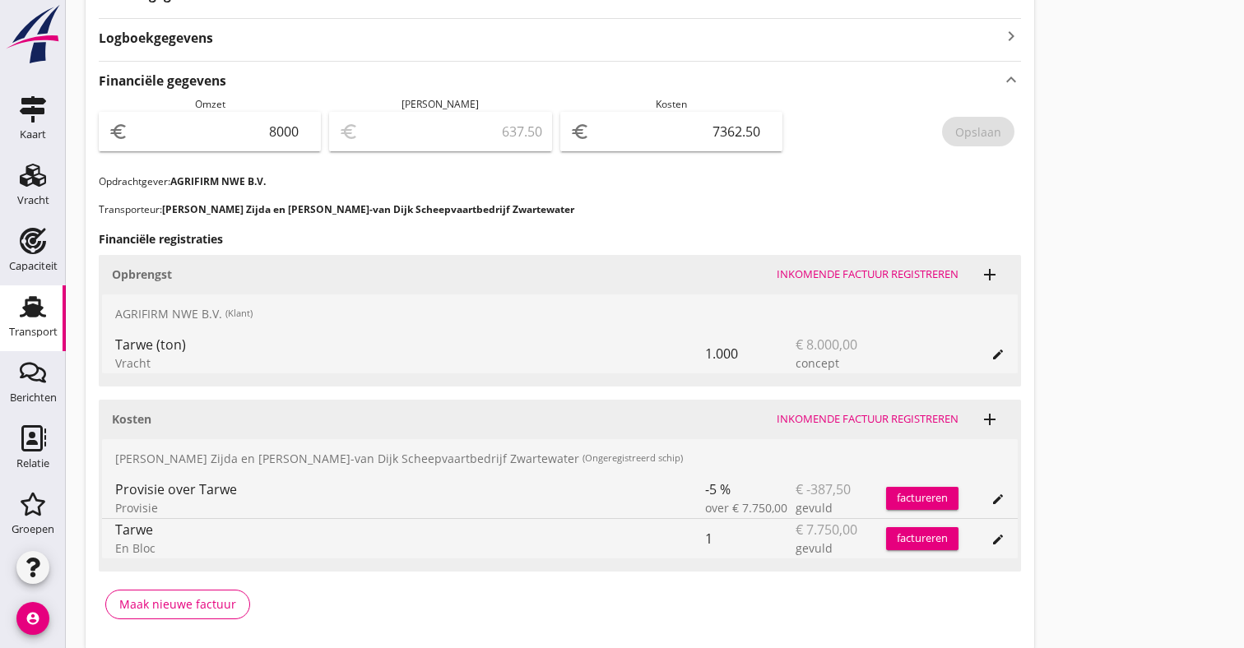
click at [25, 299] on icon "Transport" at bounding box center [33, 307] width 26 height 26
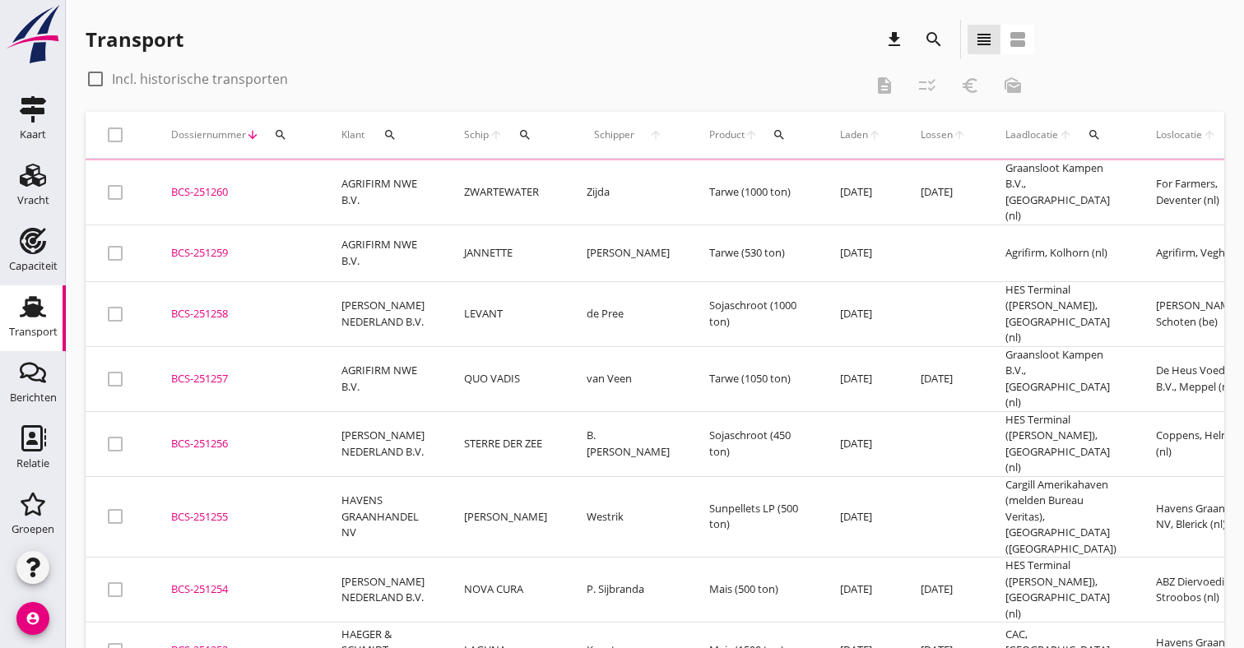
click at [477, 256] on td "JANNETTE" at bounding box center [505, 253] width 123 height 57
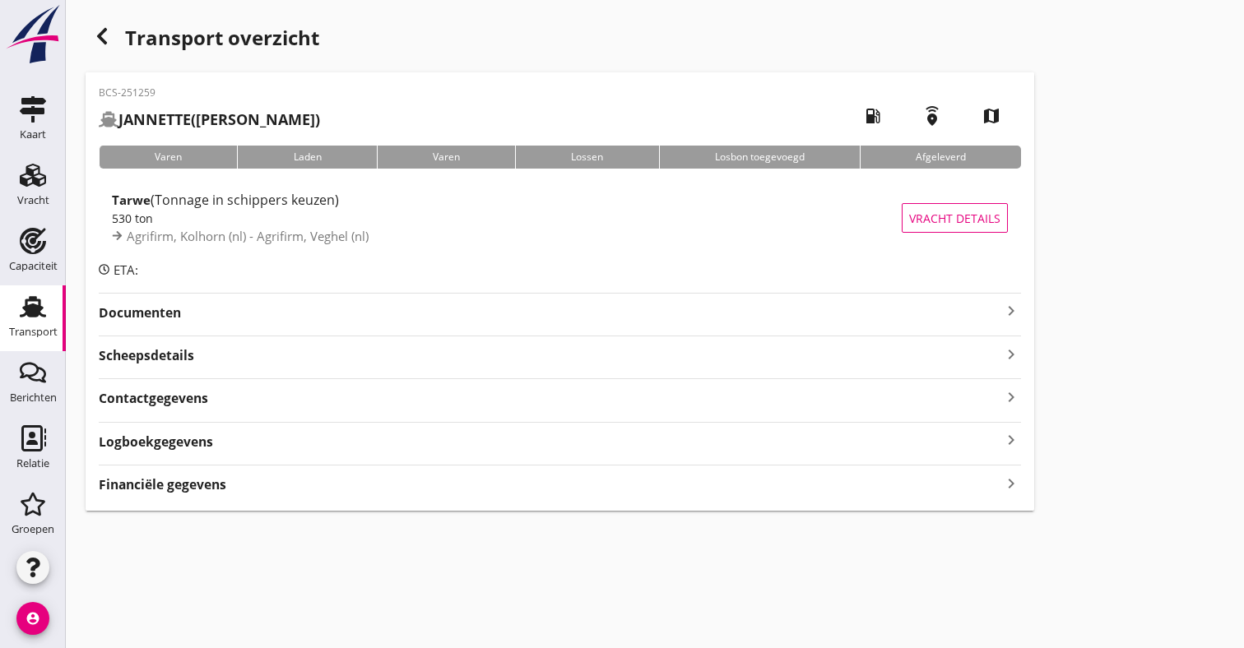
click at [147, 480] on strong "Financiële gegevens" at bounding box center [162, 484] width 127 height 19
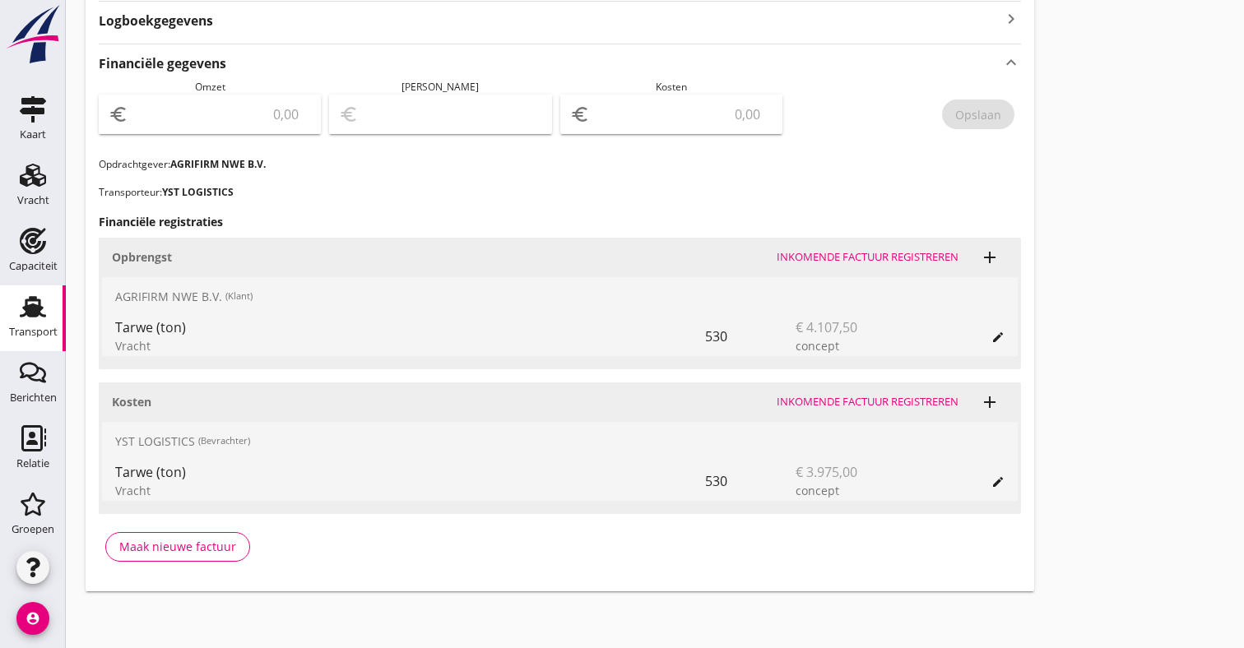
scroll to position [544, 0]
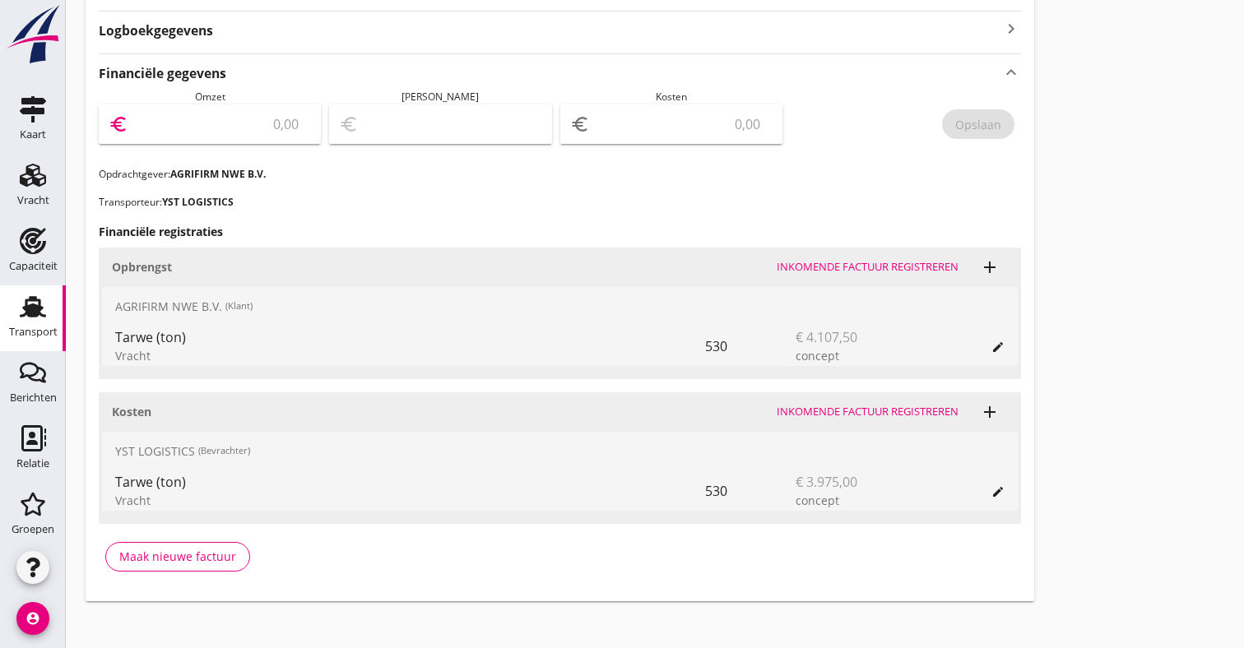
click at [252, 123] on input "number" at bounding box center [221, 124] width 179 height 26
type input "4107.50"
click at [734, 115] on input "number" at bounding box center [682, 124] width 179 height 26
type input "4104.50"
type input "3"
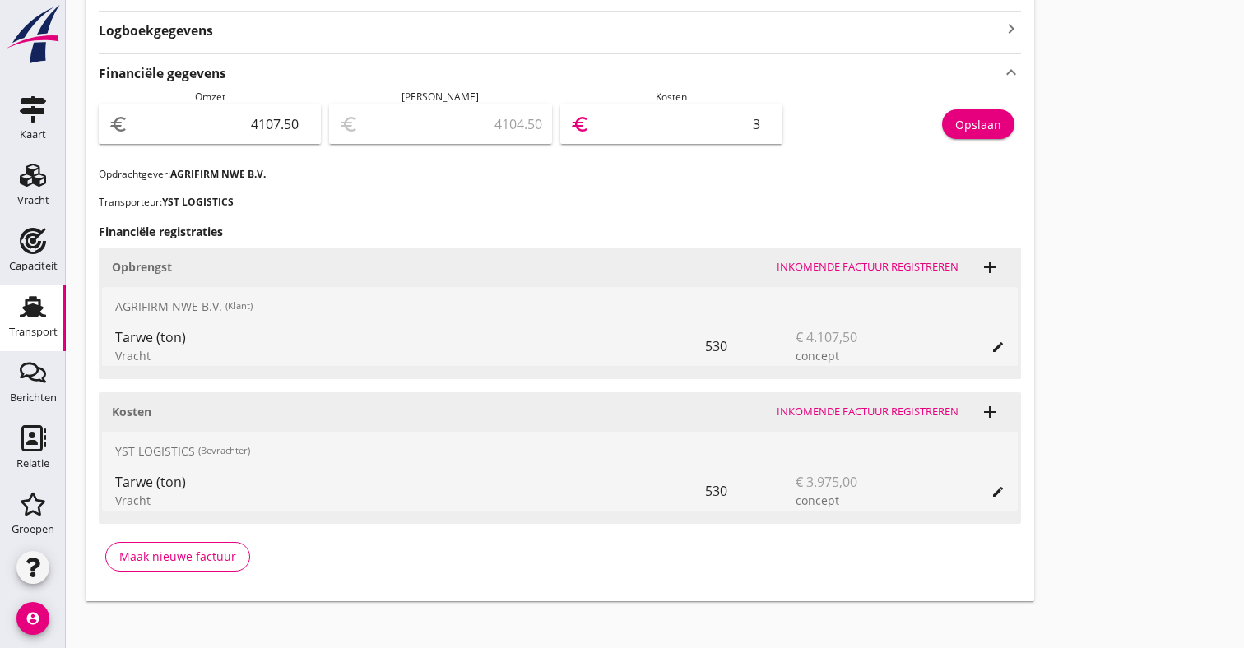
type input "4068.50"
type input "39"
type input "3710.50"
type input "397"
type input "132.50"
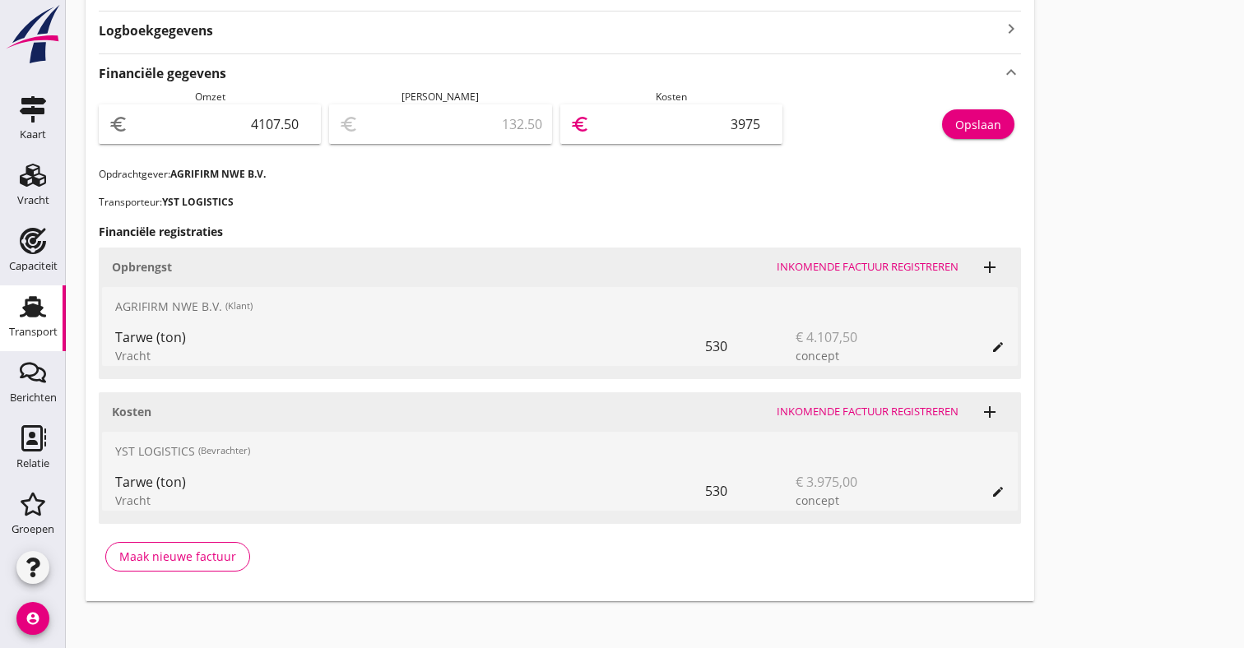
type input "3975"
click at [997, 123] on div "Opslaan" at bounding box center [978, 124] width 46 height 17
click at [25, 307] on use at bounding box center [33, 307] width 26 height 21
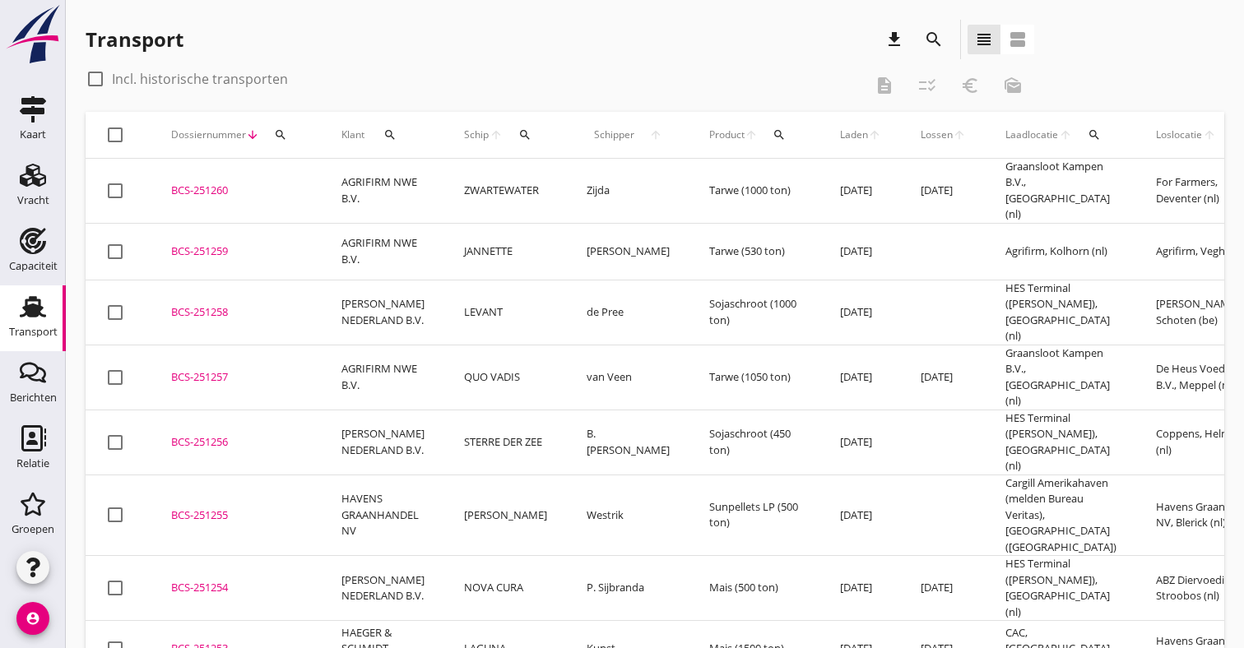
click at [388, 299] on td "[PERSON_NAME] NEDERLAND B.V." at bounding box center [383, 312] width 123 height 65
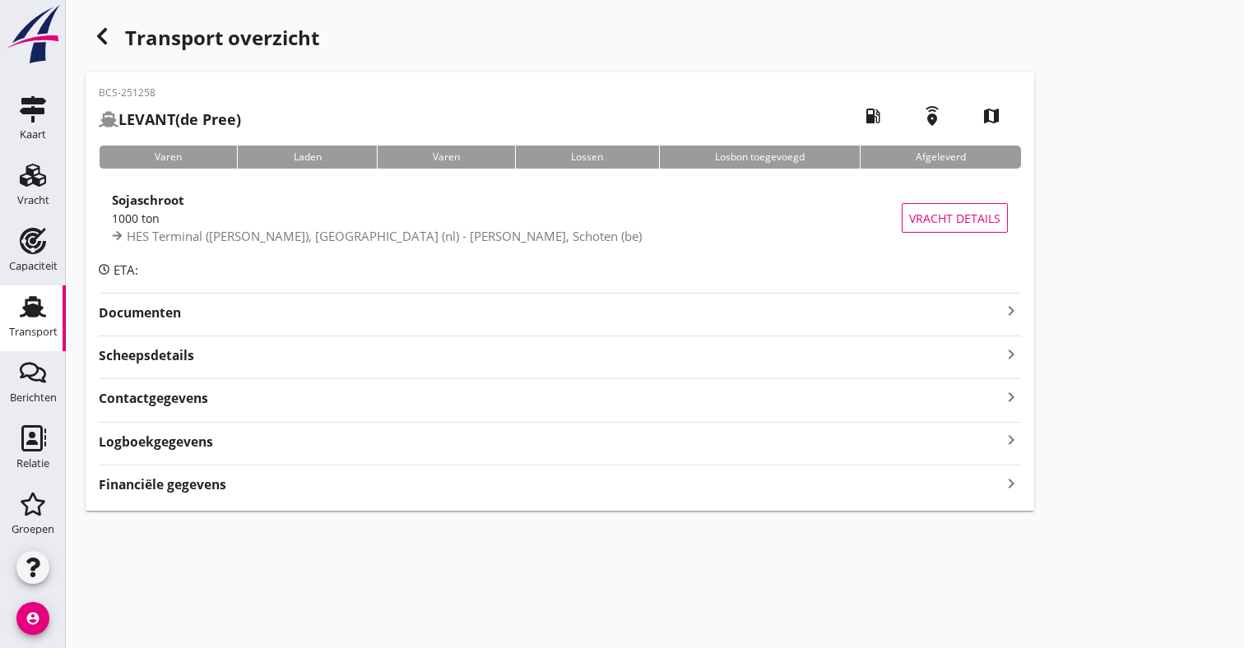
click at [146, 480] on strong "Financiële gegevens" at bounding box center [162, 484] width 127 height 19
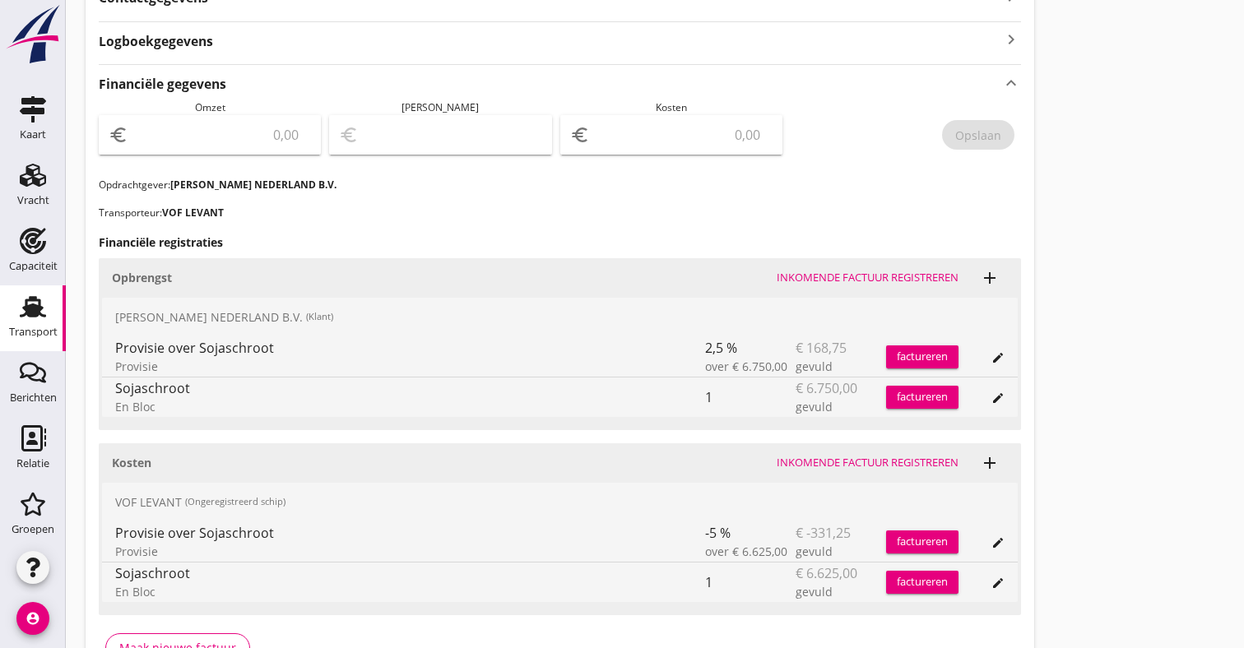
scroll to position [532, 0]
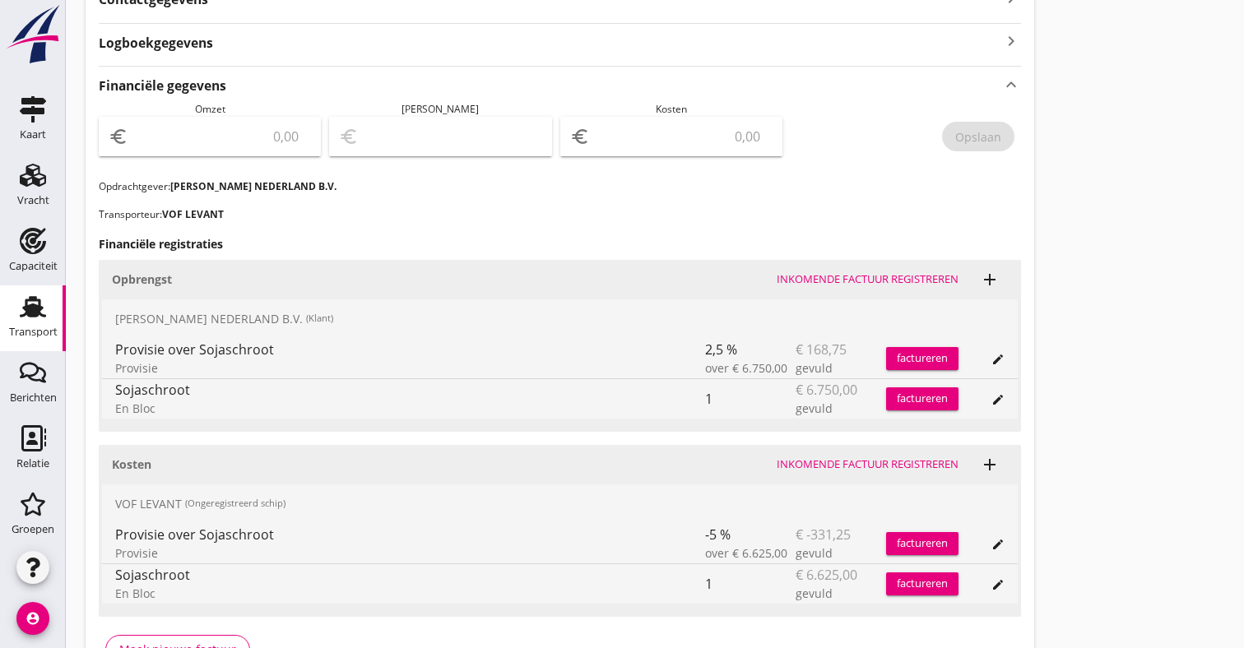
click at [248, 137] on input "number" at bounding box center [221, 136] width 179 height 26
type input "6581.25"
click at [654, 105] on div "Kosten euro" at bounding box center [671, 140] width 222 height 77
click at [589, 144] on icon "euro" at bounding box center [580, 137] width 20 height 20
type input "6575.25"
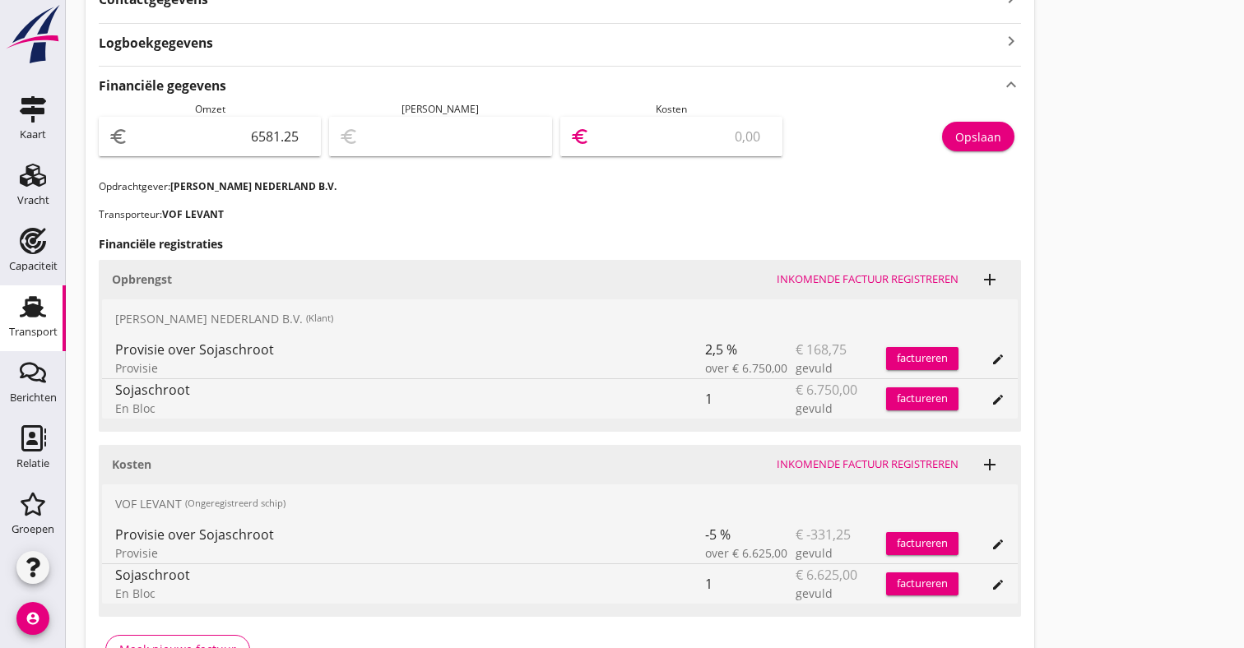
type input "6"
type input "6519.25"
type input "62"
type input "5952.25"
type input "629"
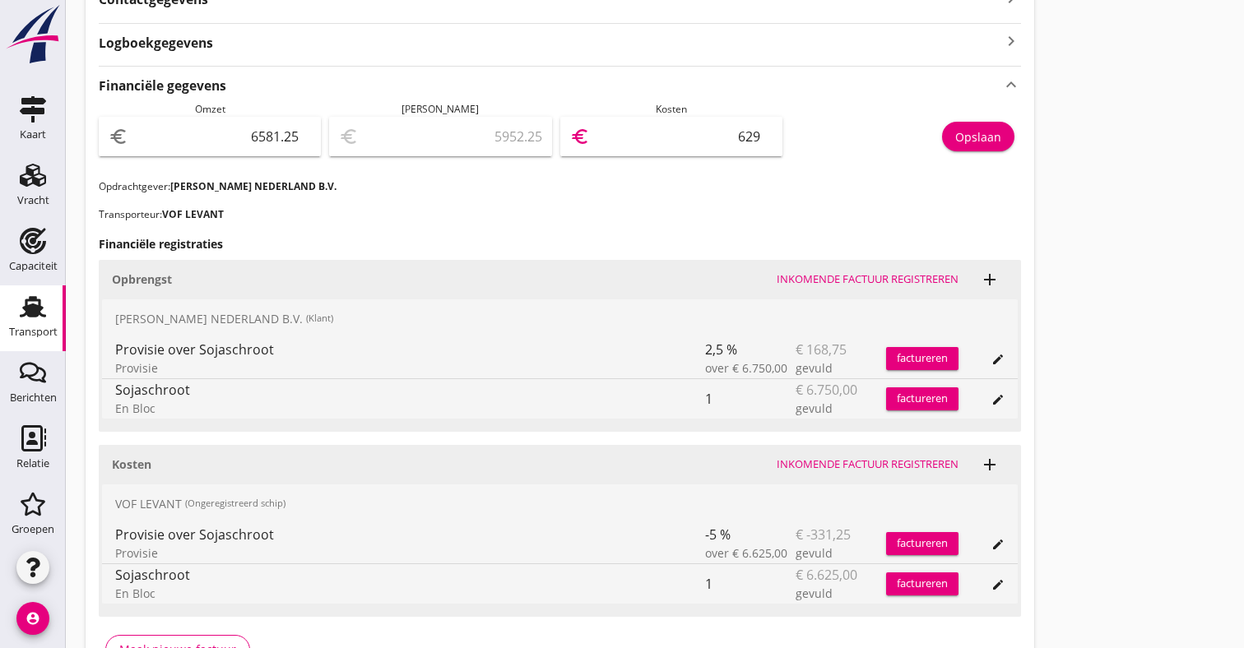
type input "288.25"
type input "6293"
type input "287.55"
type input "6293.7"
type input "287.50"
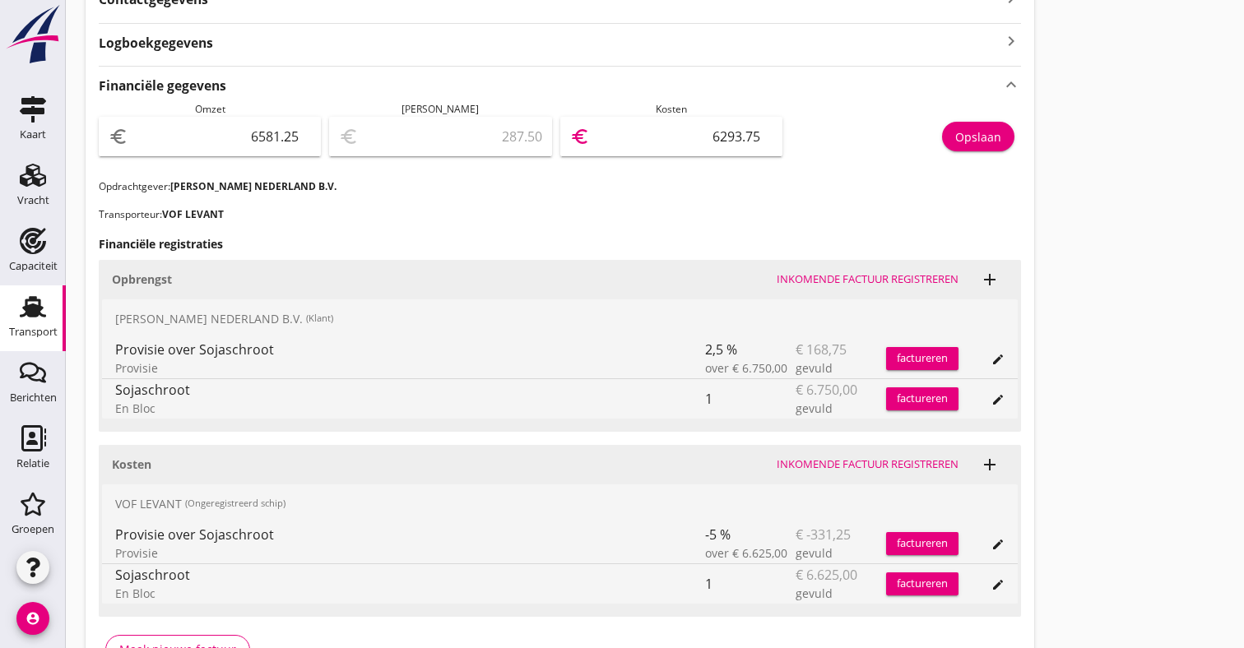
type input "6293.75"
click at [991, 139] on div "Opslaan" at bounding box center [978, 136] width 46 height 17
click at [25, 300] on icon "Transport" at bounding box center [33, 307] width 26 height 26
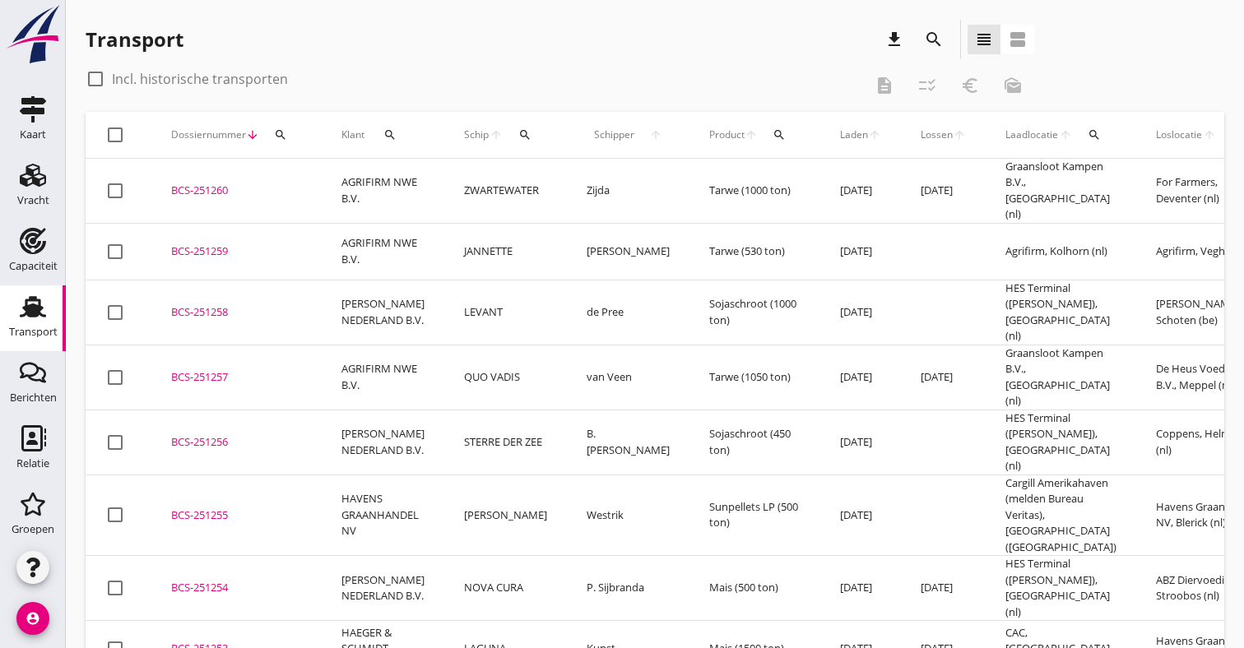
click at [409, 347] on td "AGRIFIRM NWE B.V." at bounding box center [383, 377] width 123 height 65
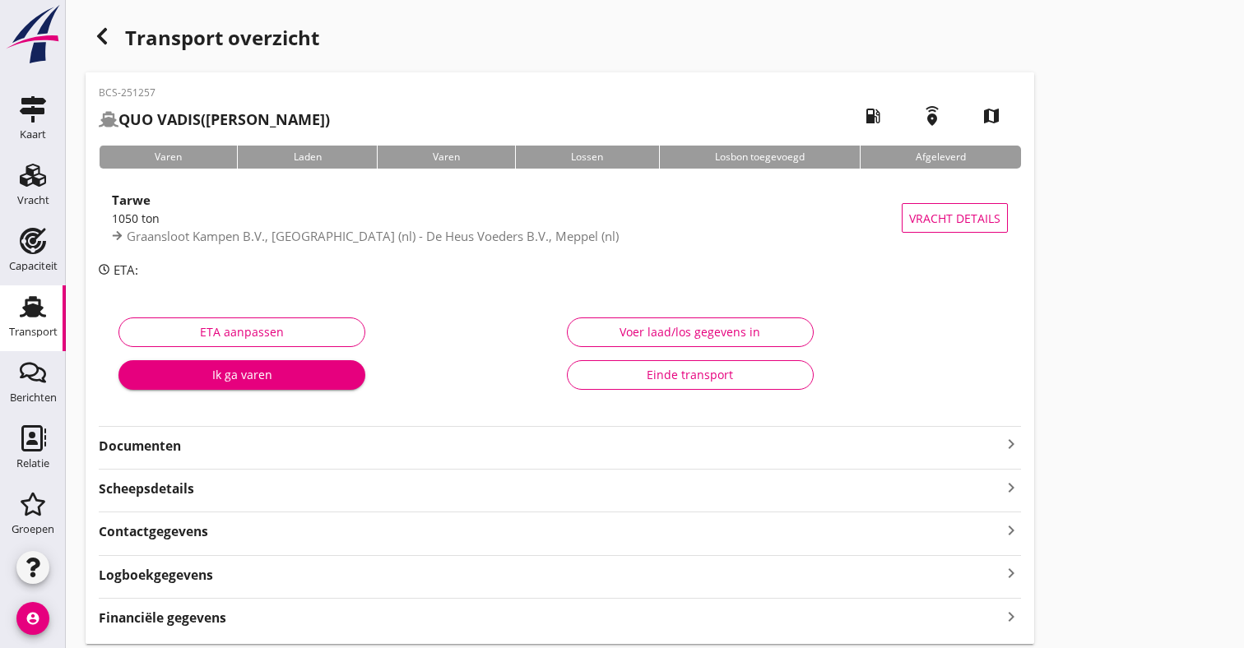
click at [150, 492] on strong "Scheepsdetails" at bounding box center [146, 488] width 95 height 19
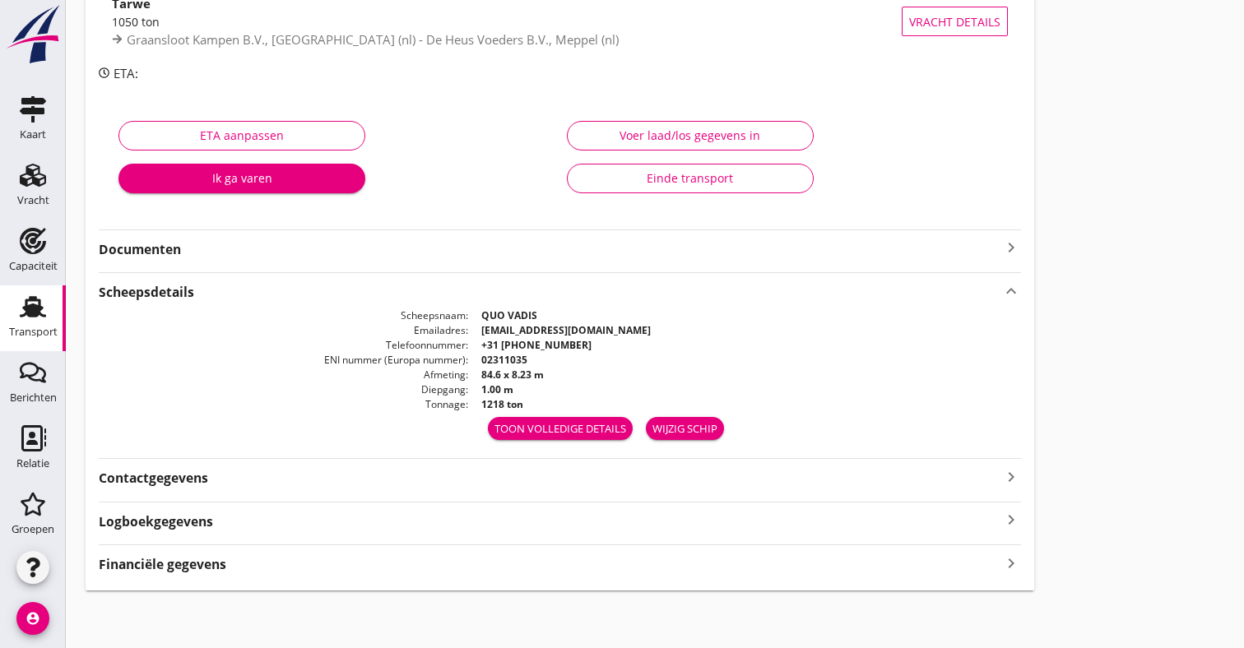
click at [139, 559] on strong "Financiële gegevens" at bounding box center [162, 564] width 127 height 19
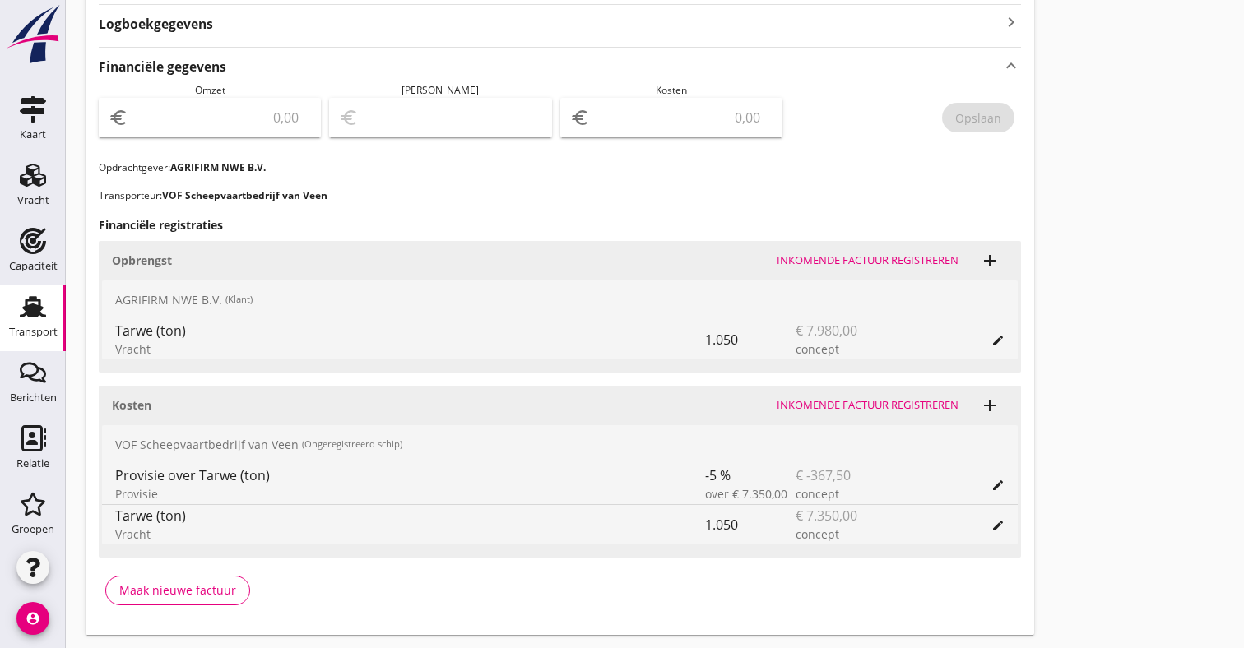
scroll to position [690, 0]
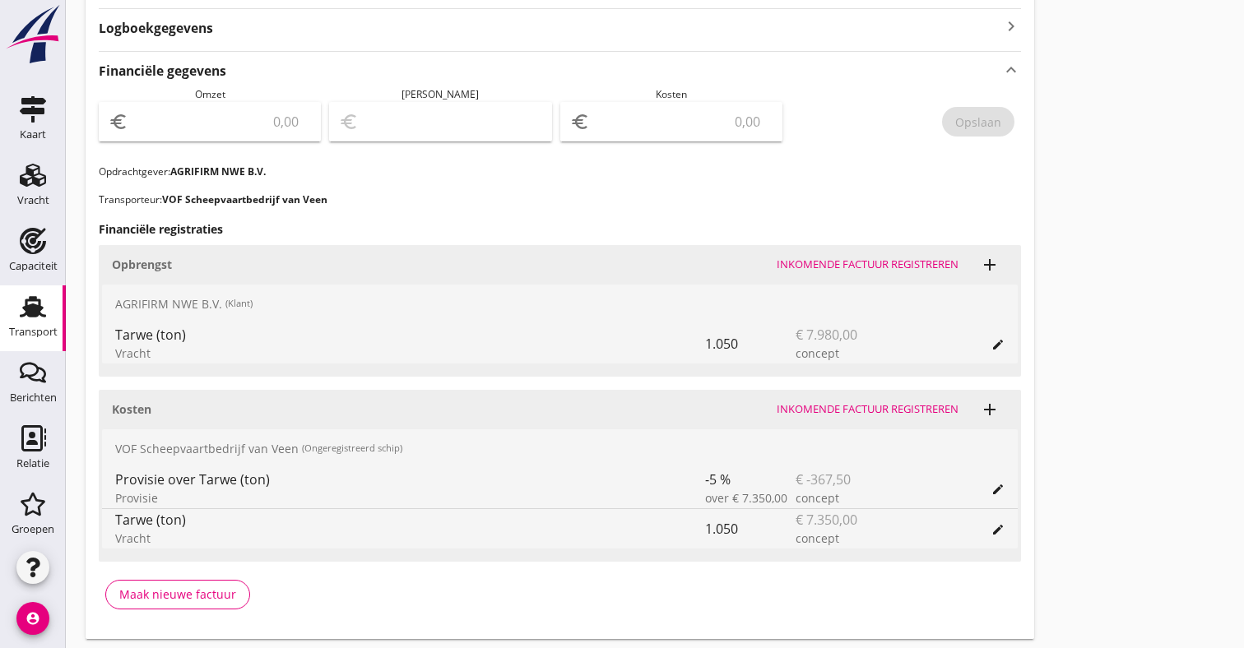
click at [289, 128] on input "number" at bounding box center [221, 122] width 179 height 26
type input "7980"
click at [655, 127] on input "number" at bounding box center [682, 122] width 179 height 26
type input "7971.00"
type input "9"
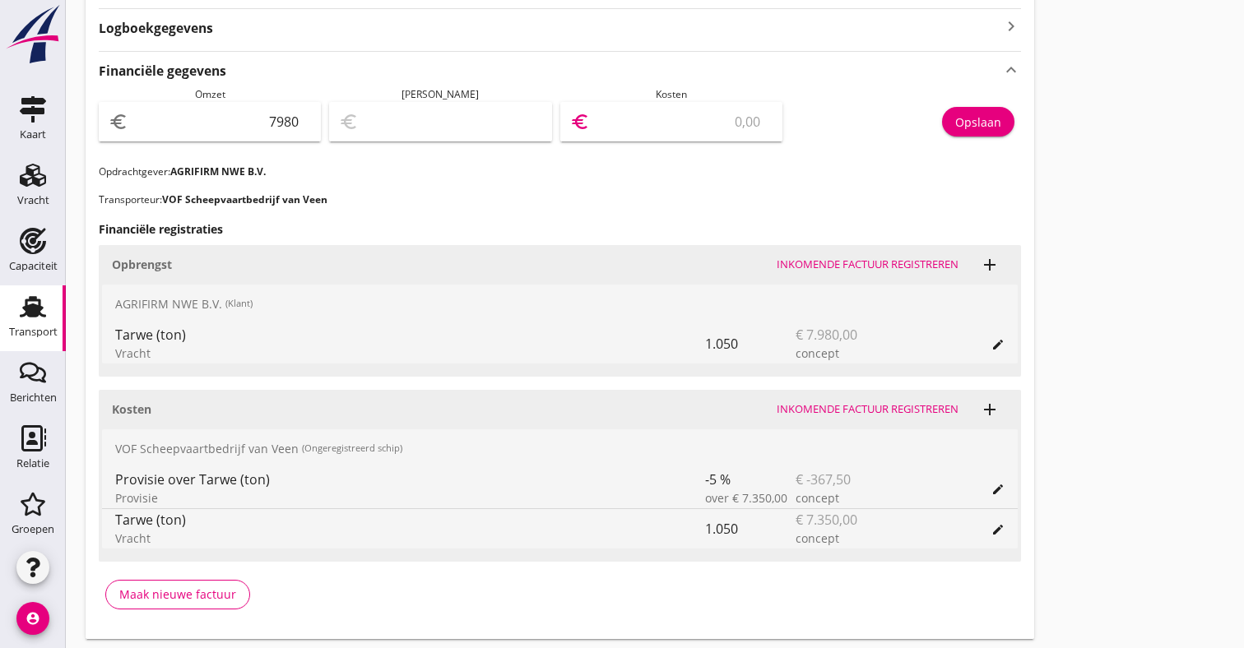
type input "7974.00"
type input "6"
type input "7912.00"
type input "68"
type input "7974.00"
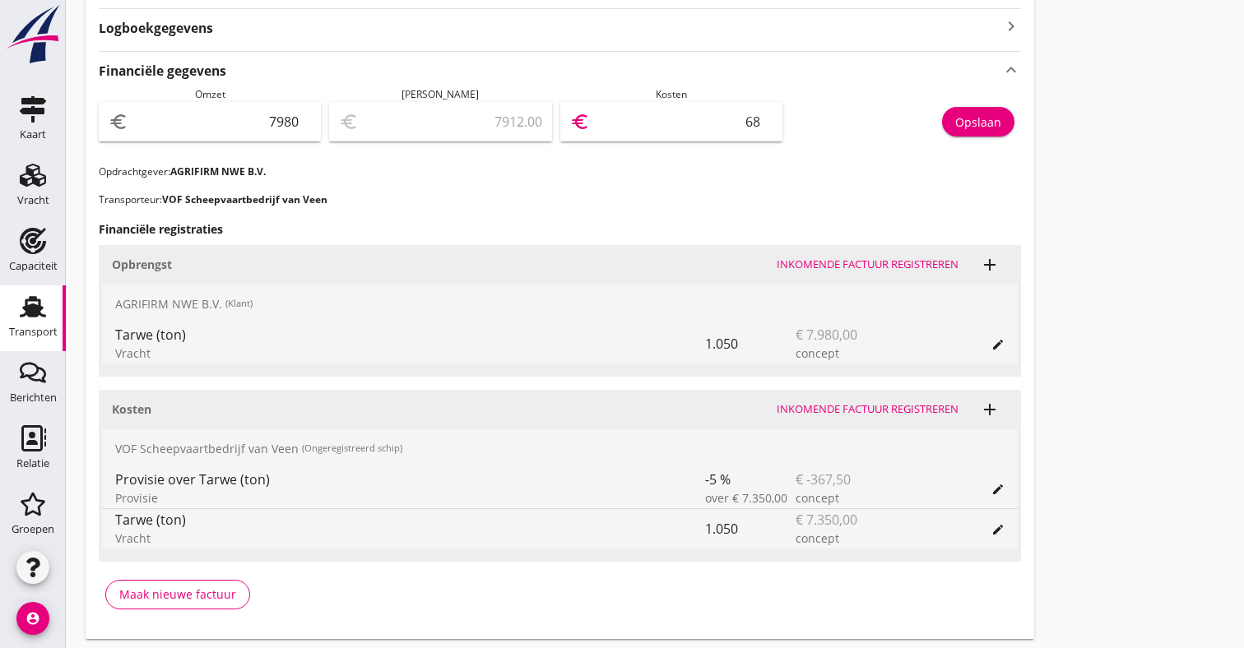
type input "6"
type input "7974.00"
type input "6"
type input "7911.00"
type input "69"
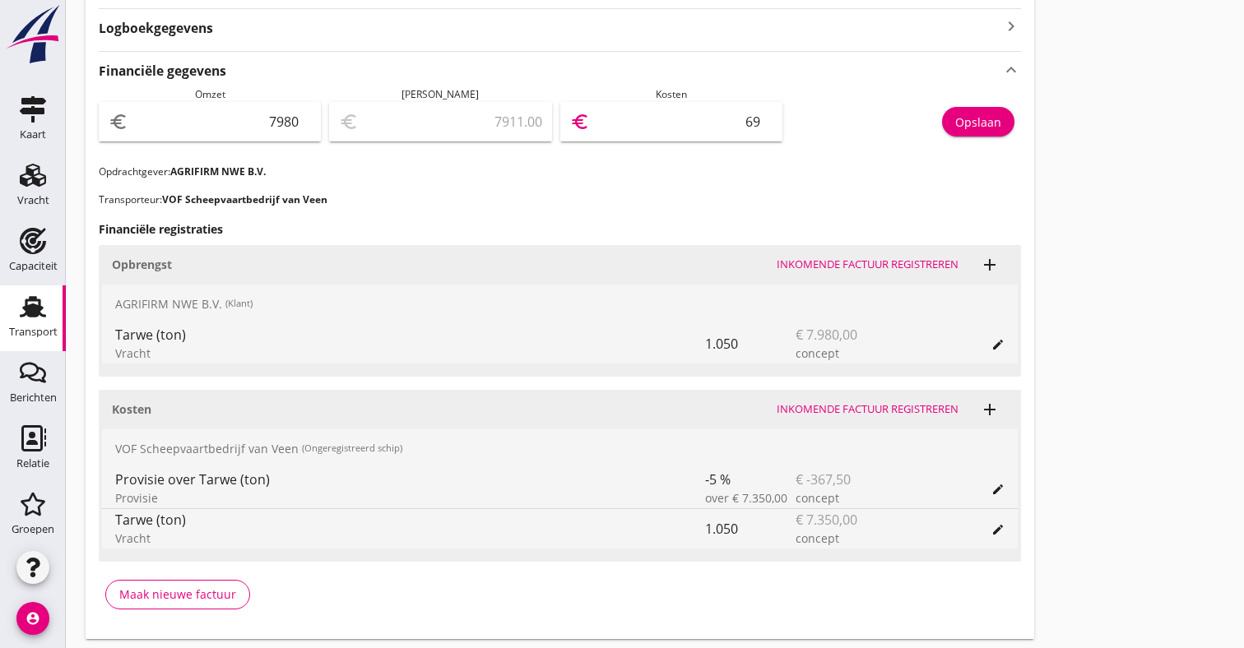
type input "7282.00"
type input "698"
type input "998.00"
type input "6982"
type input "997.50"
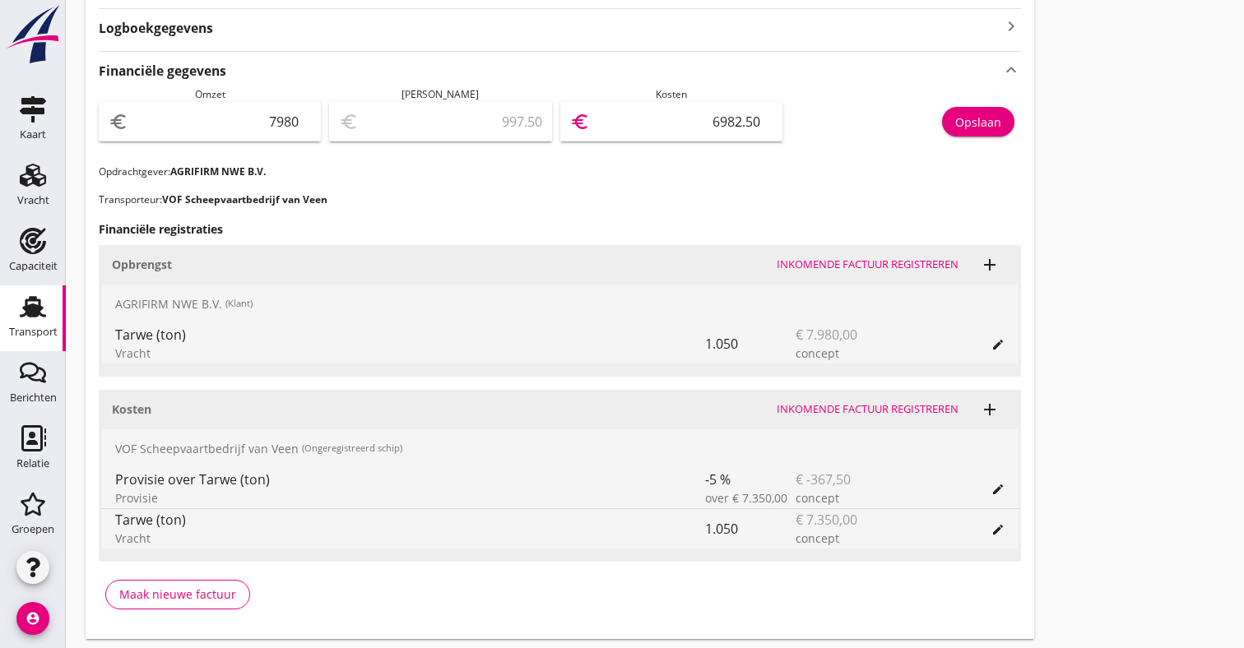
type input "6982.50"
click at [985, 118] on div "Opslaan" at bounding box center [978, 121] width 46 height 17
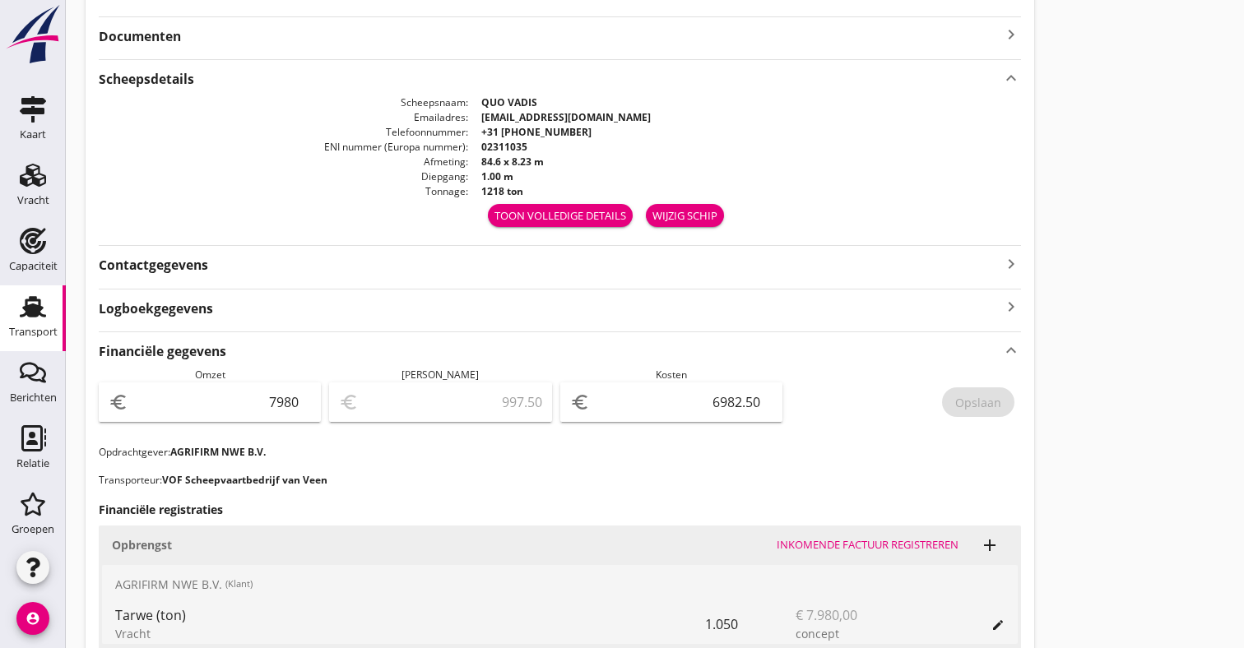
scroll to position [344, 0]
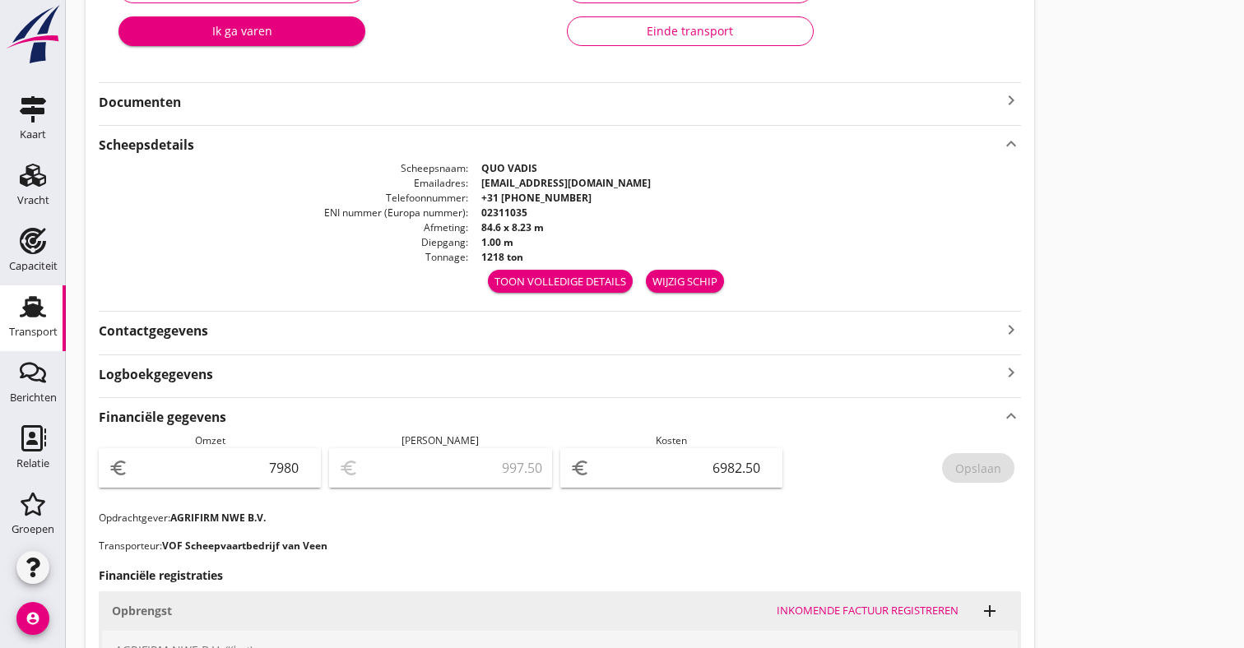
click at [18, 325] on div "Transport" at bounding box center [33, 331] width 49 height 23
